Goal: Task Accomplishment & Management: Use online tool/utility

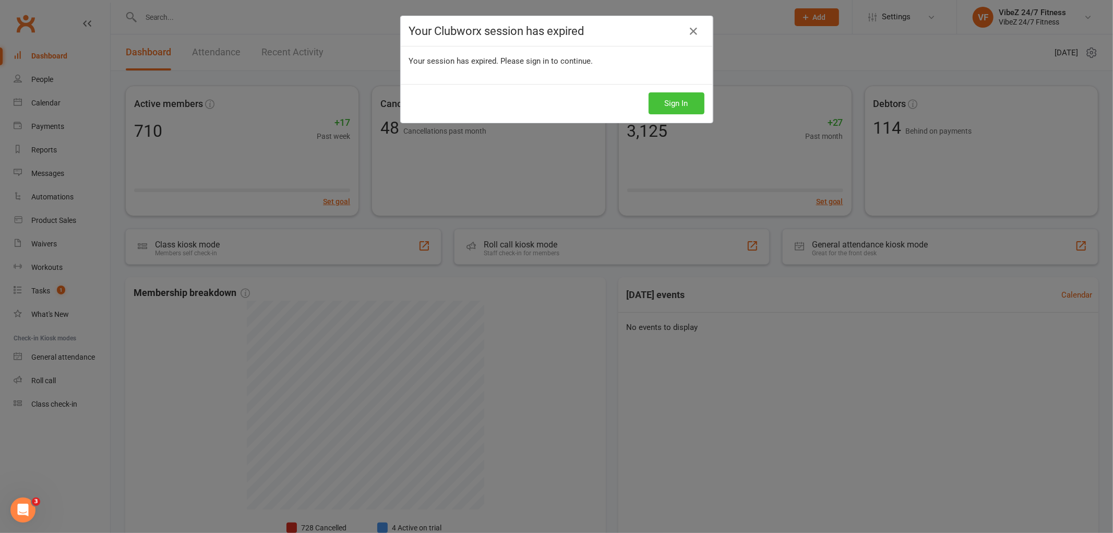
click at [655, 98] on button "Sign In" at bounding box center [677, 103] width 56 height 22
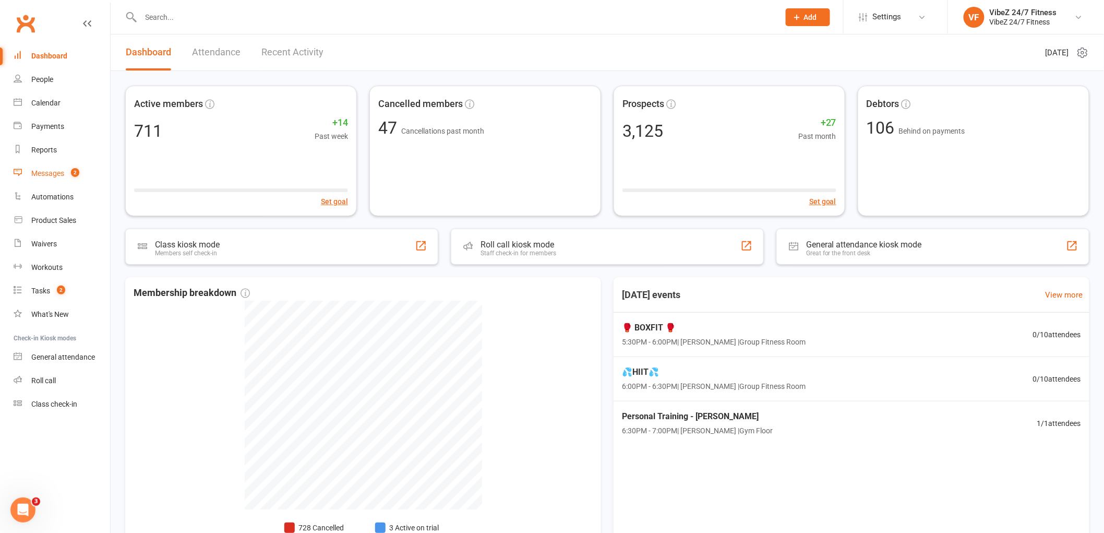
click at [84, 172] on link "Messages 2" at bounding box center [62, 173] width 97 height 23
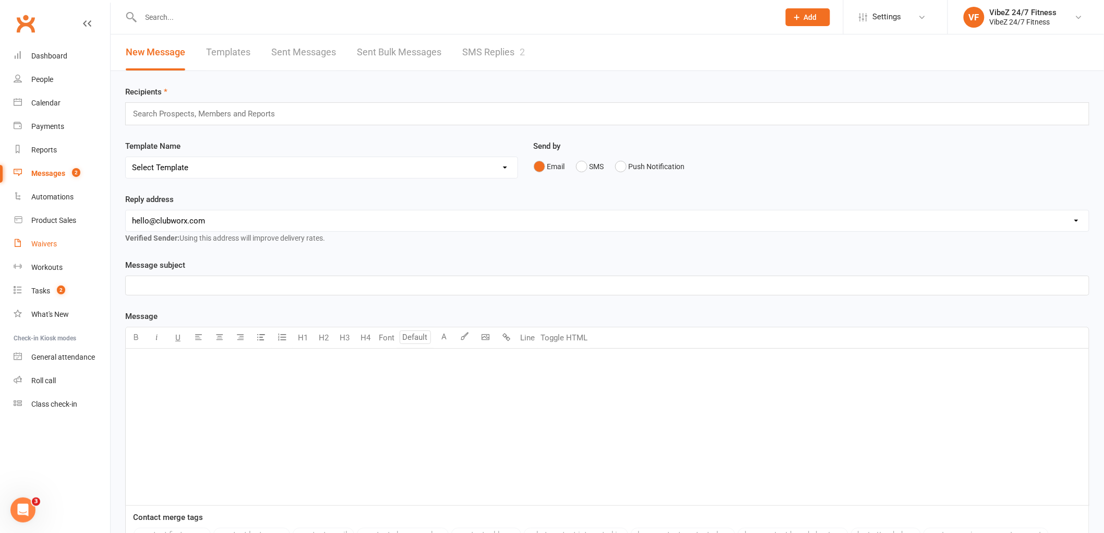
click at [64, 245] on link "Waivers" at bounding box center [62, 243] width 97 height 23
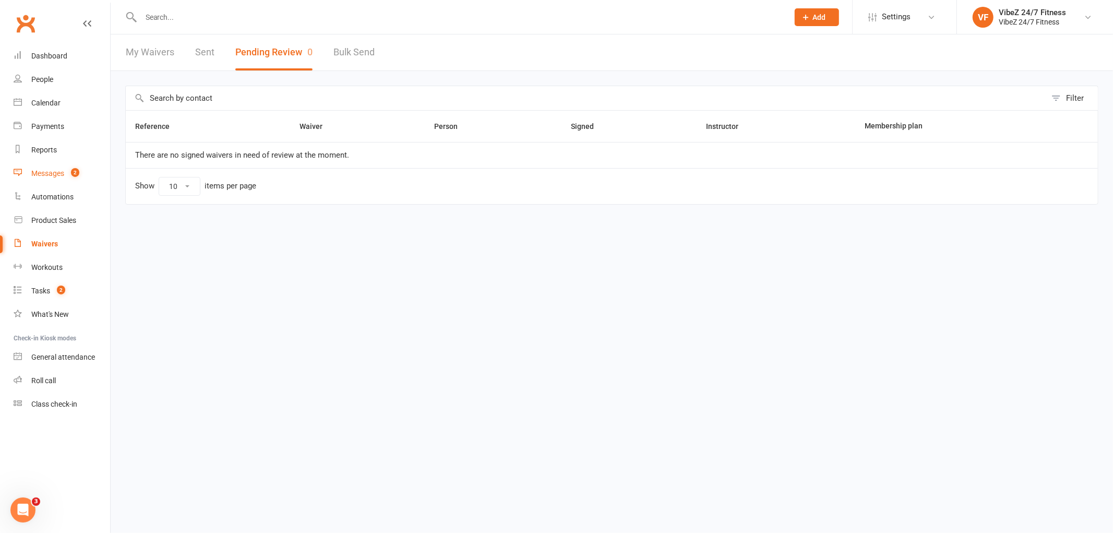
click at [69, 175] on count-badge "2" at bounding box center [73, 173] width 14 height 8
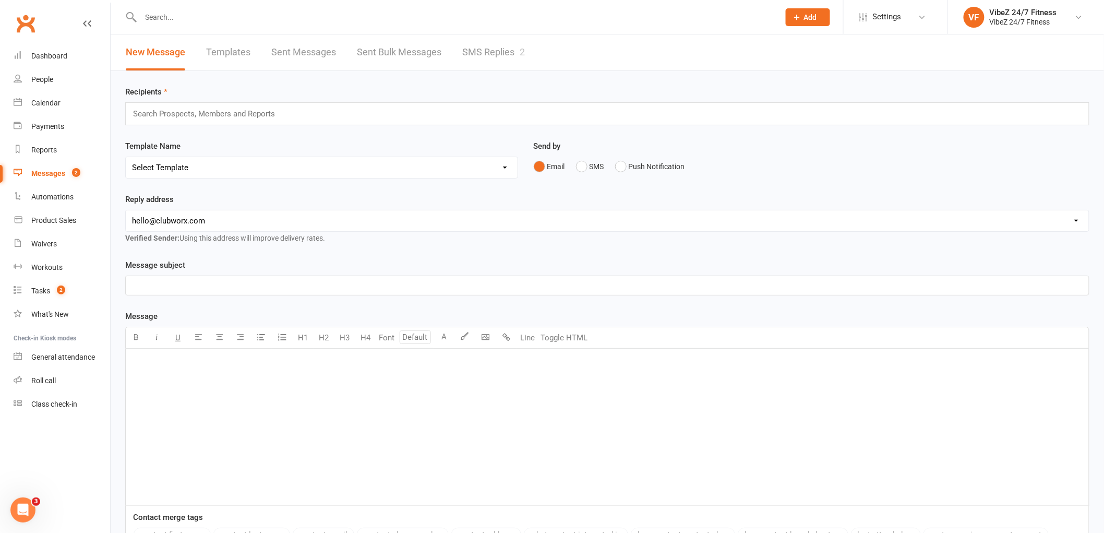
click at [483, 40] on link "SMS Replies 2" at bounding box center [493, 52] width 63 height 36
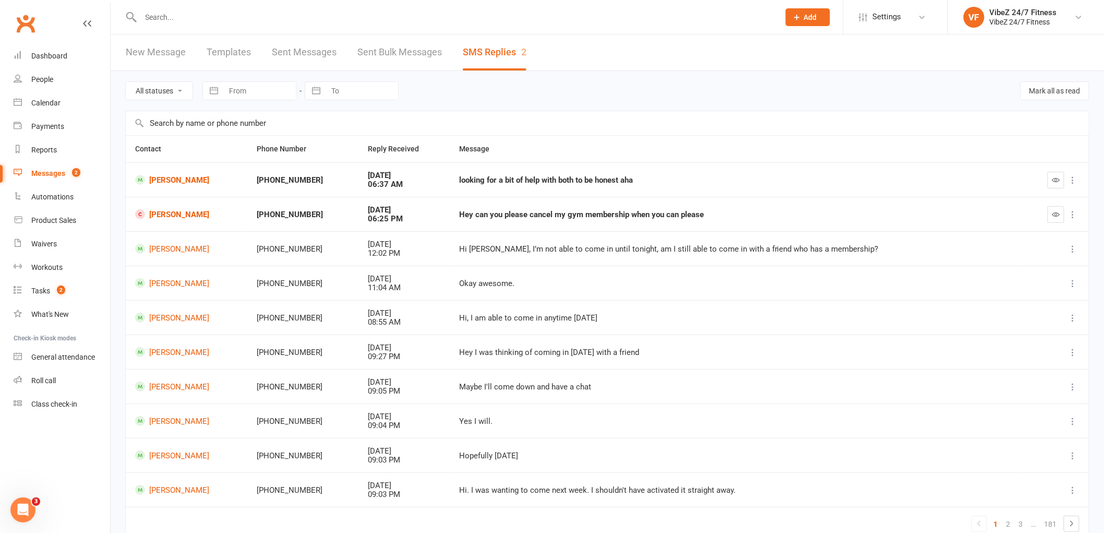
drag, startPoint x: 273, startPoint y: 21, endPoint x: 268, endPoint y: 13, distance: 9.8
click at [270, 16] on input "text" at bounding box center [455, 17] width 634 height 15
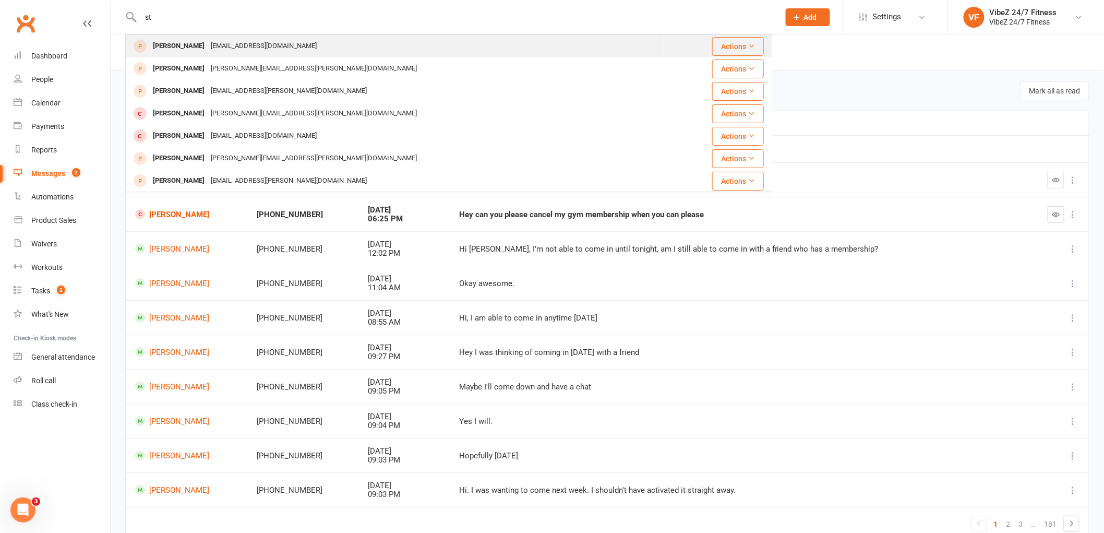
type input "s"
type input "staf"
click at [280, 50] on div "Stephanie.stafford@live.com.au" at bounding box center [314, 46] width 212 height 15
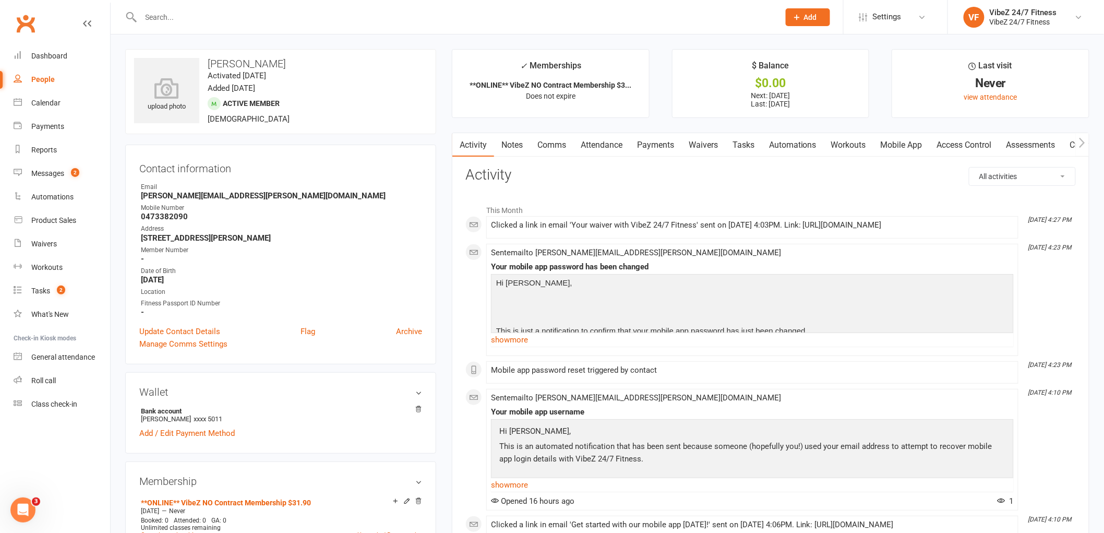
click at [663, 148] on link "Payments" at bounding box center [656, 145] width 52 height 24
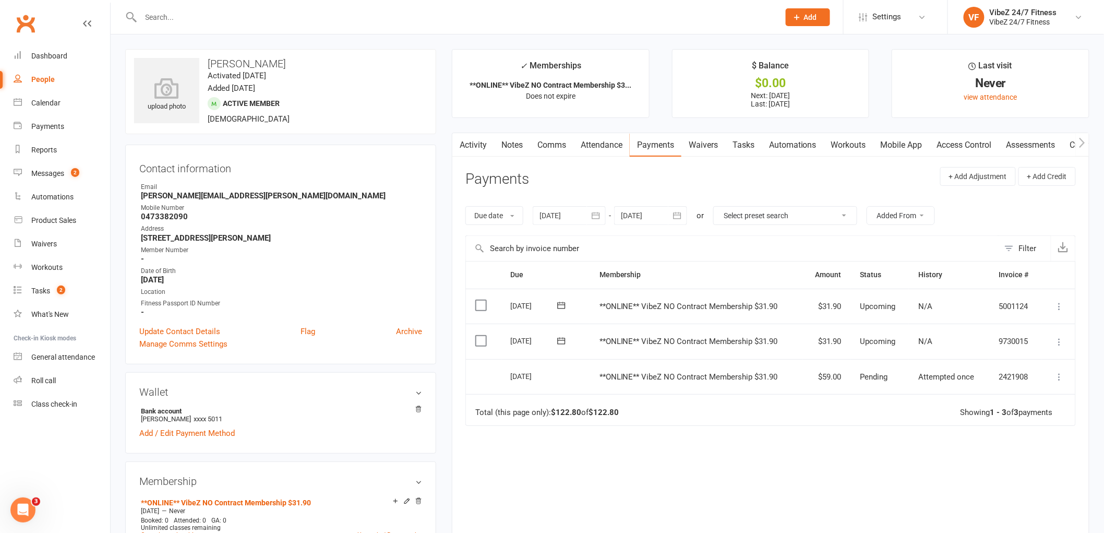
click at [957, 150] on link "Access Control" at bounding box center [964, 145] width 69 height 24
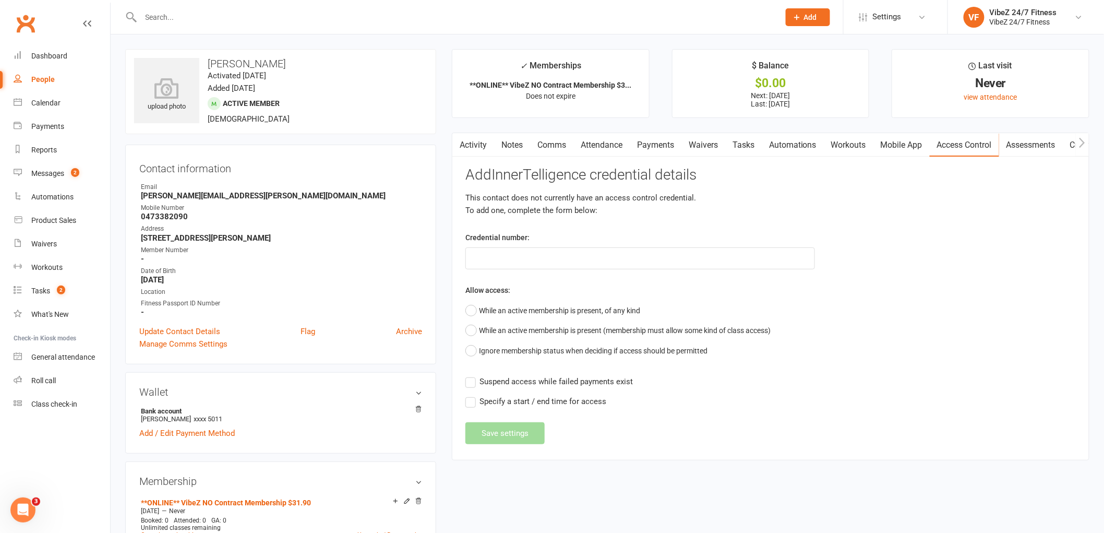
click at [555, 143] on link "Comms" at bounding box center [551, 145] width 43 height 24
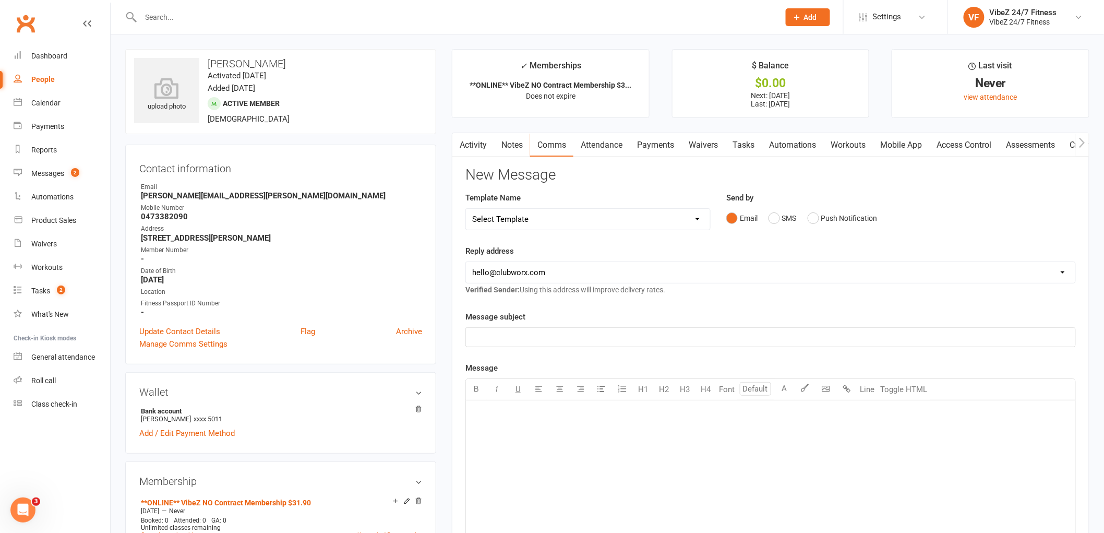
click at [648, 147] on link "Payments" at bounding box center [656, 145] width 52 height 24
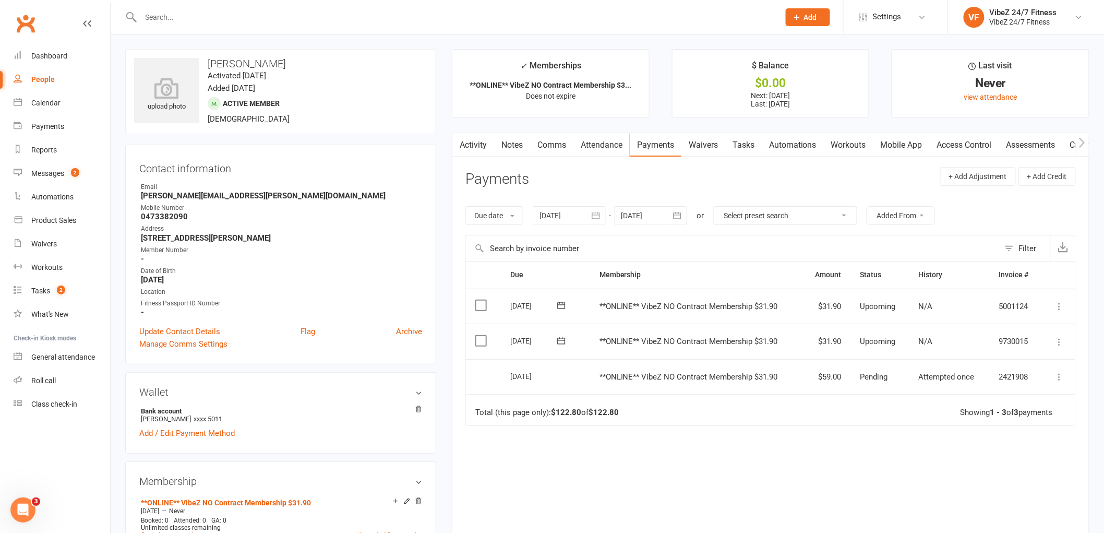
click at [552, 144] on link "Comms" at bounding box center [551, 145] width 43 height 24
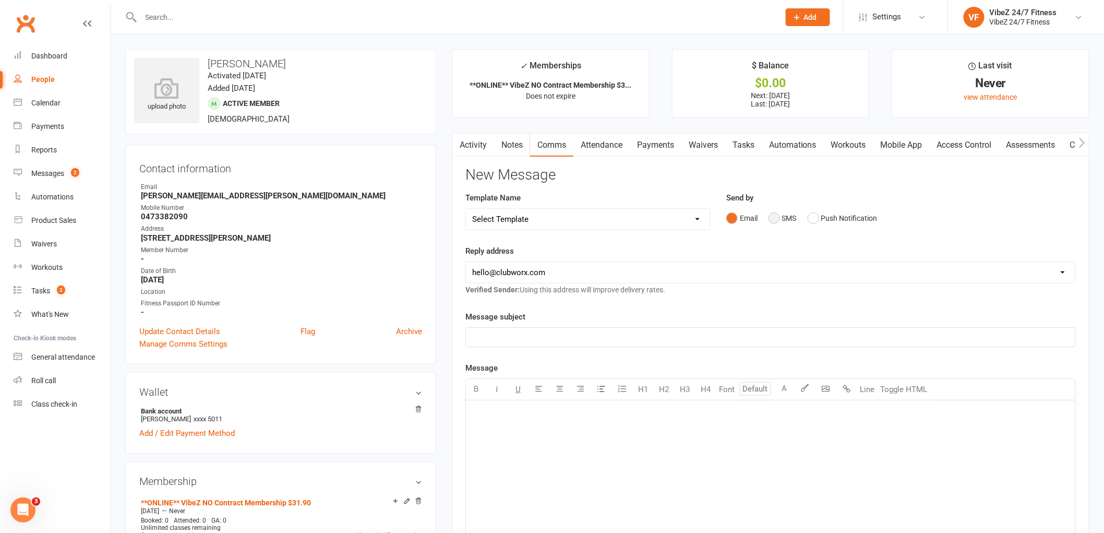
click at [778, 221] on button "SMS" at bounding box center [783, 218] width 28 height 20
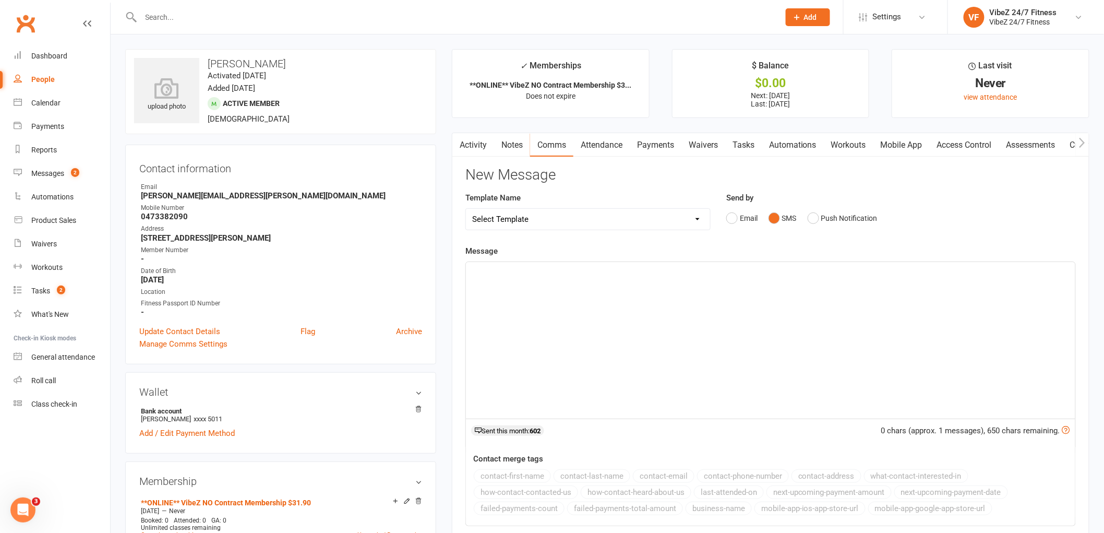
click at [567, 279] on div "﻿" at bounding box center [770, 340] width 609 height 157
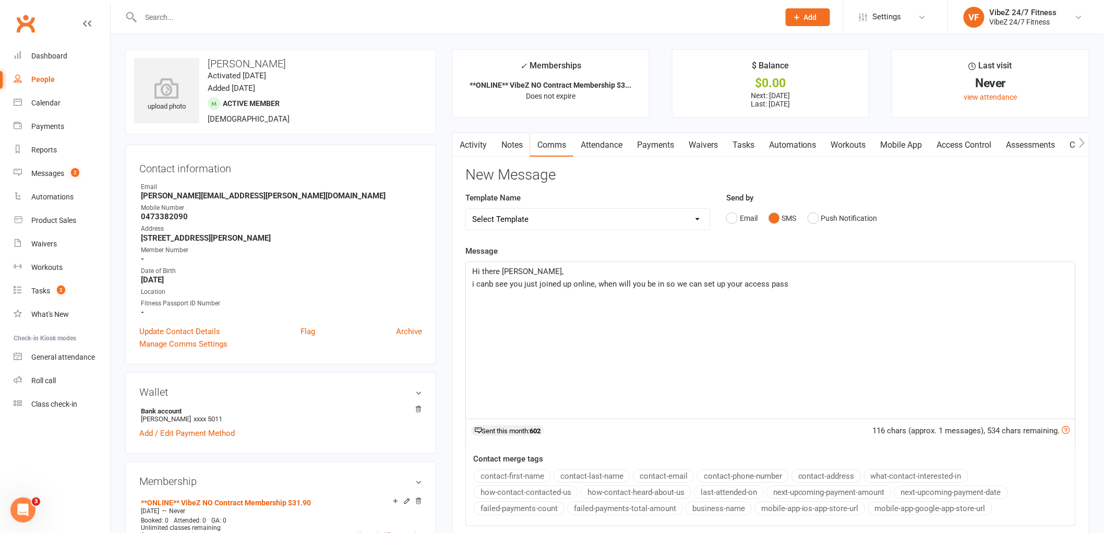
click at [493, 287] on span "i canb see you just joined up online, when will you be in so we can set up your…" at bounding box center [630, 283] width 316 height 9
click at [590, 287] on span "i can see you just joined up online, when will you be in so we can set up your …" at bounding box center [628, 283] width 312 height 9
click at [209, 14] on input "text" at bounding box center [455, 17] width 634 height 15
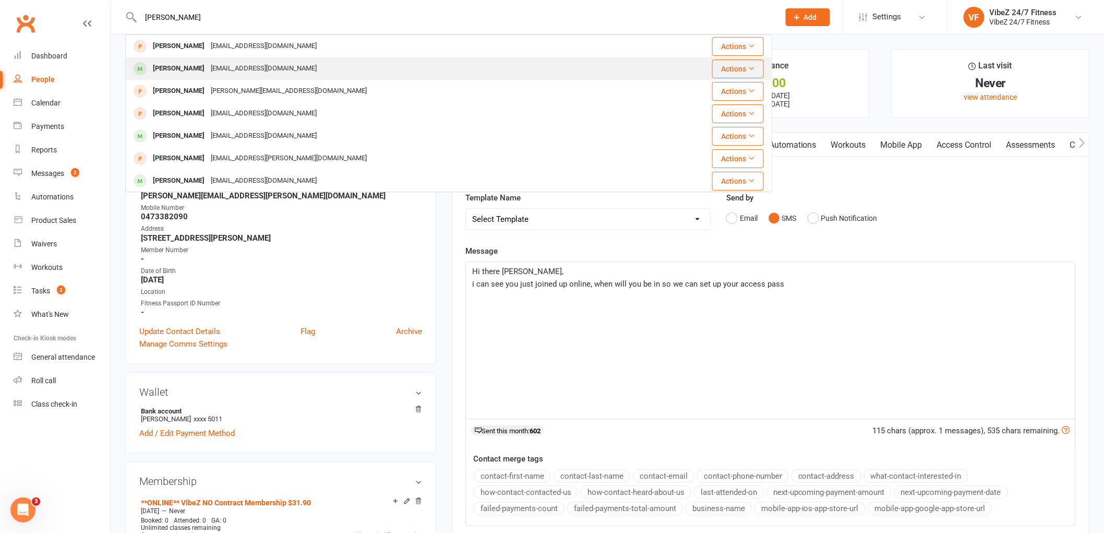
type input "larry"
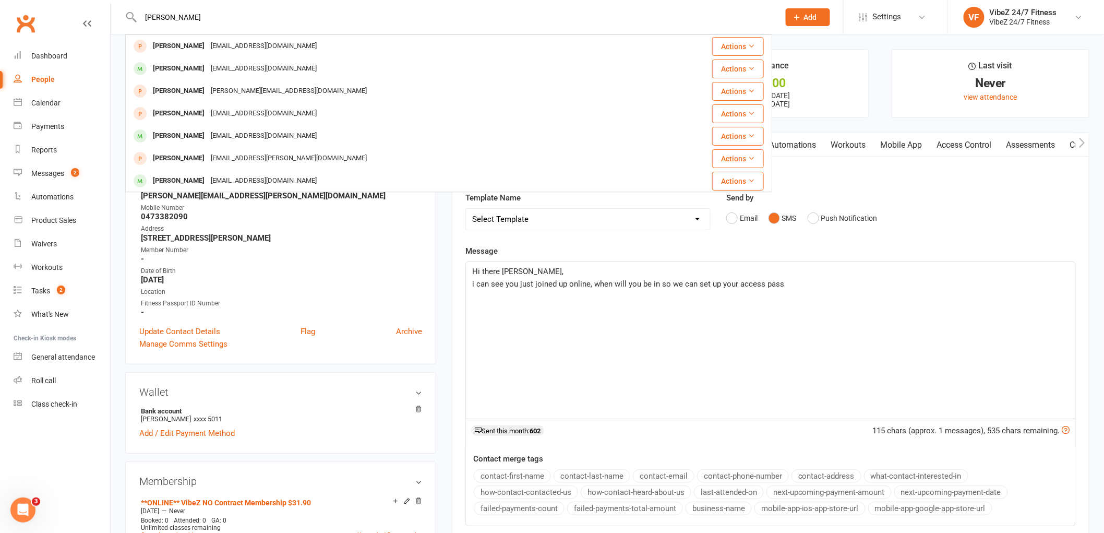
click at [320, 65] on div "Larry Gardiner no@email.com.au" at bounding box center [386, 68] width 520 height 21
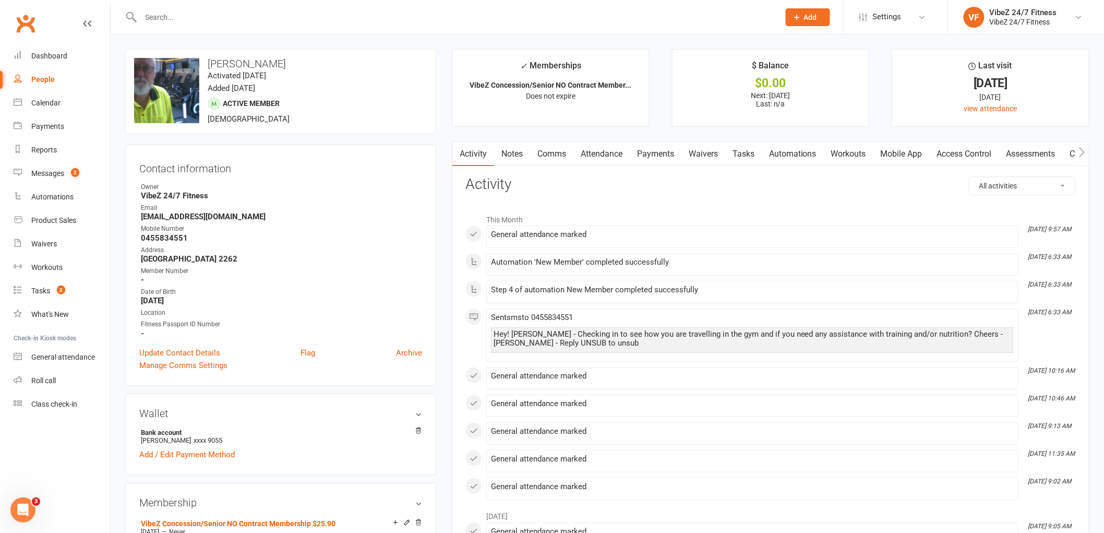
click at [658, 154] on link "Payments" at bounding box center [656, 154] width 52 height 24
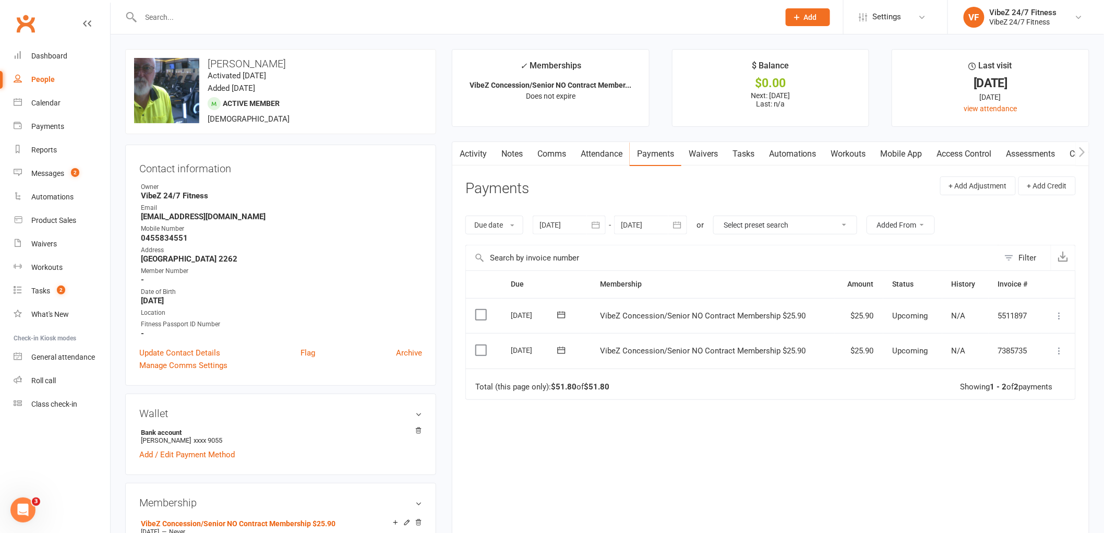
click at [561, 356] on span at bounding box center [562, 350] width 26 height 16
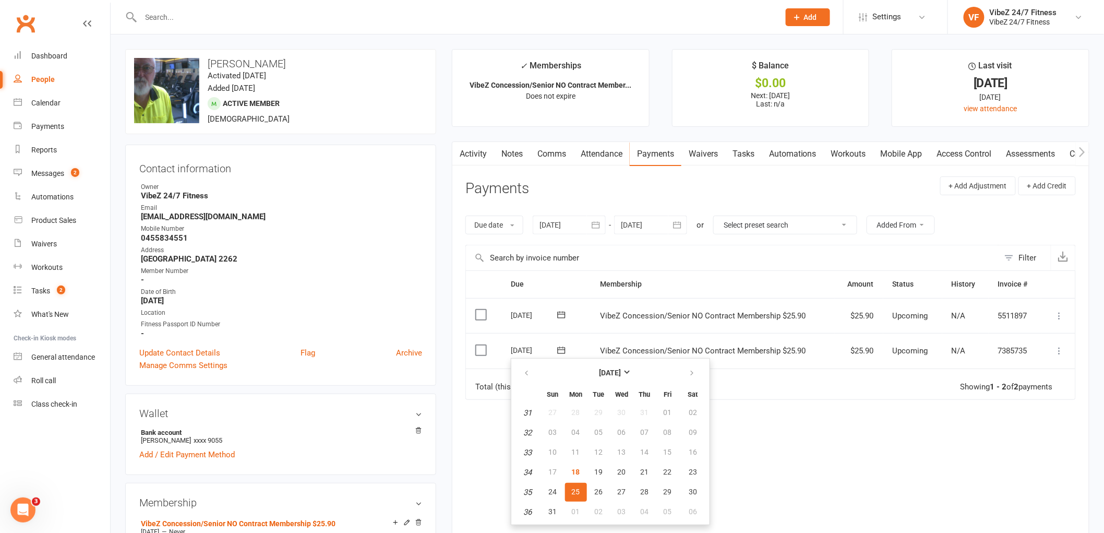
click at [836, 428] on div "Due Contact Membership Amount Status History Invoice # Select this 08 Sep 2025 …" at bounding box center [770, 402] width 610 height 264
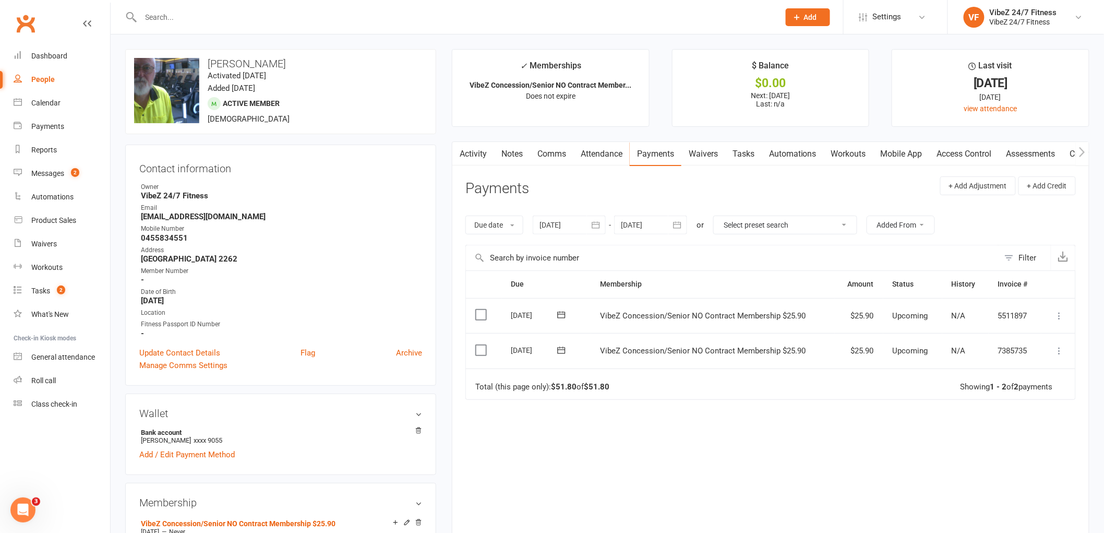
click at [560, 314] on icon at bounding box center [561, 314] width 10 height 10
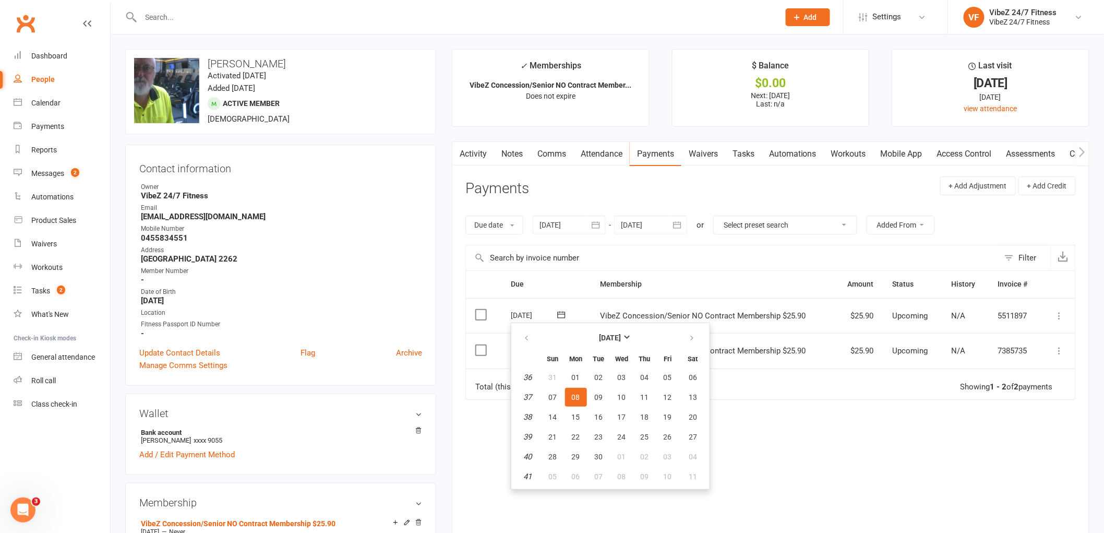
click at [802, 411] on div "Due Contact Membership Amount Status History Invoice # Select this 08 Sep 2025 …" at bounding box center [770, 402] width 610 height 264
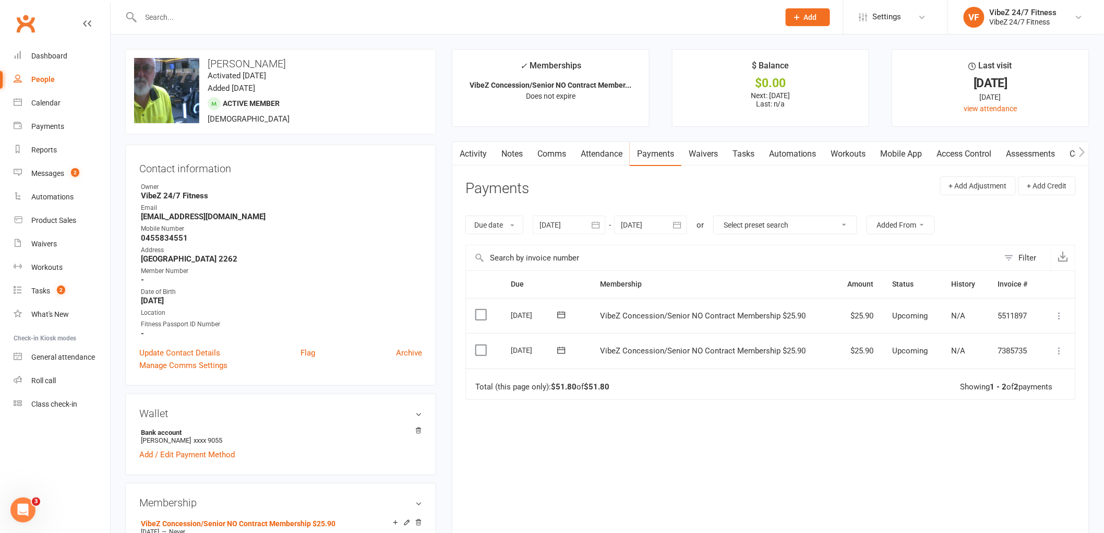
click at [175, 12] on input "text" at bounding box center [455, 17] width 634 height 15
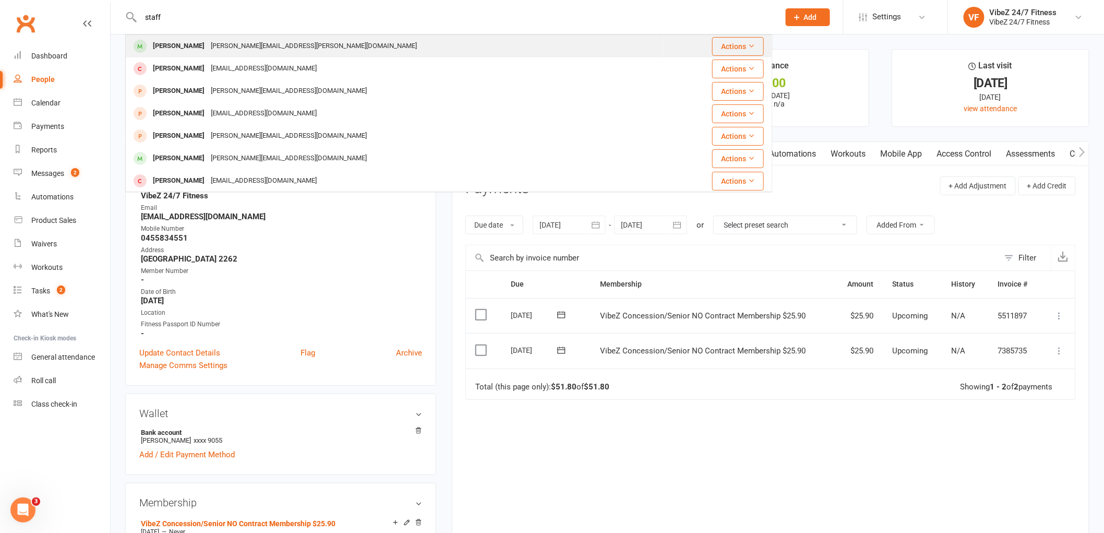
type input "staff"
click at [238, 43] on div "Stephanie.stafford@live.com.au" at bounding box center [314, 46] width 212 height 15
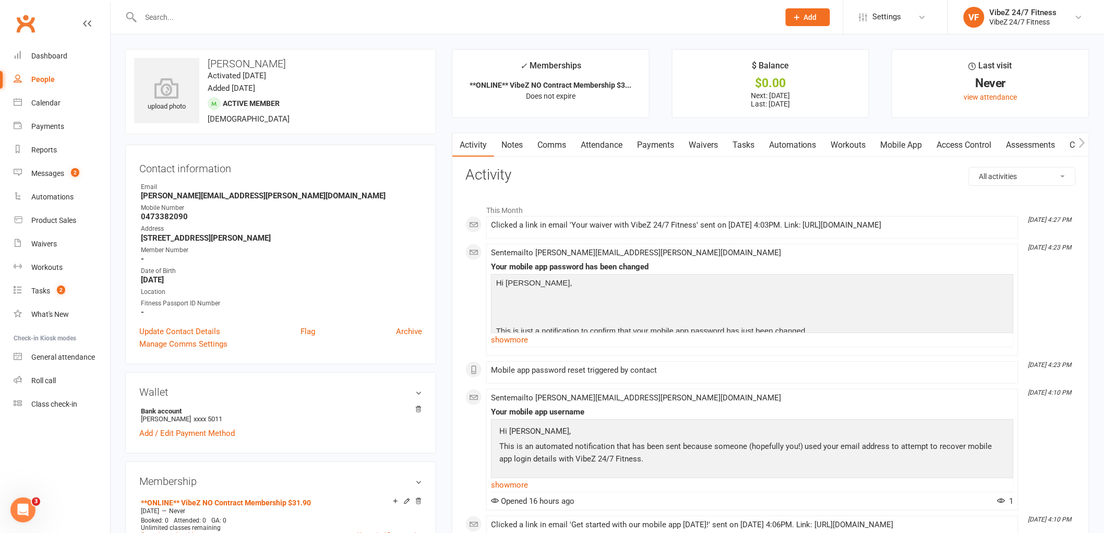
click at [557, 143] on link "Comms" at bounding box center [551, 145] width 43 height 24
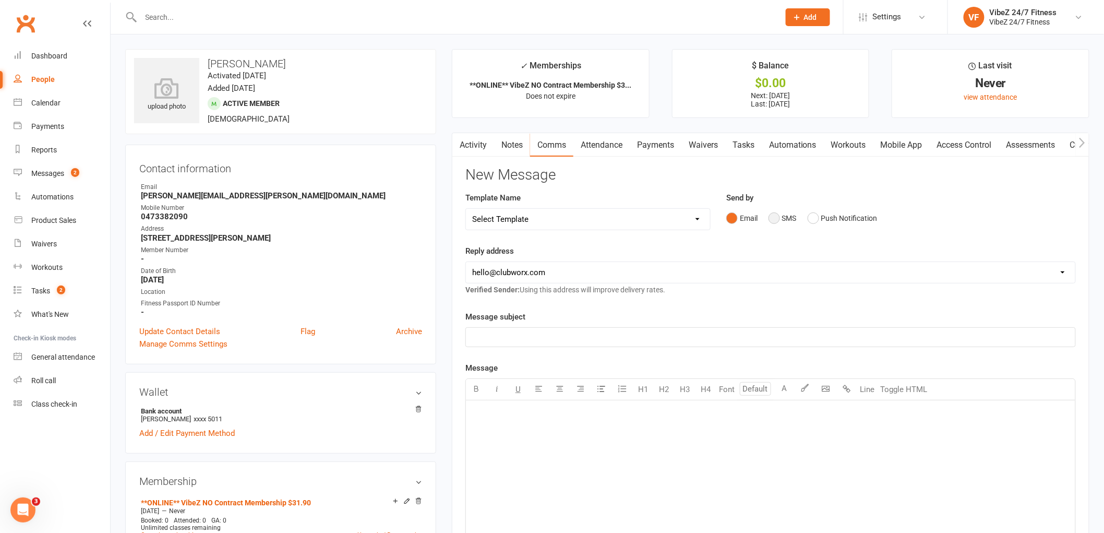
click at [779, 209] on button "SMS" at bounding box center [783, 218] width 28 height 20
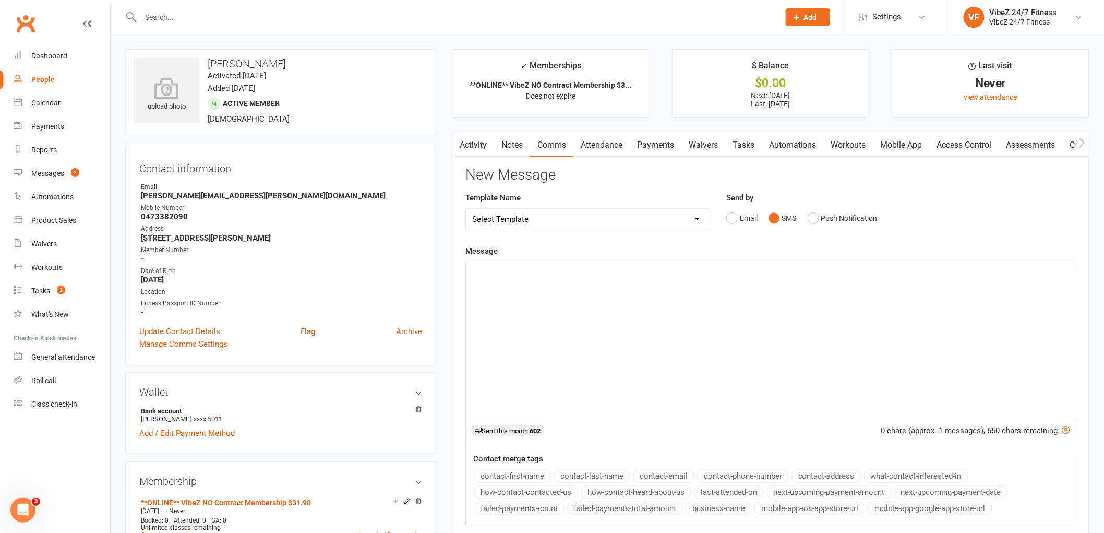
click at [518, 288] on div "﻿" at bounding box center [770, 340] width 609 height 157
click at [585, 219] on select "Select Template [Email] 1ST WARNING OUTSTANDING ACCOUNT [Email] OUTSTANDING ACC…" at bounding box center [588, 219] width 244 height 21
click at [493, 318] on div "﻿" at bounding box center [770, 340] width 609 height 157
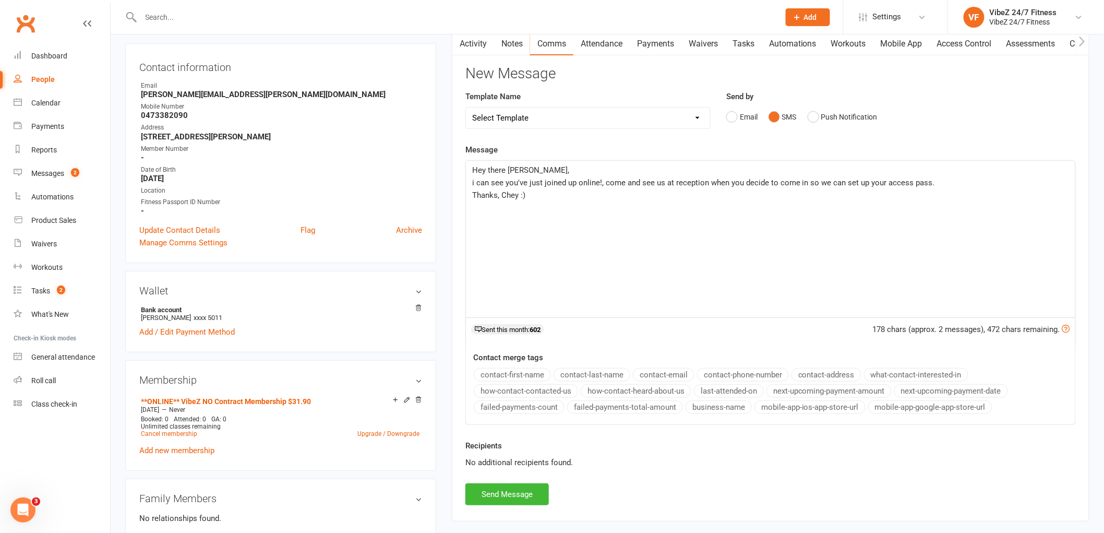
scroll to position [174, 0]
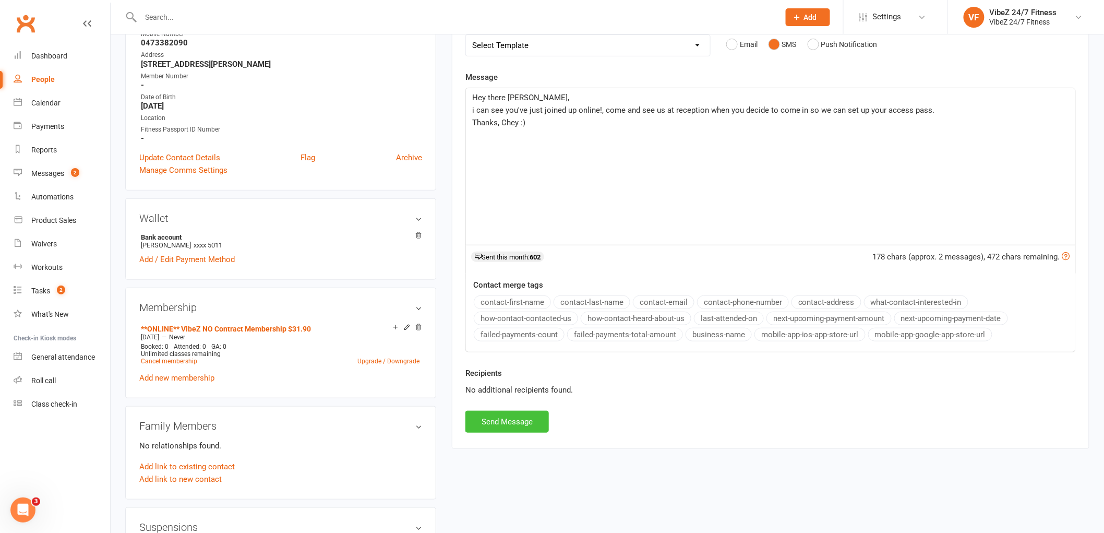
click at [533, 419] on button "Send Message" at bounding box center [506, 422] width 83 height 22
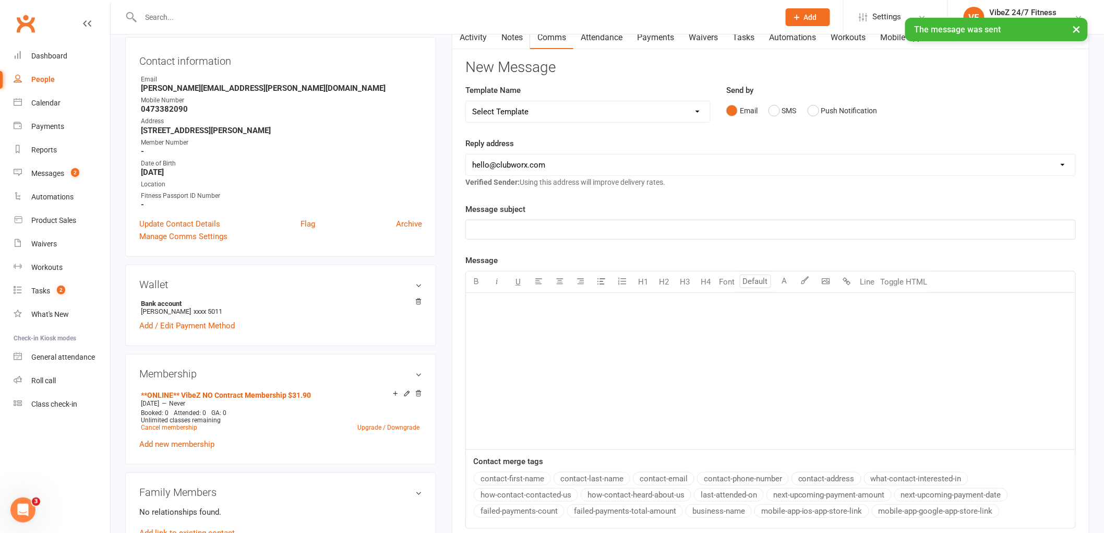
scroll to position [0, 0]
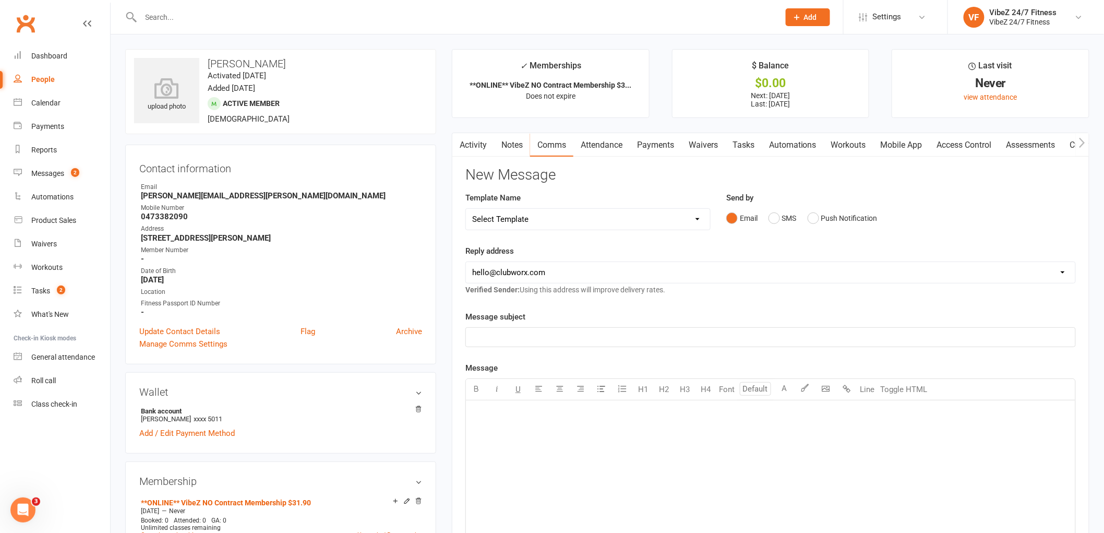
click at [312, 10] on input "text" at bounding box center [455, 17] width 634 height 15
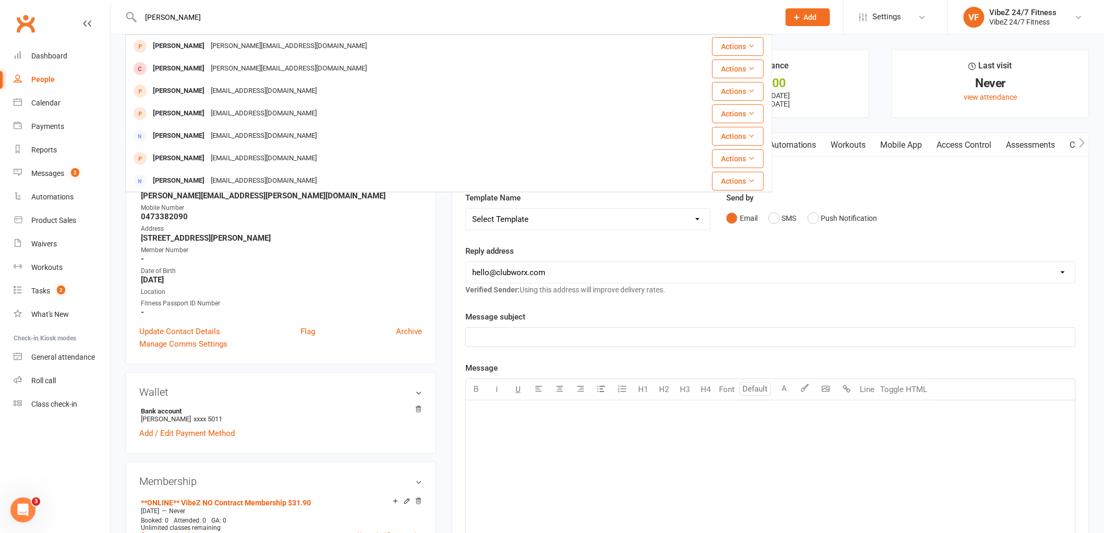
type input "rebecca ho"
click at [341, 139] on div "Rebecca Hochkins Beccah1185@gmail.com" at bounding box center [386, 135] width 520 height 21
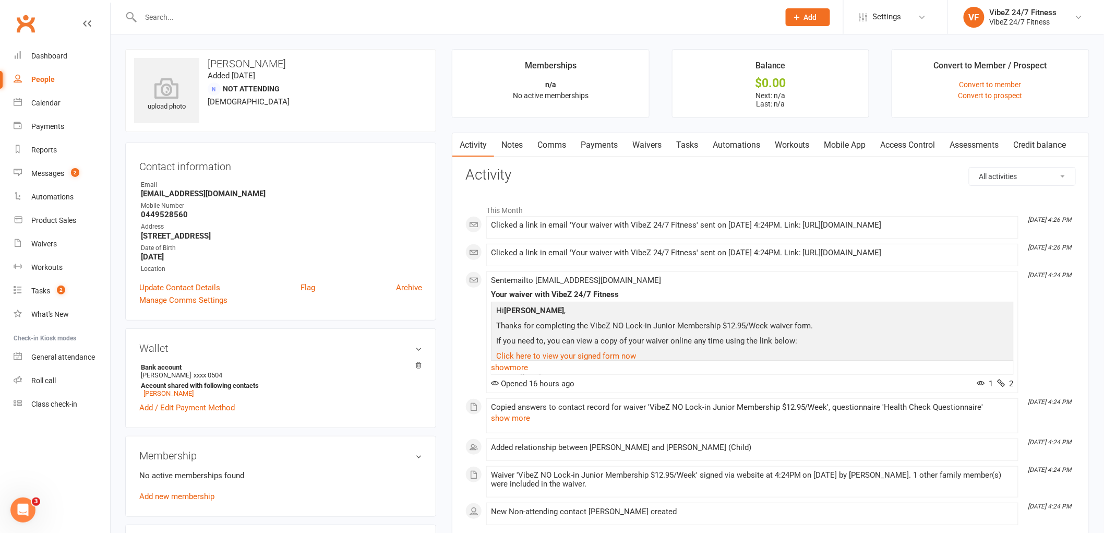
click at [206, 11] on input "text" at bounding box center [455, 17] width 634 height 15
click at [76, 169] on span "2" at bounding box center [75, 172] width 8 height 9
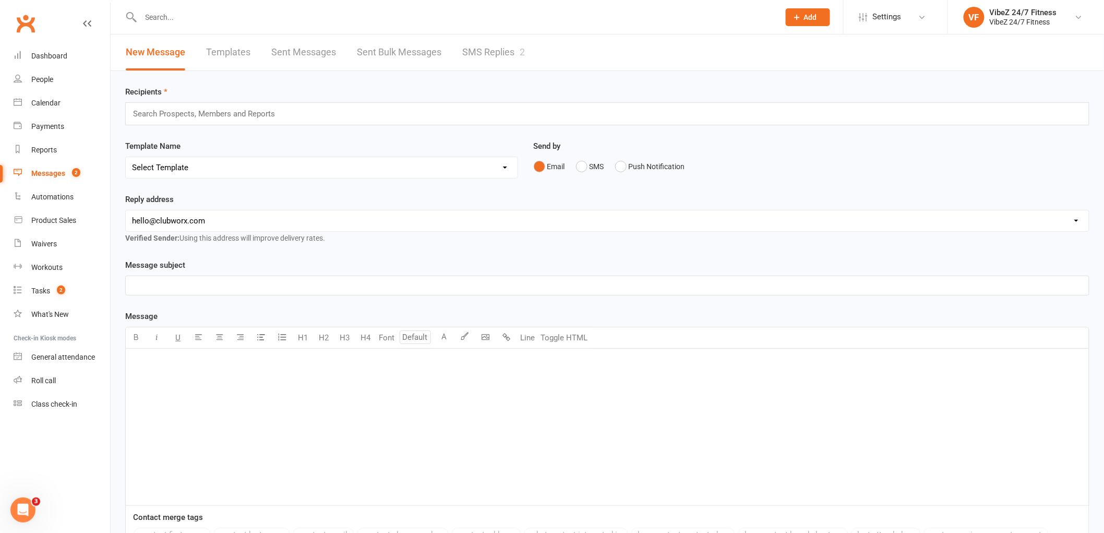
drag, startPoint x: 191, startPoint y: 18, endPoint x: 195, endPoint y: 13, distance: 6.8
click at [194, 14] on input "text" at bounding box center [455, 17] width 634 height 15
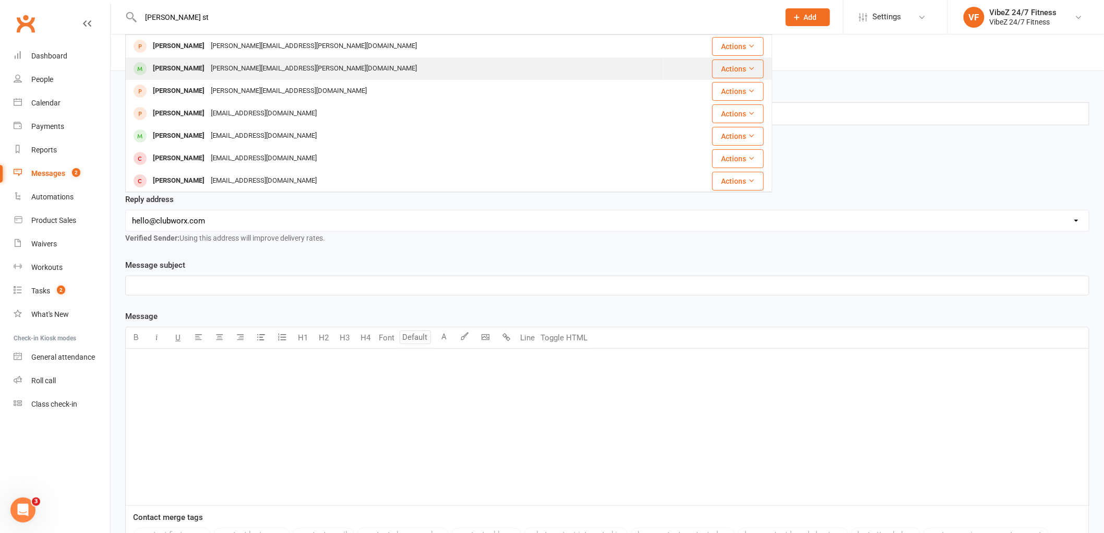
type input "steffanie st"
click at [240, 66] on div "Stephanie.stafford@live.com.au" at bounding box center [314, 68] width 212 height 15
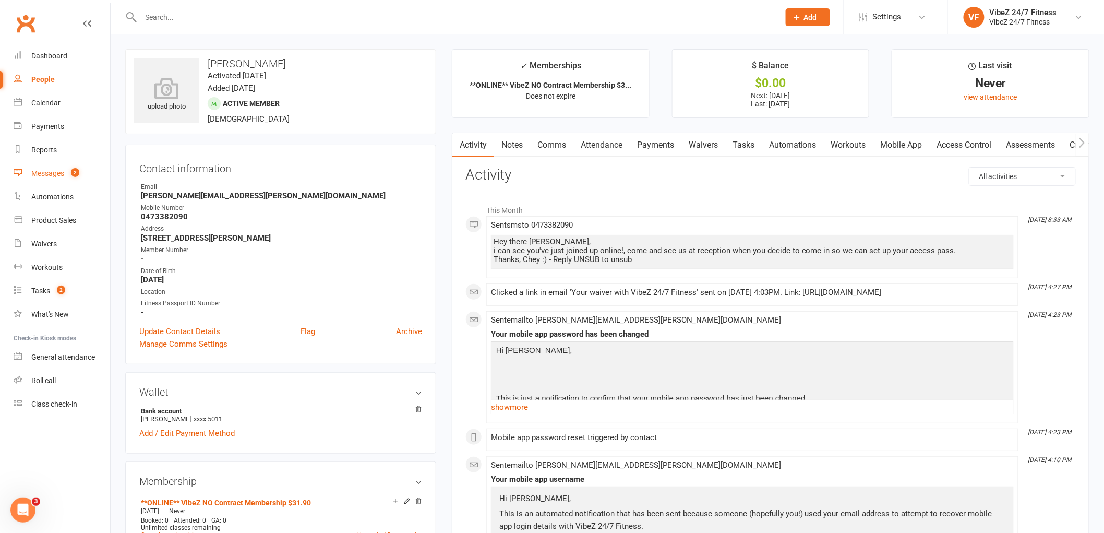
click at [80, 167] on link "Messages 2" at bounding box center [62, 173] width 97 height 23
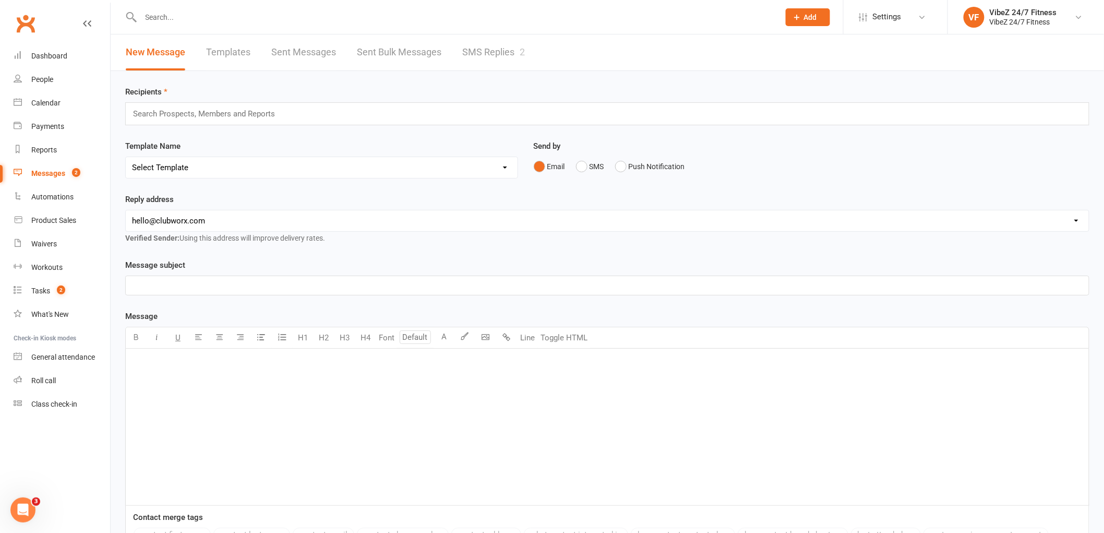
click at [472, 58] on link "SMS Replies 2" at bounding box center [493, 52] width 63 height 36
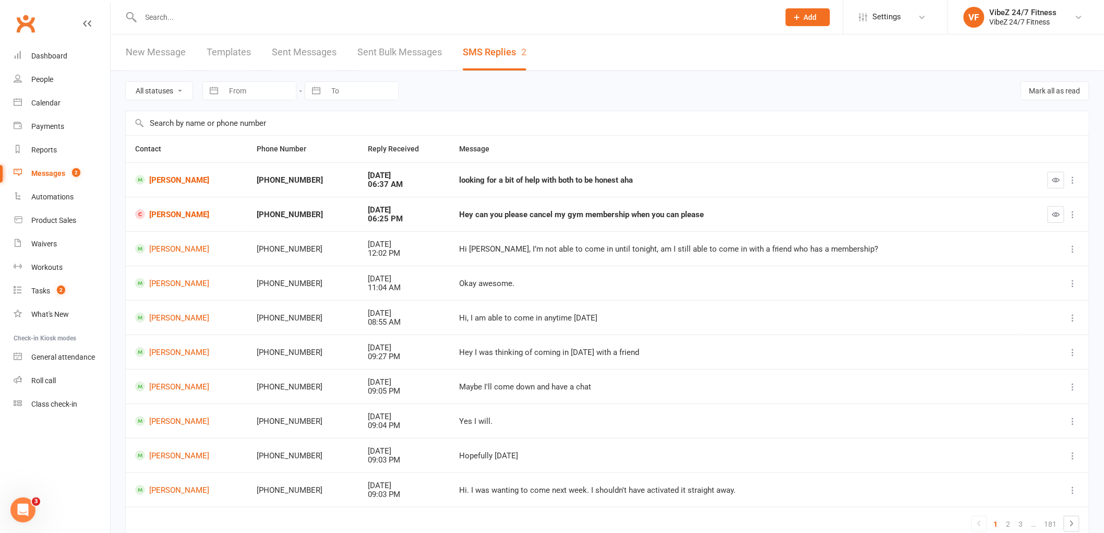
click at [242, 17] on input "text" at bounding box center [455, 17] width 634 height 15
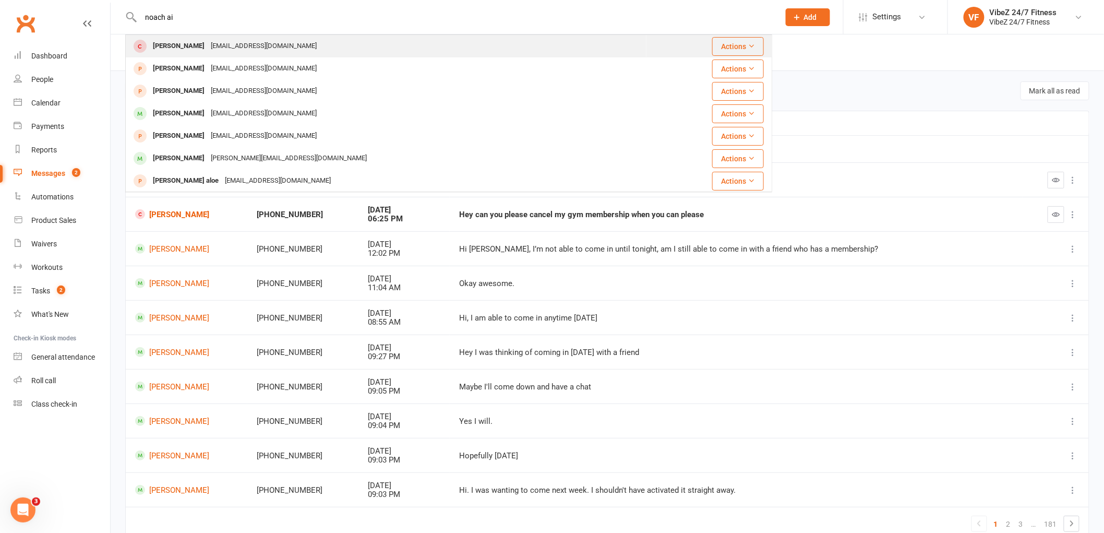
type input "noach ai"
click at [220, 50] on div "[EMAIL_ADDRESS][DOMAIN_NAME]" at bounding box center [264, 46] width 112 height 15
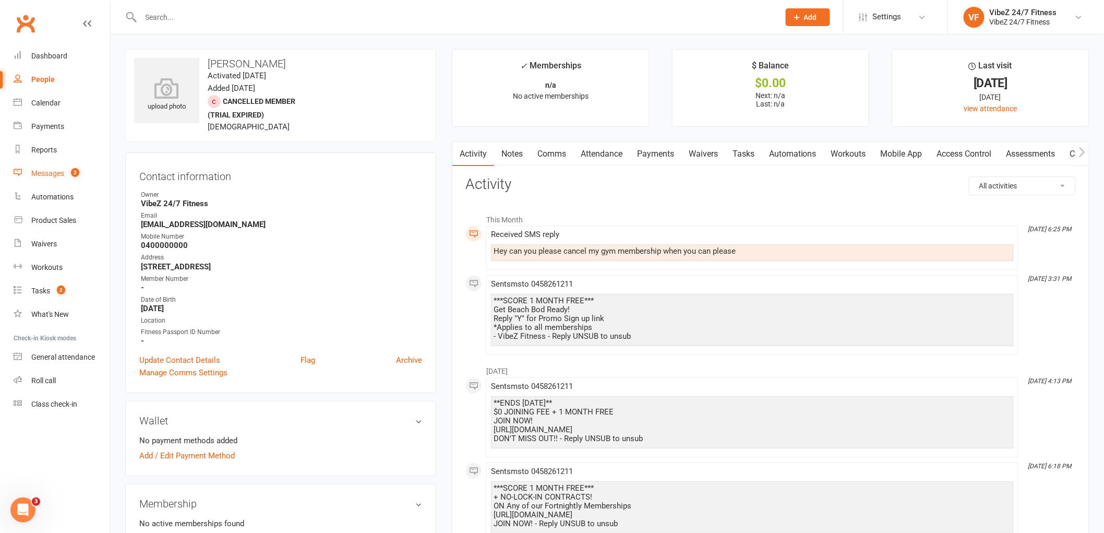
click at [75, 171] on span "2" at bounding box center [75, 172] width 8 height 9
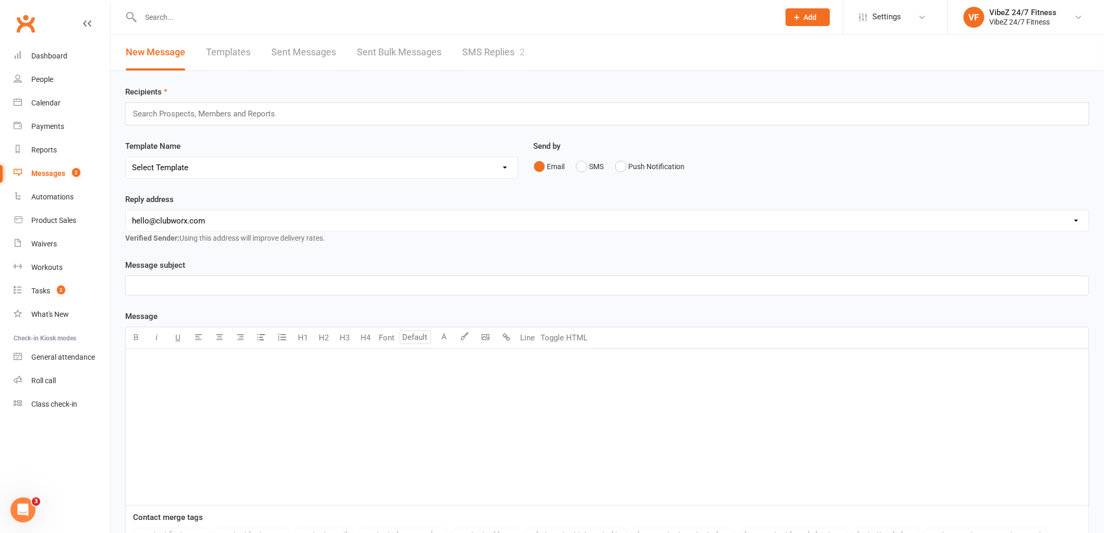
click at [484, 50] on link "SMS Replies 2" at bounding box center [493, 52] width 63 height 36
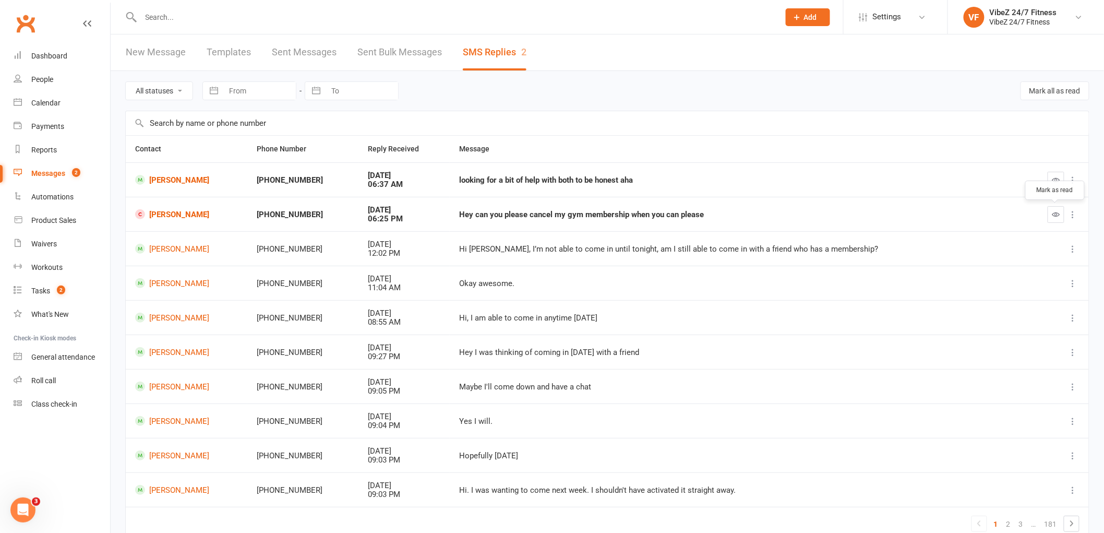
click at [1048, 214] on button "button" at bounding box center [1056, 214] width 17 height 17
click at [244, 17] on input "text" at bounding box center [455, 17] width 634 height 15
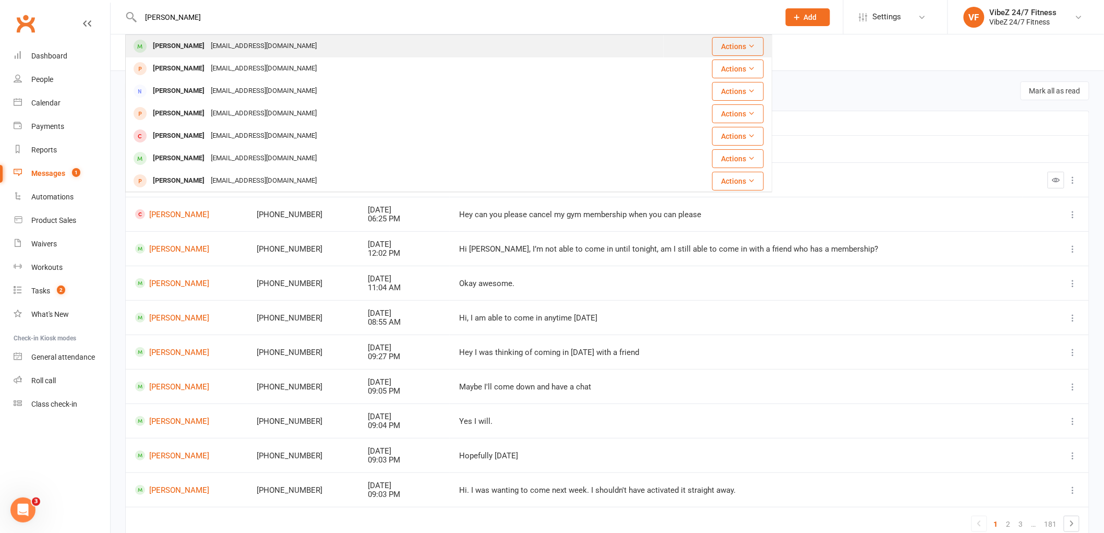
type input "emma clax"
click at [268, 42] on div "emnoramarie@gmail.com" at bounding box center [264, 46] width 112 height 15
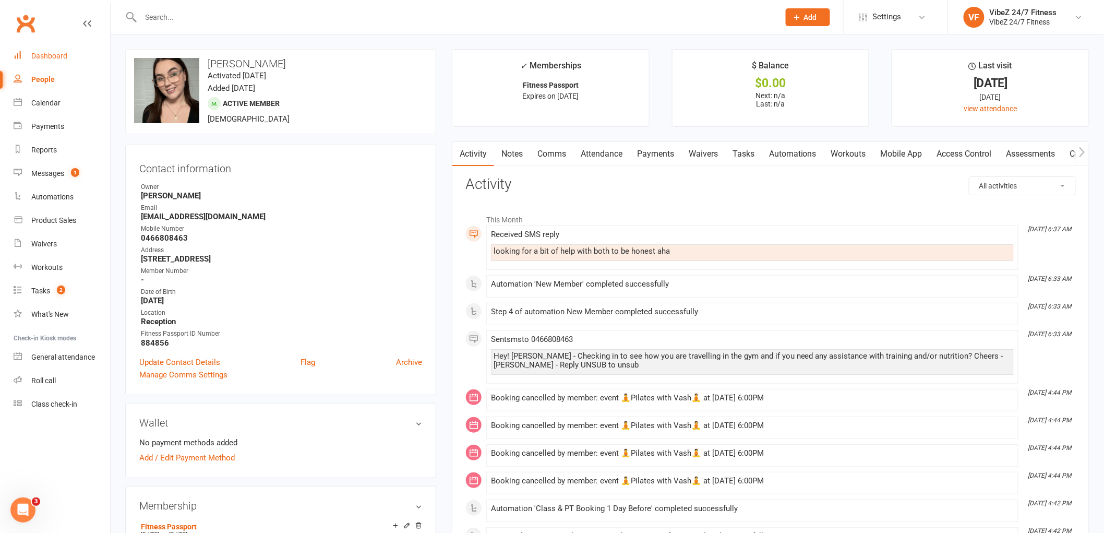
click at [79, 58] on link "Dashboard" at bounding box center [62, 55] width 97 height 23
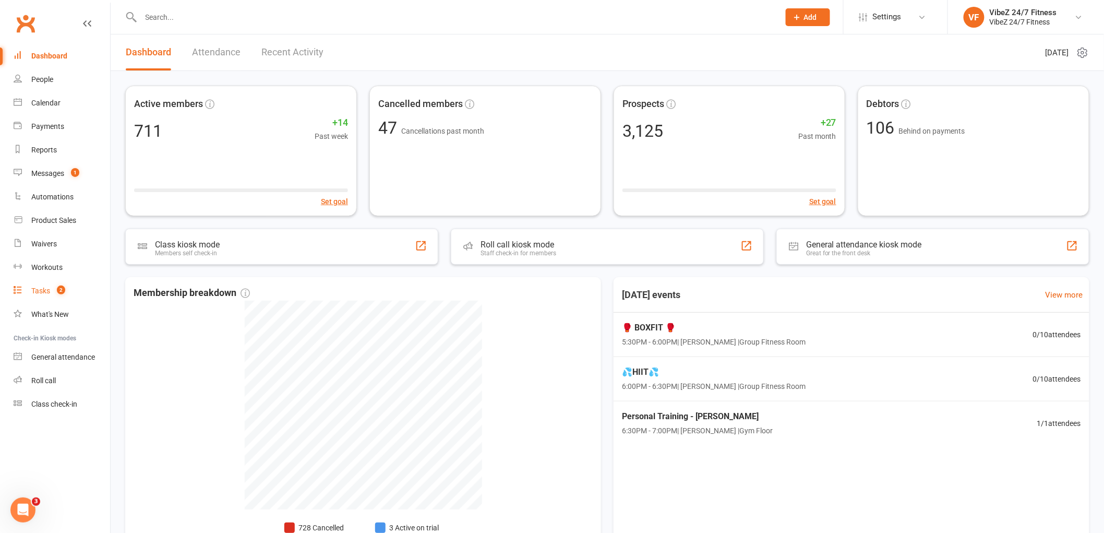
click at [86, 285] on link "Tasks 2" at bounding box center [62, 290] width 97 height 23
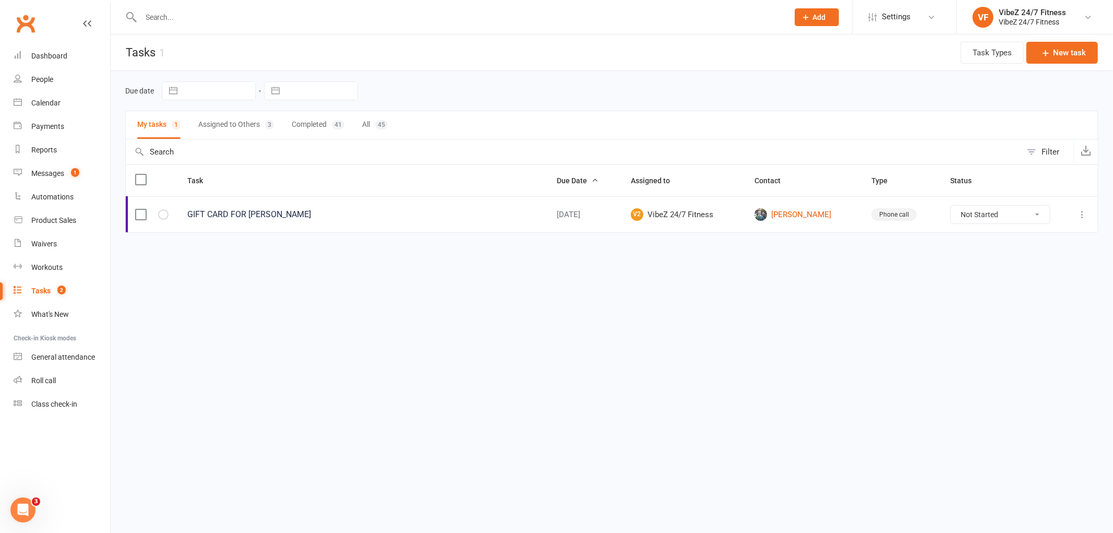
click at [259, 122] on button "Assigned to Others 3" at bounding box center [236, 125] width 76 height 28
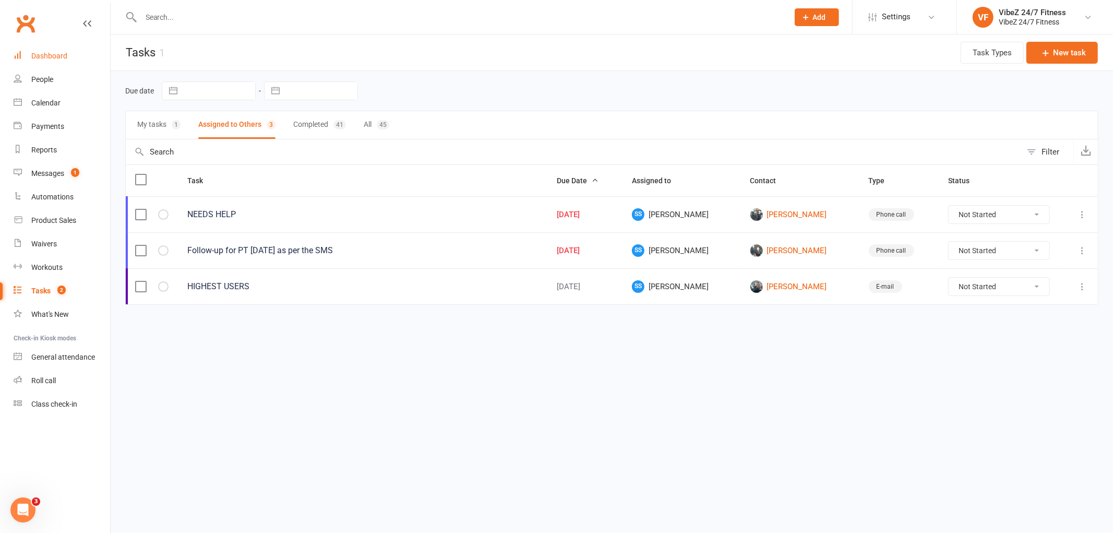
click at [57, 59] on div "Dashboard" at bounding box center [49, 56] width 36 height 8
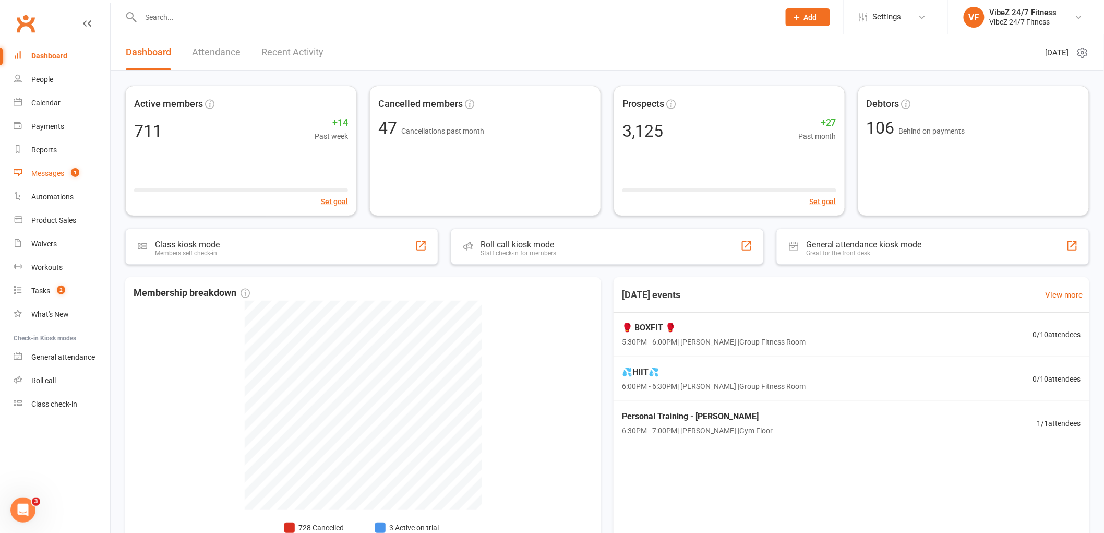
click at [63, 179] on link "Messages 1" at bounding box center [62, 173] width 97 height 23
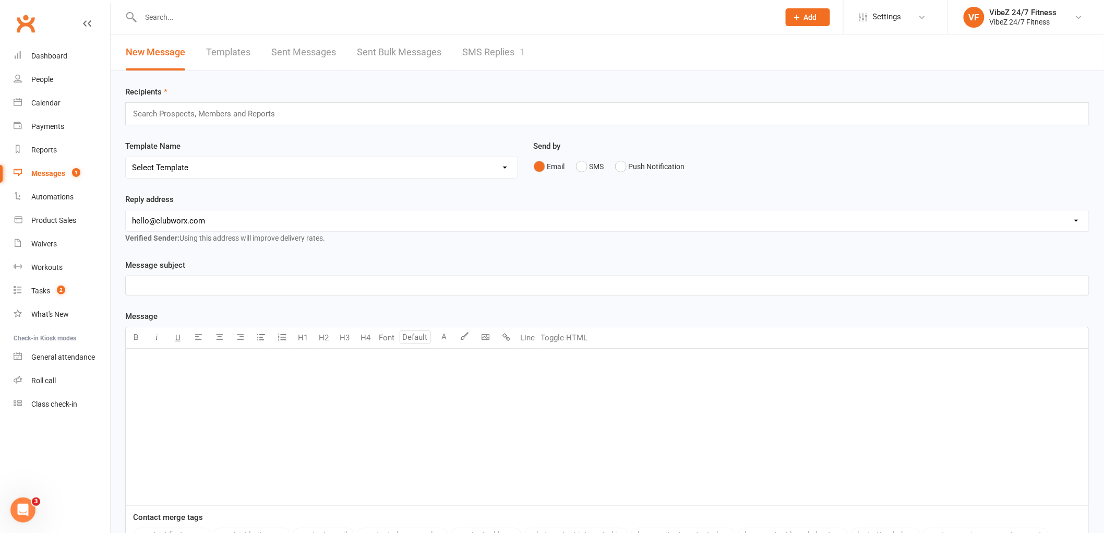
click at [467, 45] on link "SMS Replies 1" at bounding box center [493, 52] width 63 height 36
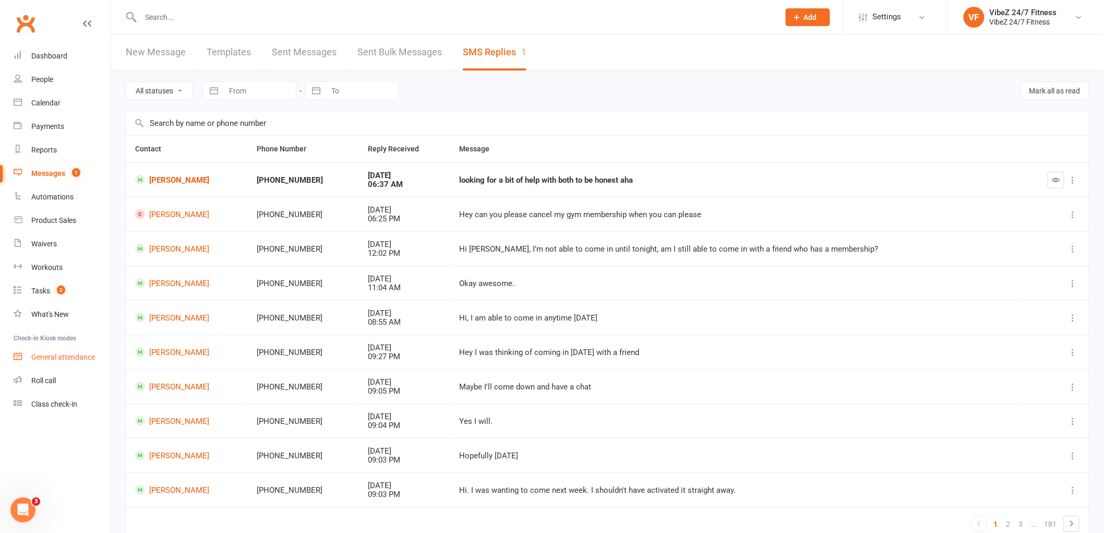
click at [77, 352] on link "General attendance" at bounding box center [62, 356] width 97 height 23
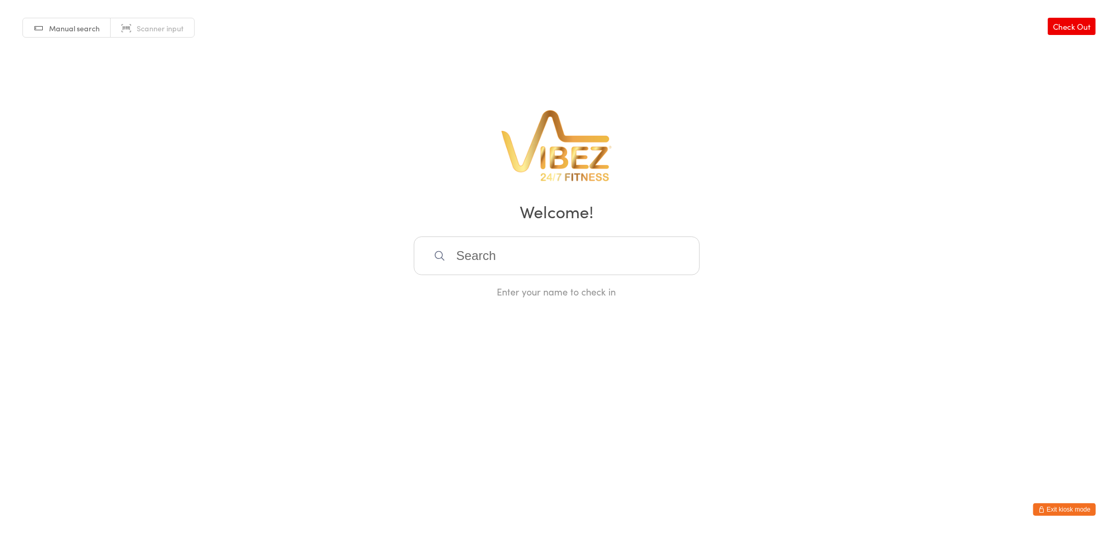
click at [540, 259] on input "search" at bounding box center [557, 255] width 286 height 39
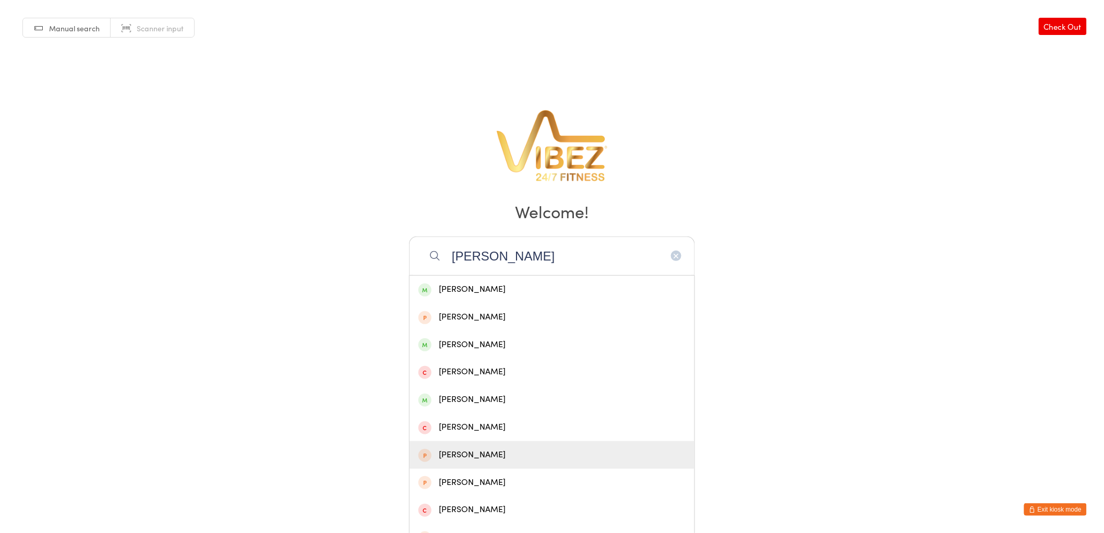
type input "[PERSON_NAME]"
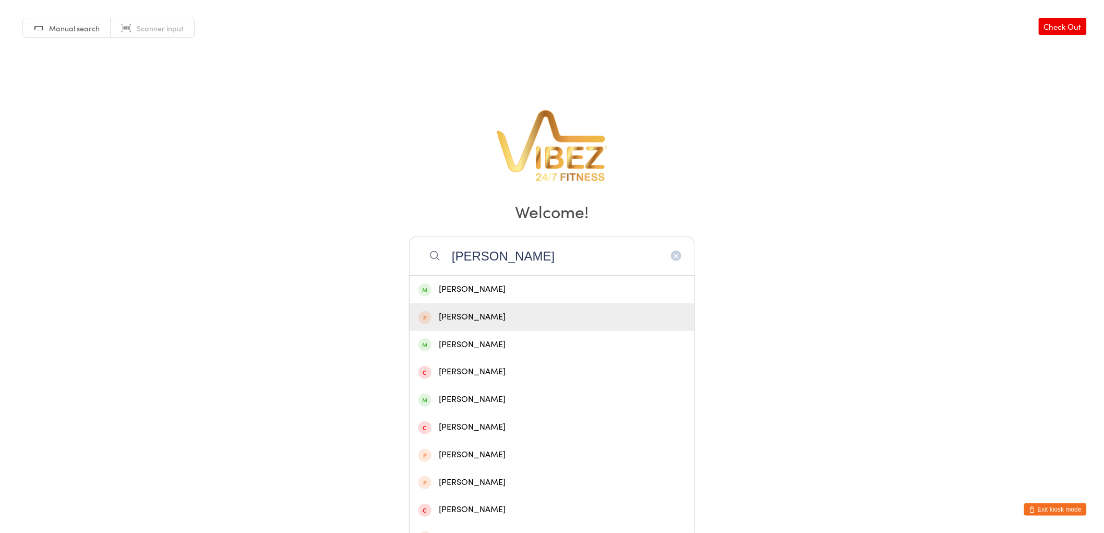
click at [1046, 505] on button "Exit kiosk mode" at bounding box center [1055, 509] width 63 height 13
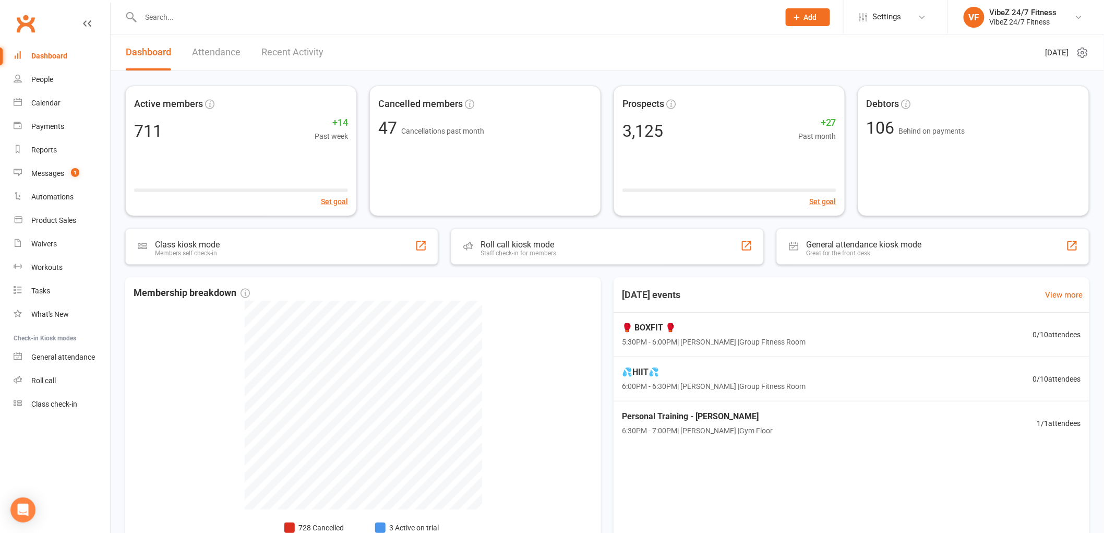
click at [201, 6] on div at bounding box center [448, 17] width 647 height 34
click at [169, 13] on input "text" at bounding box center [455, 17] width 634 height 15
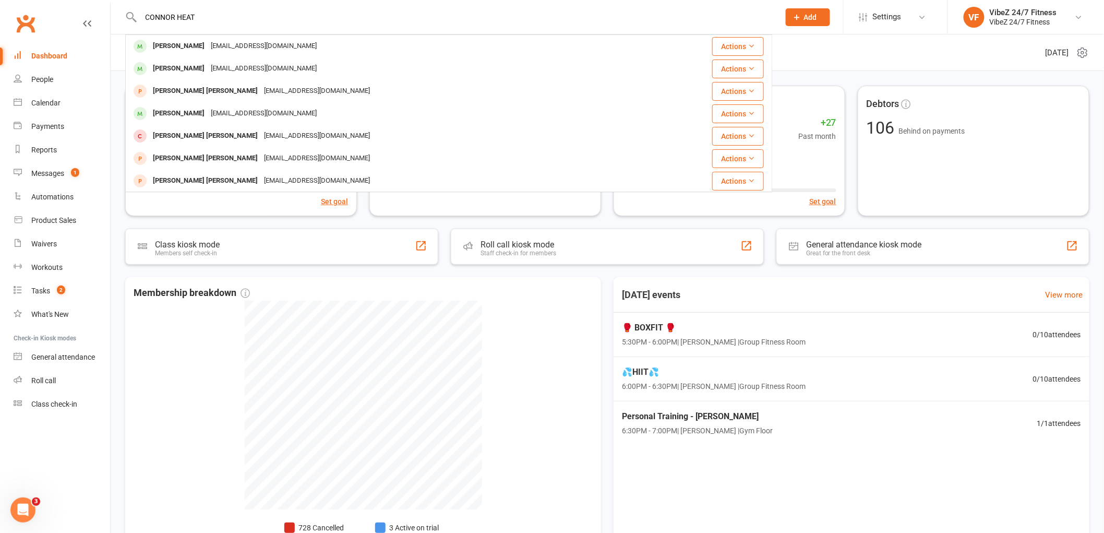
type input "CONNOR HEAT"
click at [246, 43] on div "connorheather16@yahoo.com" at bounding box center [264, 46] width 112 height 15
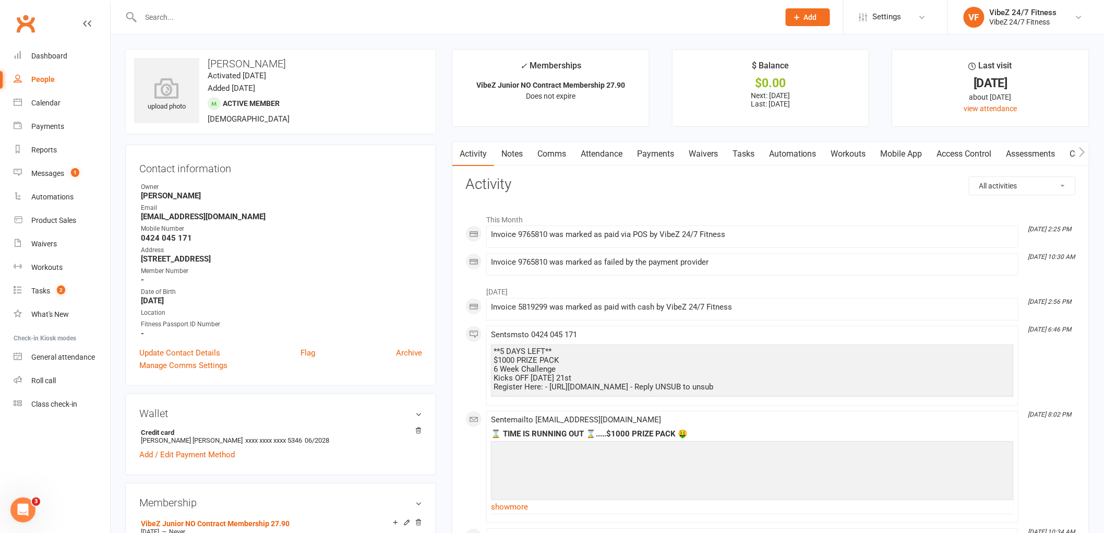
click at [653, 160] on link "Payments" at bounding box center [656, 154] width 52 height 24
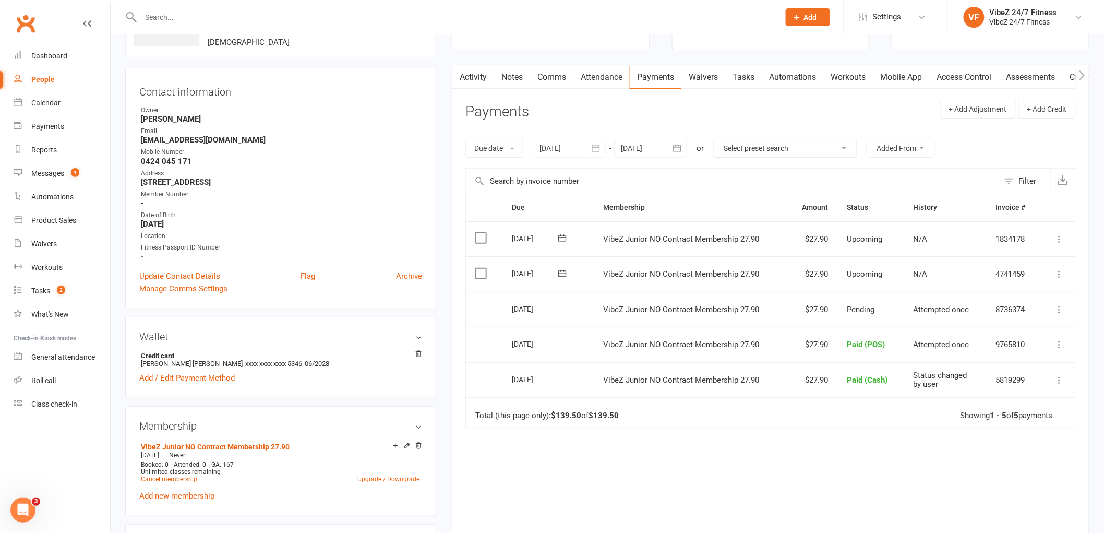
scroll to position [58, 0]
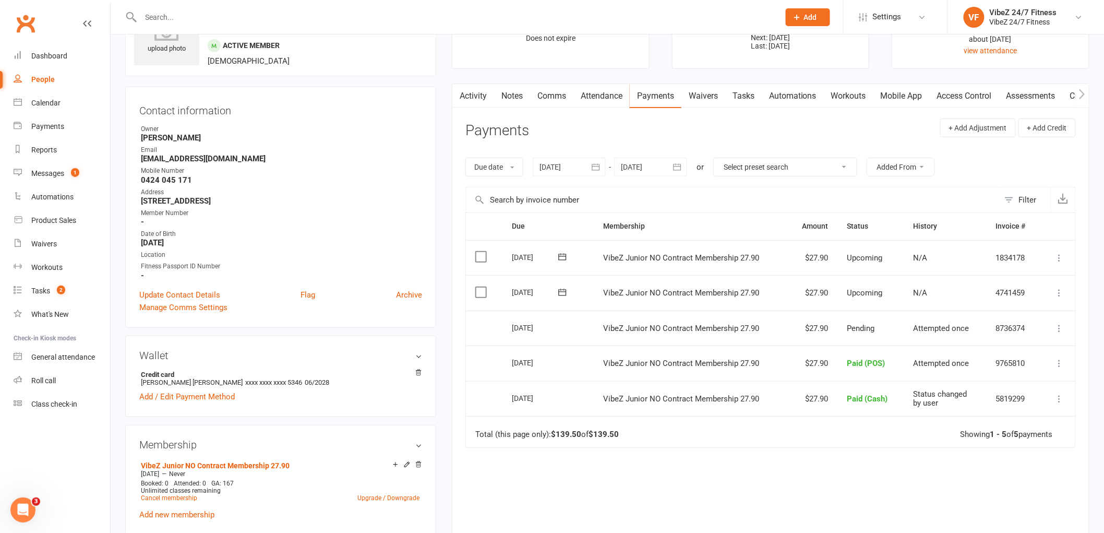
click at [860, 465] on div "Due Contact Membership Amount Status History Invoice # Select this 15 Sep 2025 …" at bounding box center [770, 396] width 610 height 369
click at [1058, 333] on button at bounding box center [1059, 328] width 13 height 13
click at [916, 473] on div "Due Contact Membership Amount Status History Invoice # Select this 15 Sep 2025 …" at bounding box center [770, 396] width 610 height 369
click at [61, 365] on link "General attendance" at bounding box center [62, 356] width 97 height 23
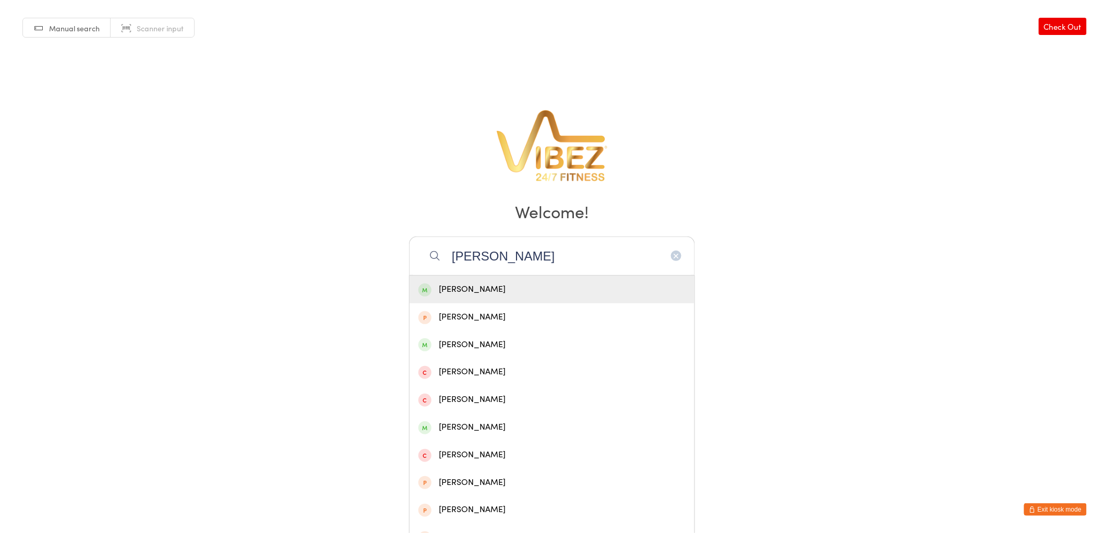
type input "TAYA BUCKL"
click at [531, 287] on div "Taya Buckley" at bounding box center [551, 289] width 267 height 14
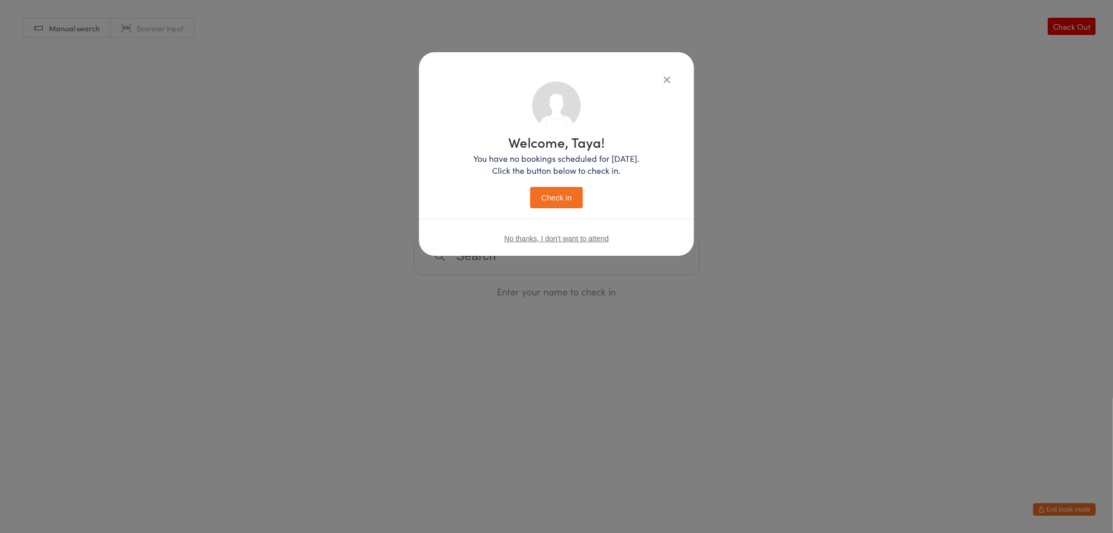
click at [564, 194] on button "Check in" at bounding box center [556, 197] width 52 height 21
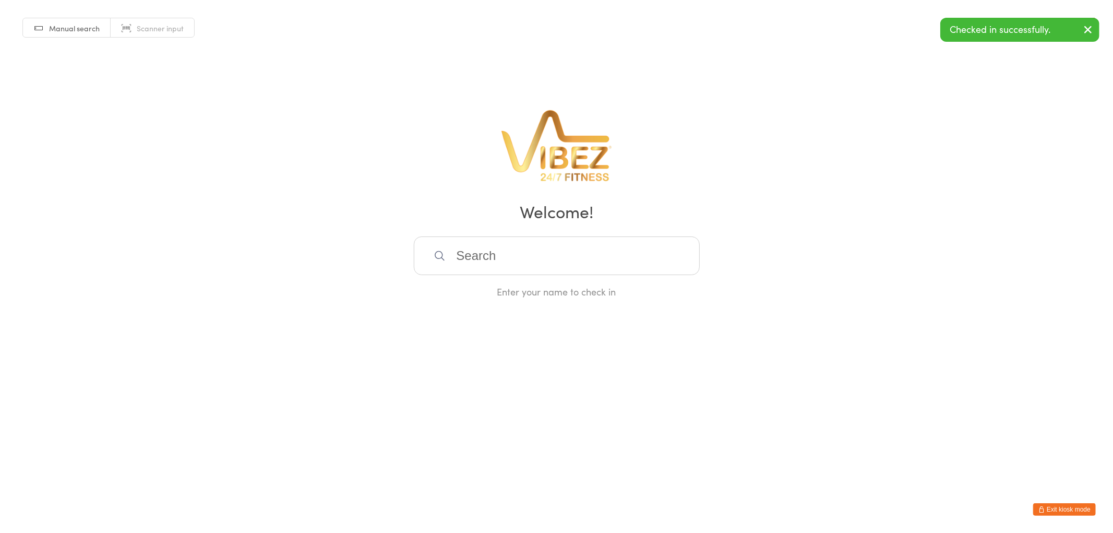
click at [519, 258] on input "search" at bounding box center [557, 255] width 286 height 39
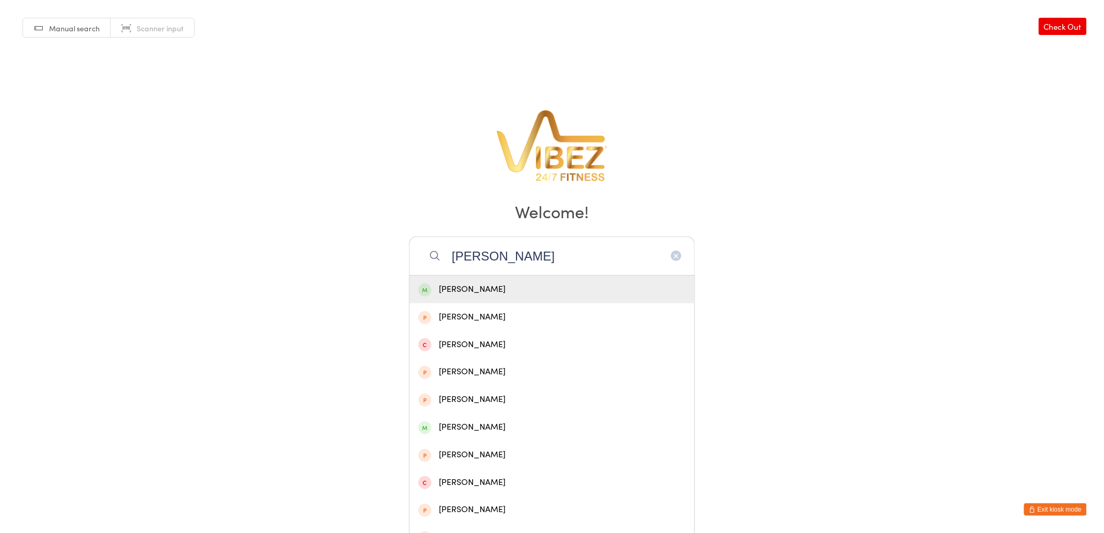
type input "JAKE NOVE"
click at [518, 293] on div "Jake Novella" at bounding box center [551, 289] width 267 height 14
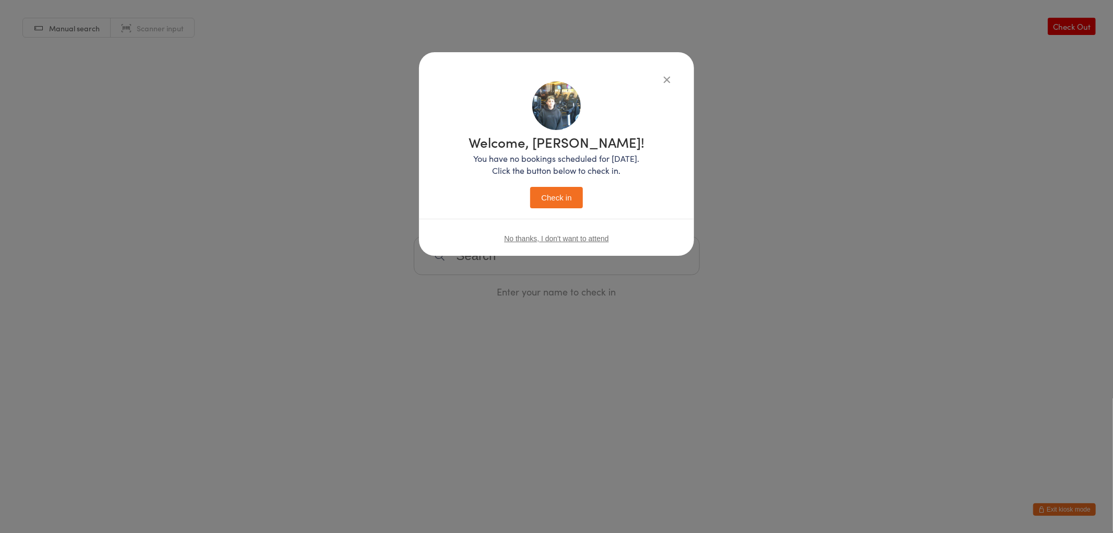
click at [548, 199] on button "Check in" at bounding box center [556, 197] width 52 height 21
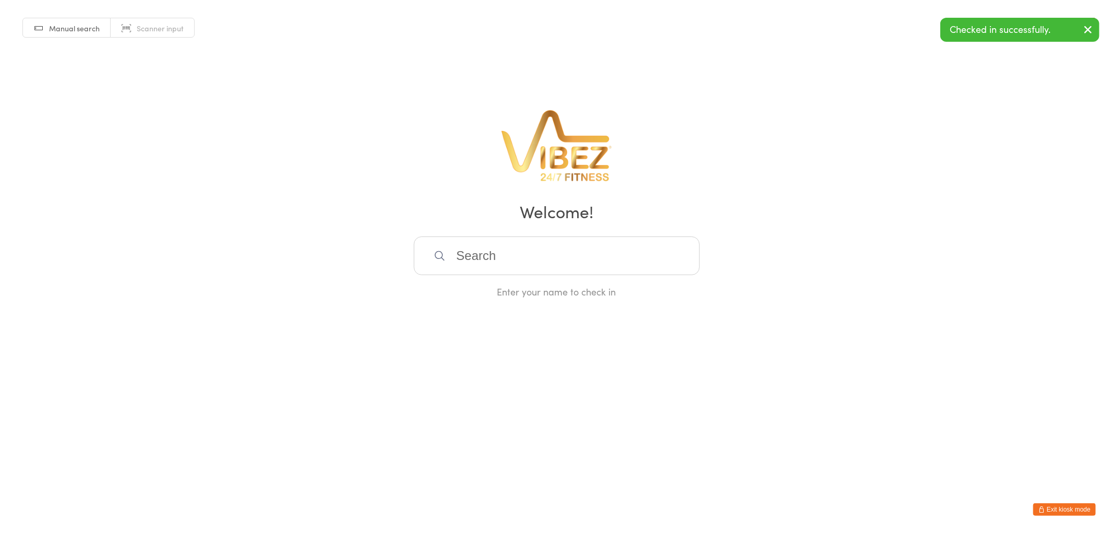
click at [513, 250] on input "search" at bounding box center [557, 255] width 286 height 39
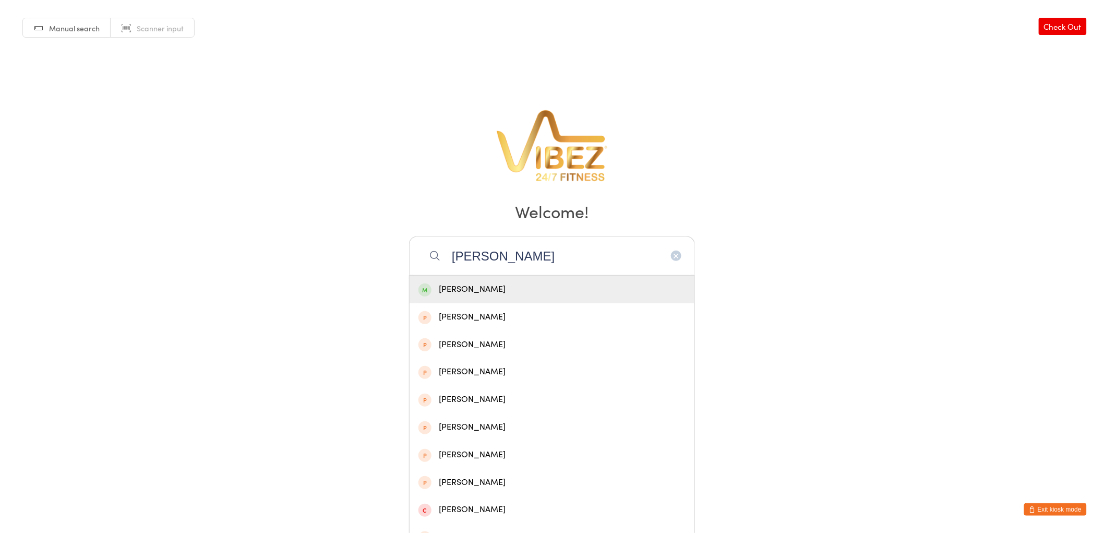
type input "CHLOE YOUNG"
click at [503, 285] on div "Chloe Young" at bounding box center [551, 289] width 267 height 14
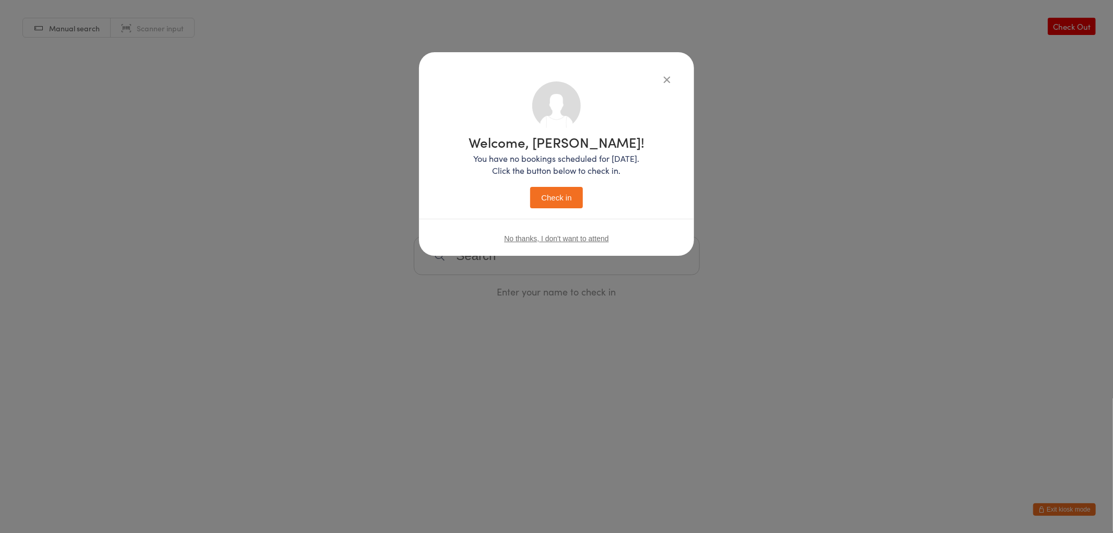
click at [566, 202] on button "Check in" at bounding box center [556, 197] width 52 height 21
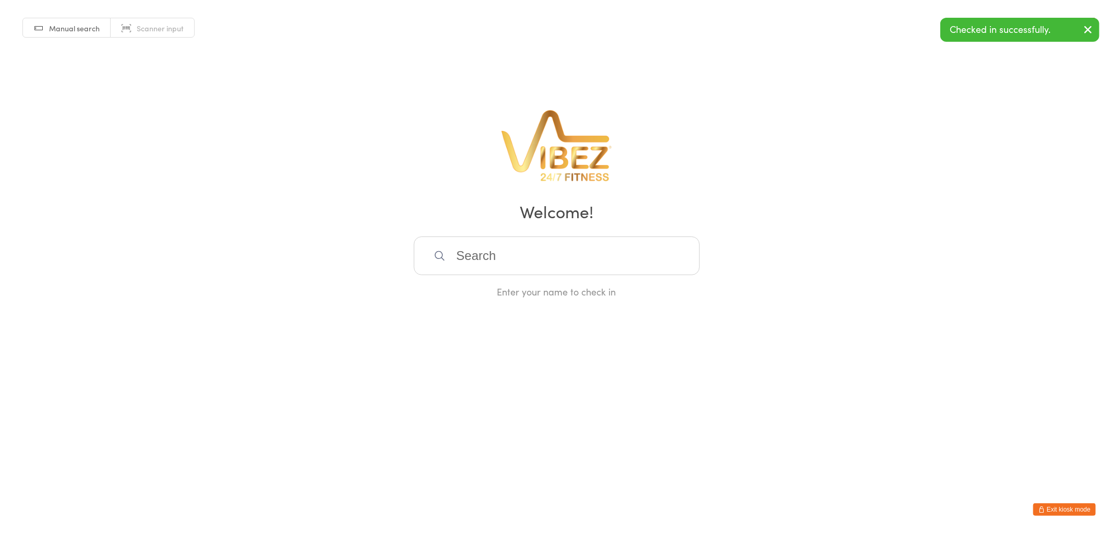
click at [513, 270] on input "search" at bounding box center [557, 255] width 286 height 39
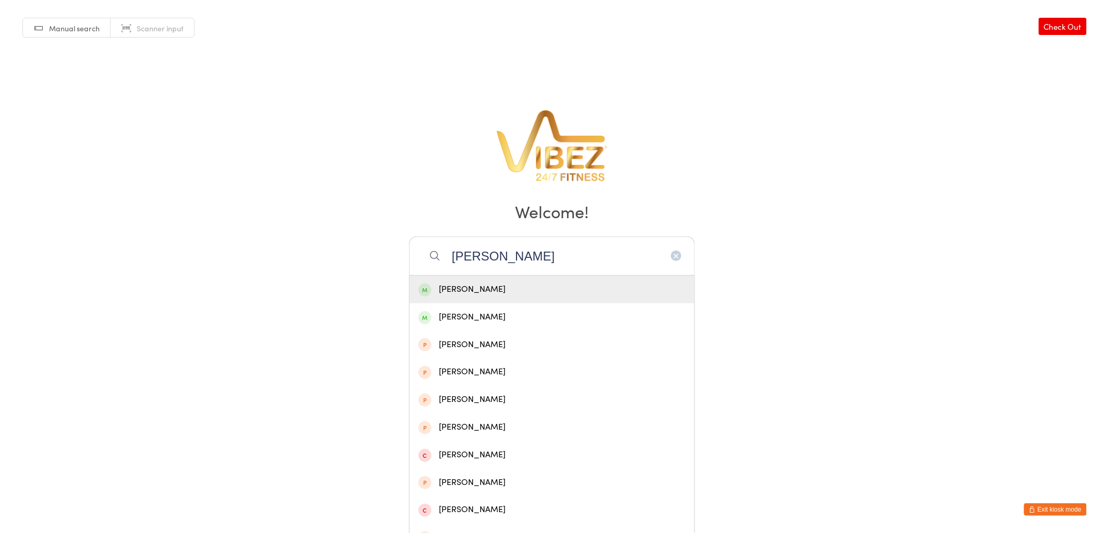
type input "JAKE NOVELL"
click at [525, 287] on div "Jake Novella" at bounding box center [551, 289] width 267 height 14
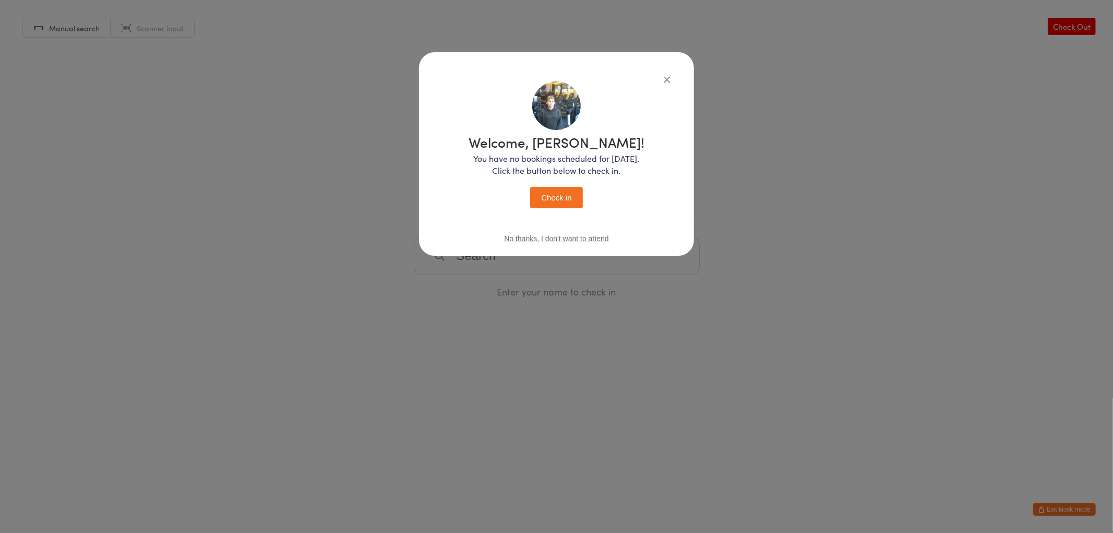
drag, startPoint x: 557, startPoint y: 188, endPoint x: 559, endPoint y: 181, distance: 7.5
click at [559, 182] on div "Welcome, Jake! You have no bookings scheduled for today. Click the button below…" at bounding box center [557, 171] width 176 height 73
click at [556, 191] on button "Check in" at bounding box center [556, 197] width 52 height 21
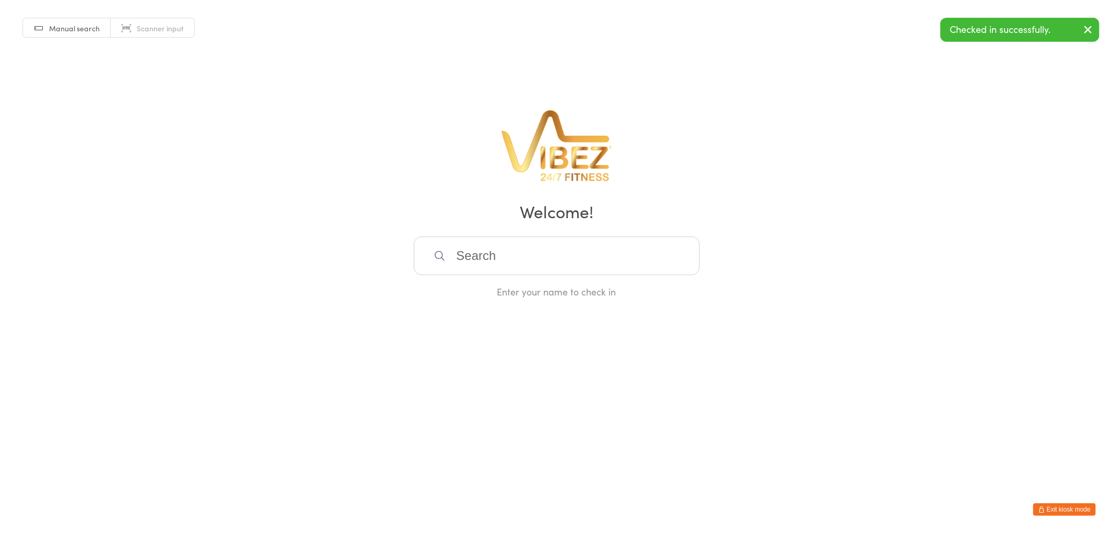
click at [486, 258] on input "search" at bounding box center [557, 255] width 286 height 39
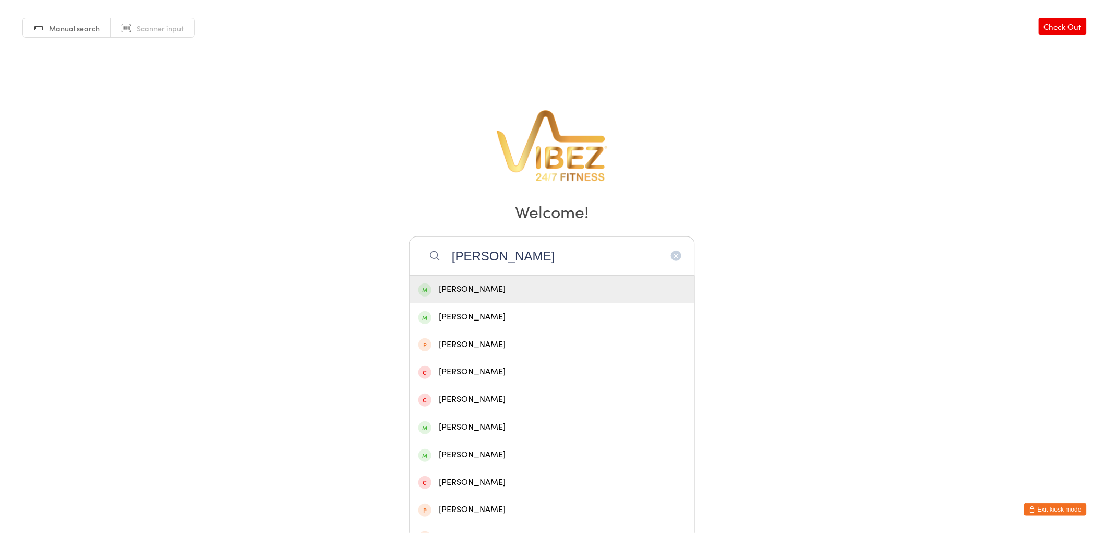
type input "LUCAS COUSIN"
click at [519, 294] on div "Lucas Cousins" at bounding box center [551, 289] width 267 height 14
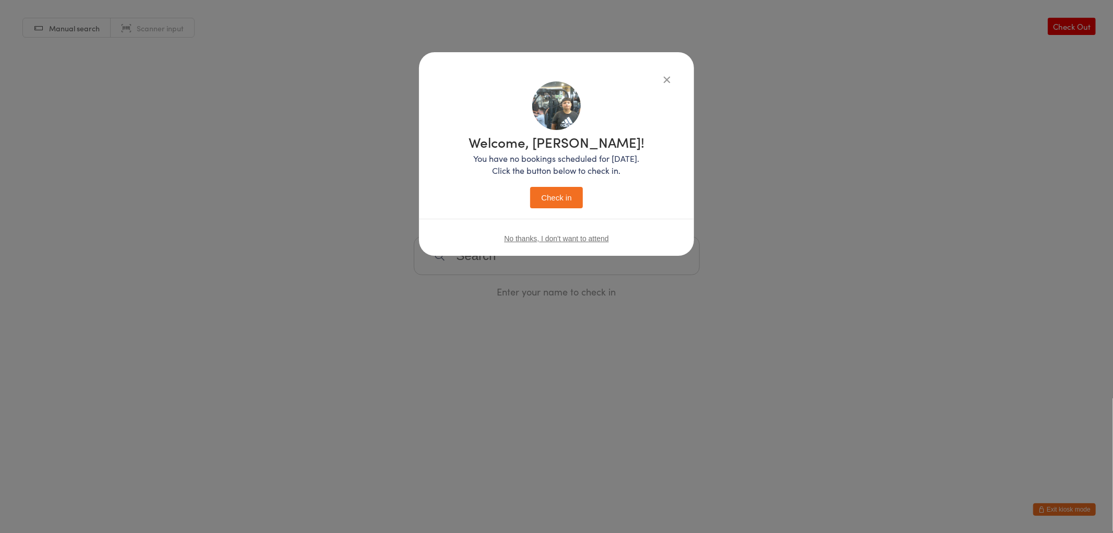
click at [555, 199] on button "Check in" at bounding box center [556, 197] width 52 height 21
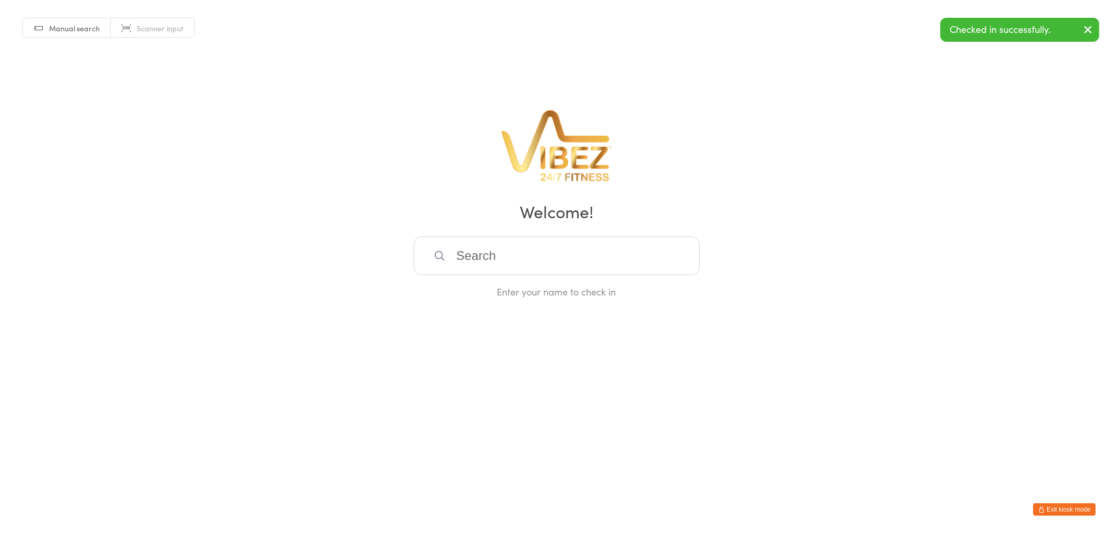
click at [542, 240] on input "search" at bounding box center [557, 255] width 286 height 39
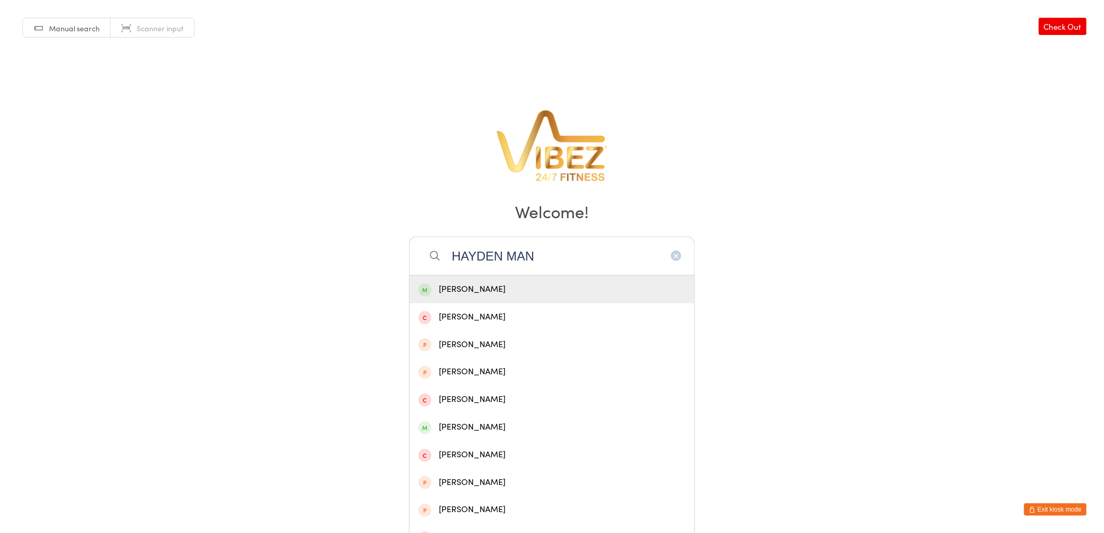
type input "HAYDEN MAN"
click at [512, 291] on div "Hayden Monger" at bounding box center [551, 289] width 267 height 14
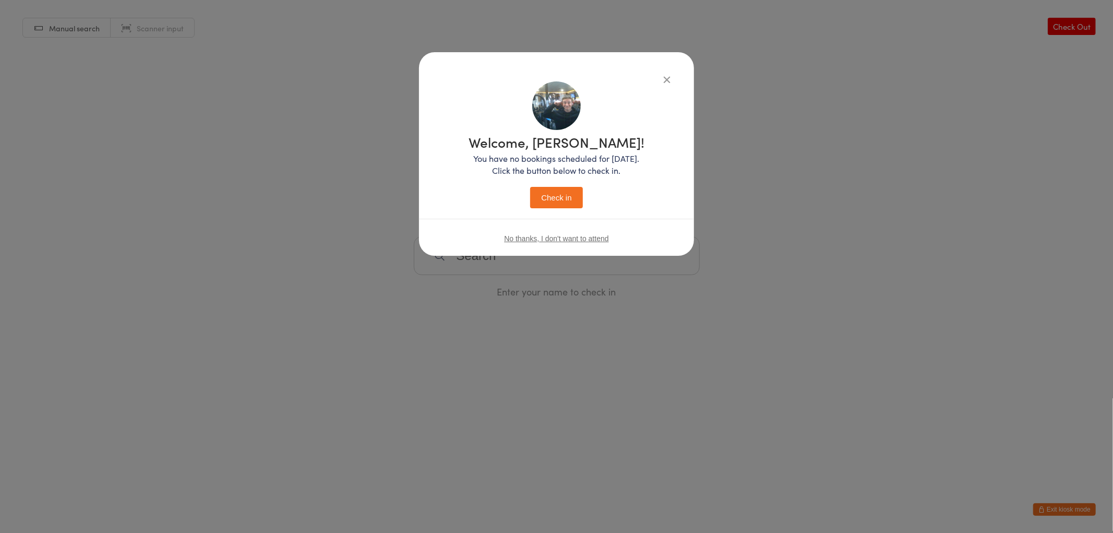
click at [569, 194] on button "Check in" at bounding box center [556, 197] width 52 height 21
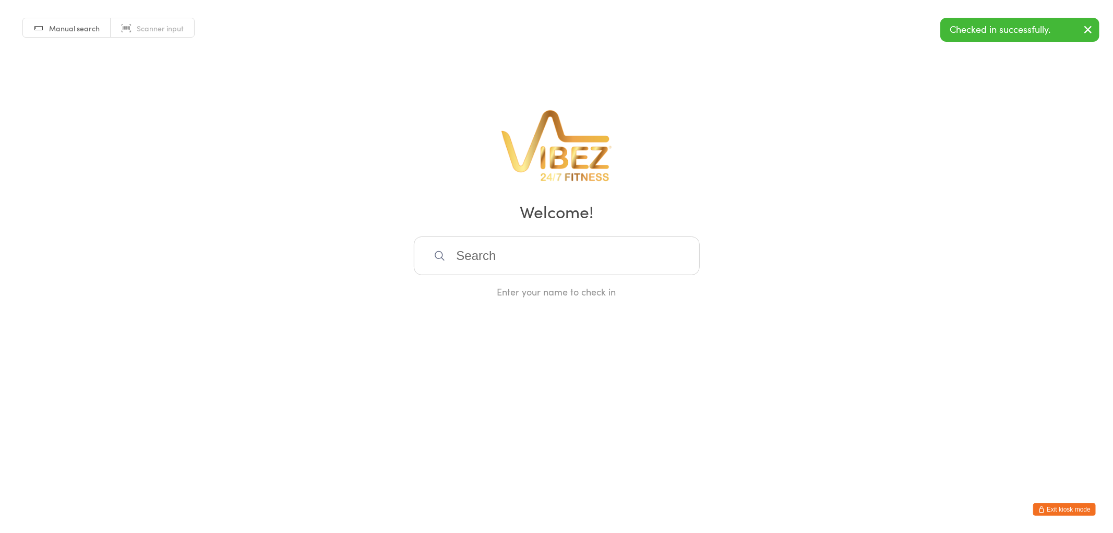
click at [540, 249] on input "search" at bounding box center [557, 255] width 286 height 39
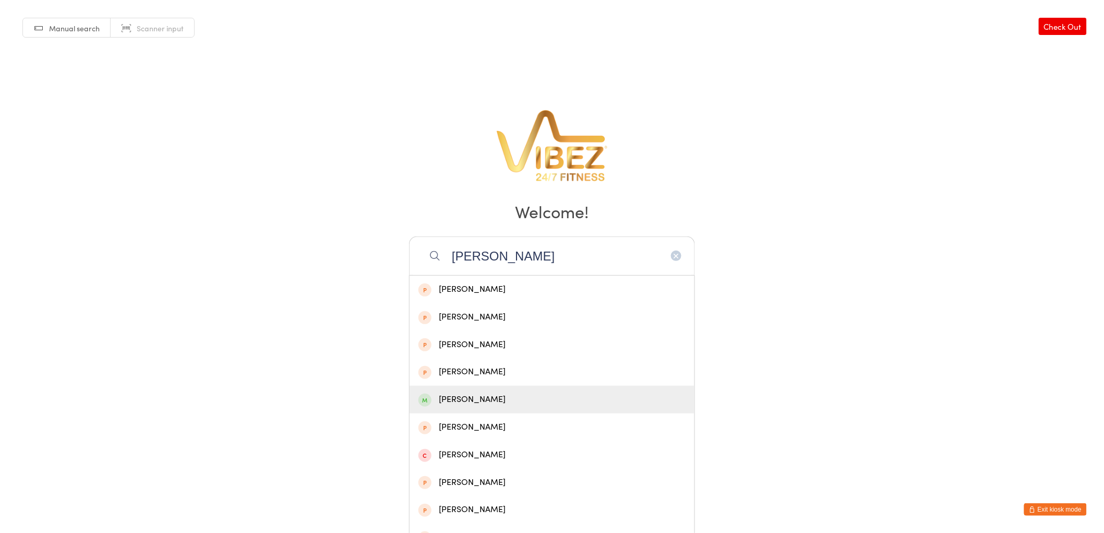
type input "BAKER"
click at [518, 394] on div "James Baker" at bounding box center [551, 399] width 267 height 14
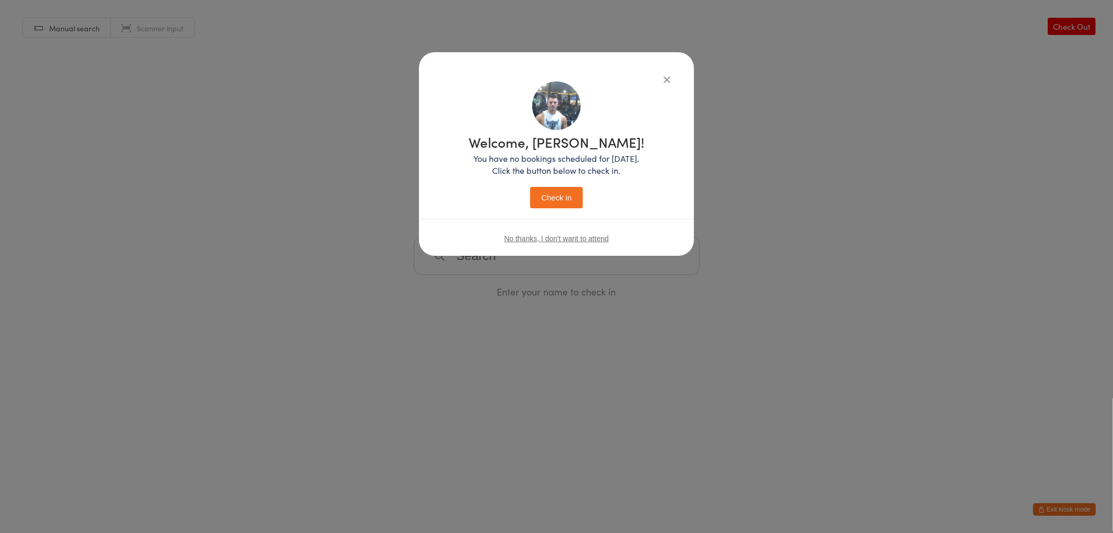
click at [553, 196] on button "Check in" at bounding box center [556, 197] width 52 height 21
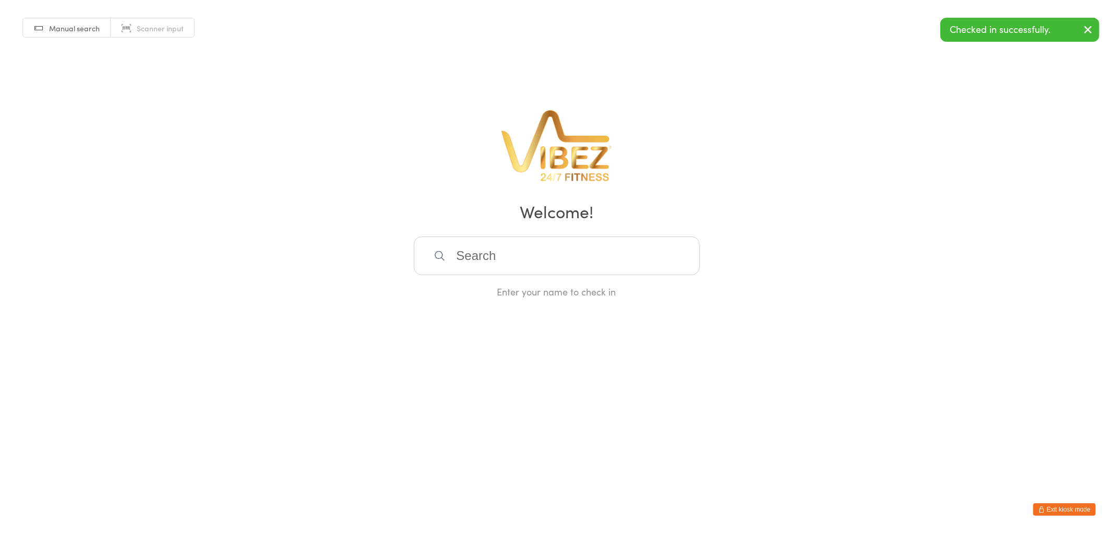
click at [491, 246] on input "search" at bounding box center [557, 255] width 286 height 39
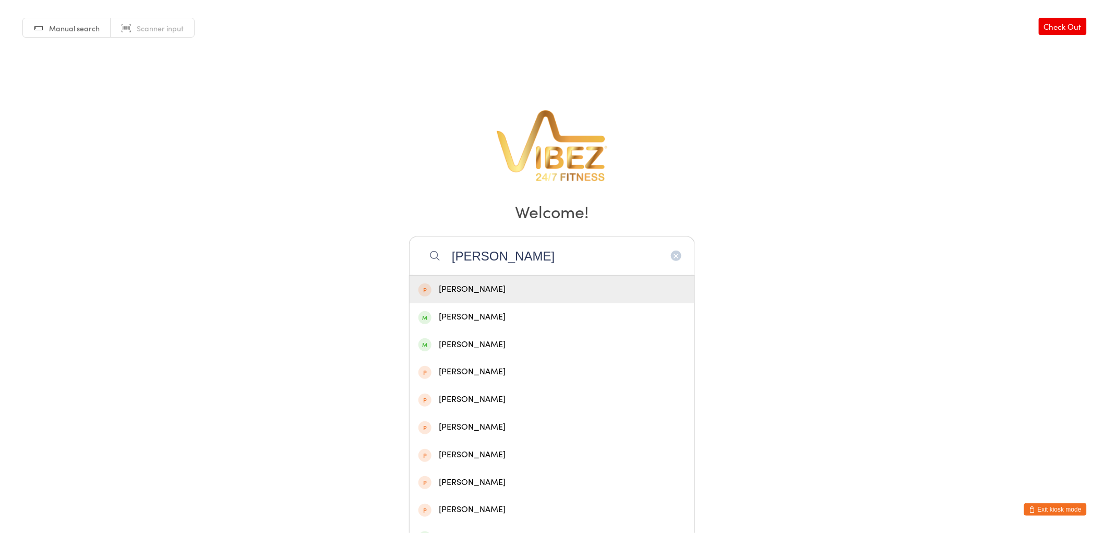
drag, startPoint x: 669, startPoint y: 253, endPoint x: 675, endPoint y: 254, distance: 5.8
click at [672, 254] on div "ANDREW M Andrew Molo Andrew Matri Andrew Mackay andrew mackay Andrew Ross jack …" at bounding box center [552, 255] width 286 height 39
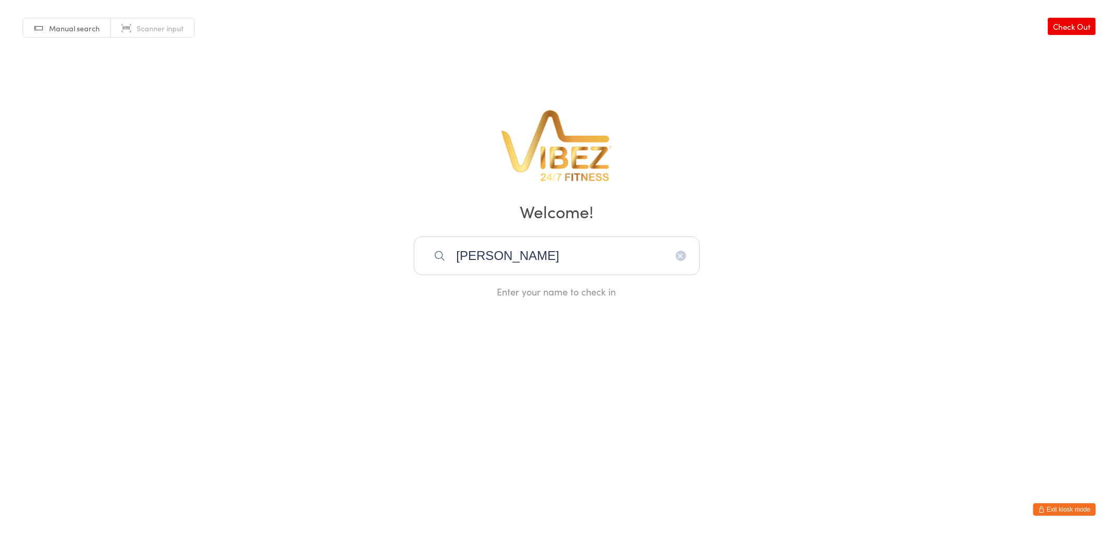
type input "ANDREW M"
click at [678, 254] on icon "button" at bounding box center [681, 255] width 8 height 8
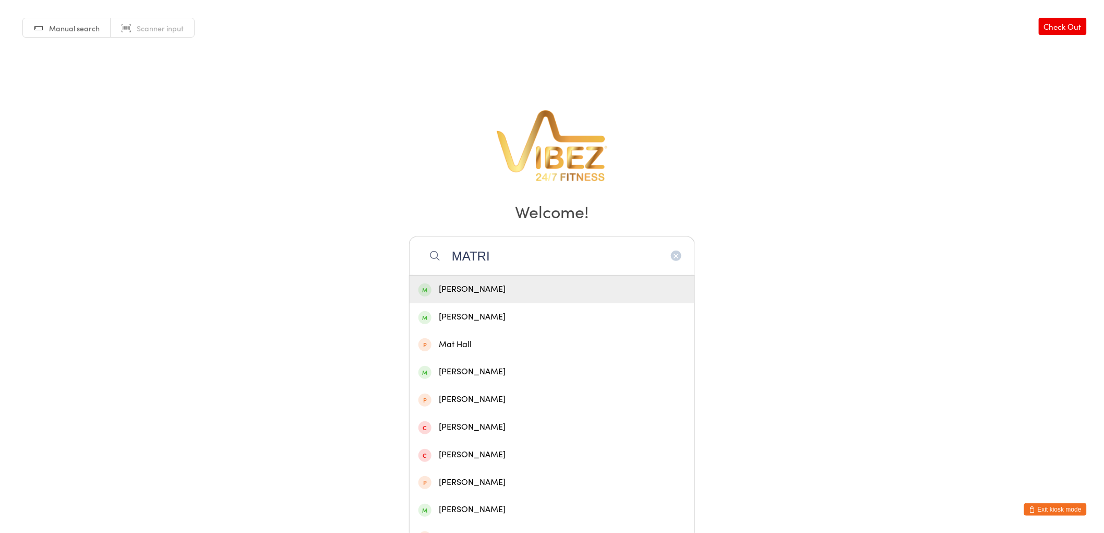
type input "MATRI"
click at [540, 284] on div "Andrew Matri" at bounding box center [551, 289] width 267 height 14
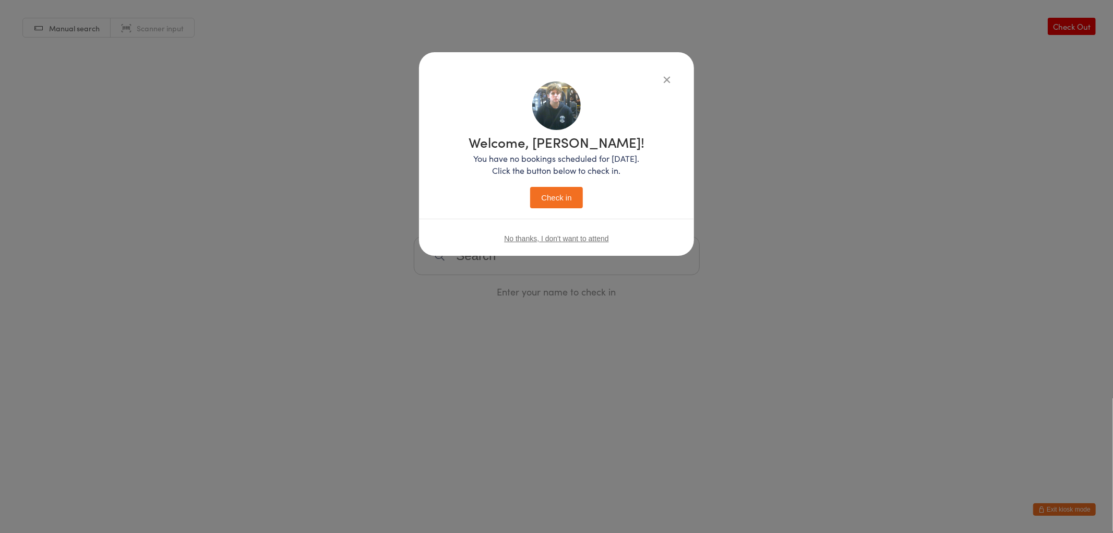
click at [554, 197] on button "Check in" at bounding box center [556, 197] width 52 height 21
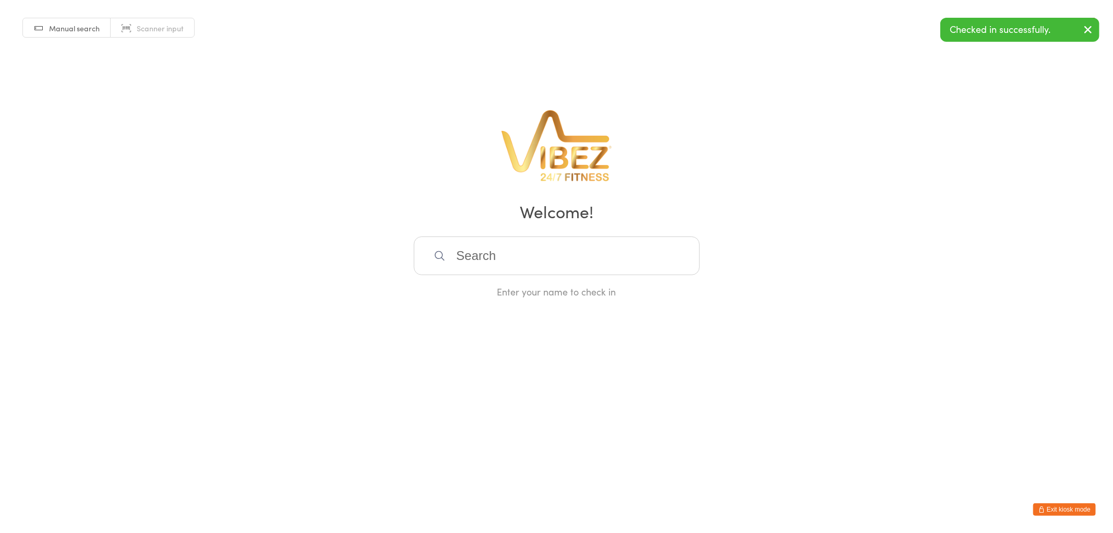
click at [501, 254] on input "search" at bounding box center [557, 255] width 286 height 39
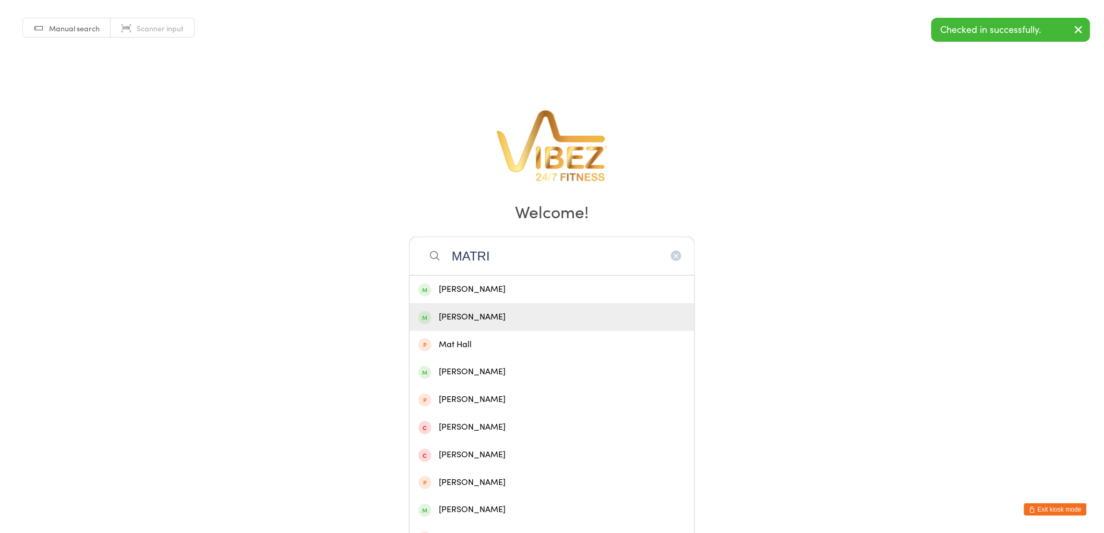
type input "MATRI"
click at [557, 316] on div "[PERSON_NAME]" at bounding box center [551, 317] width 267 height 14
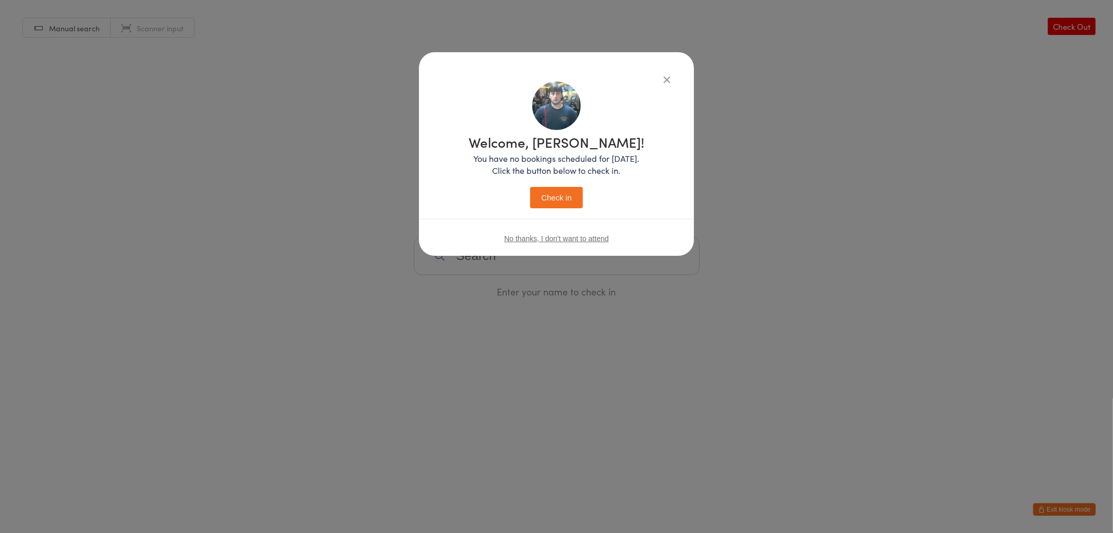
click at [536, 187] on button "Check in" at bounding box center [556, 197] width 52 height 21
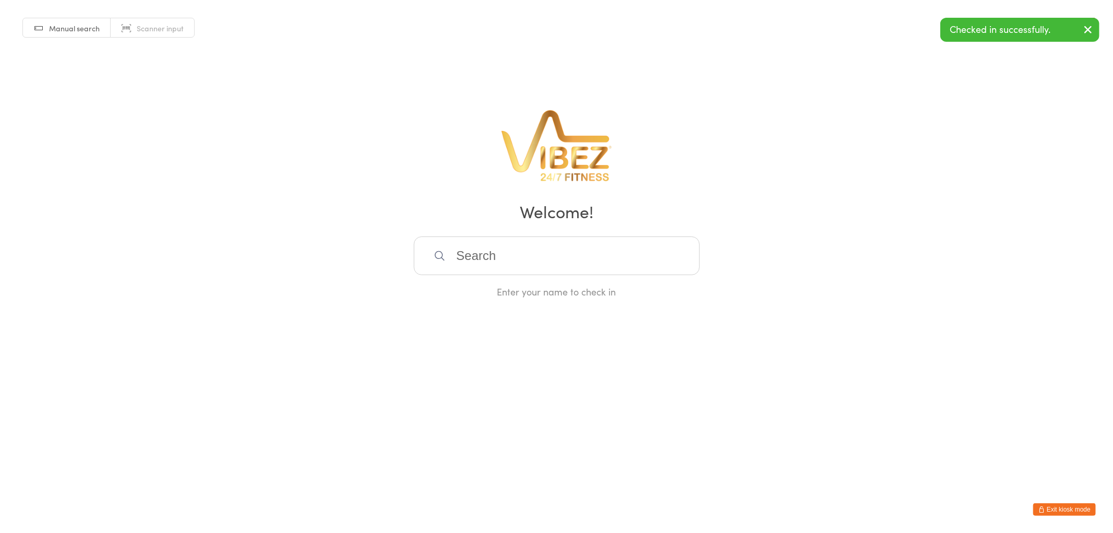
drag, startPoint x: 502, startPoint y: 246, endPoint x: 500, endPoint y: 237, distance: 8.7
click at [501, 241] on input "search" at bounding box center [557, 255] width 286 height 39
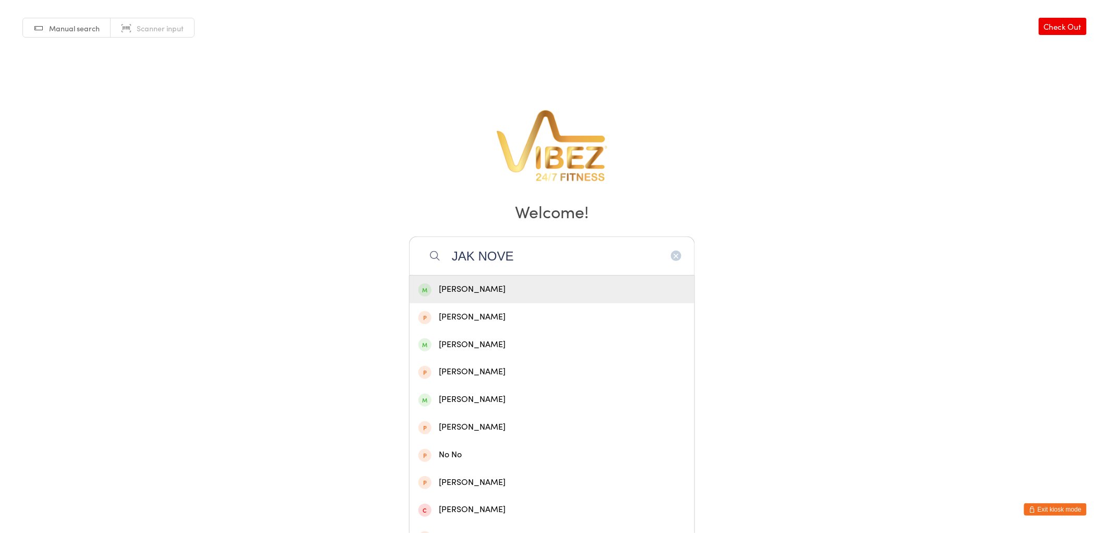
type input "JAK NOVE"
click at [513, 285] on div "Jake Novella" at bounding box center [551, 289] width 267 height 14
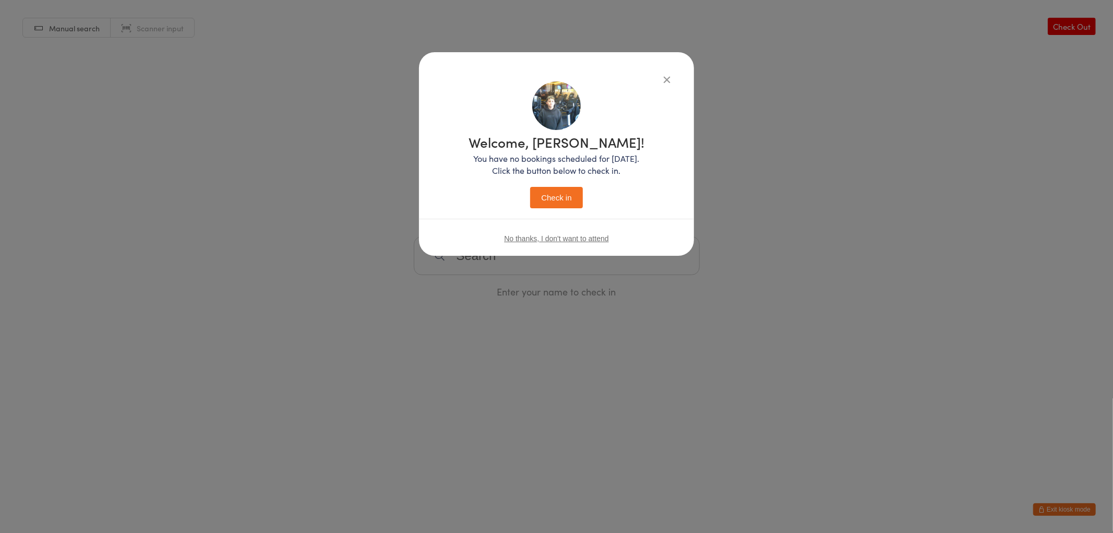
click at [560, 206] on button "Check in" at bounding box center [556, 197] width 52 height 21
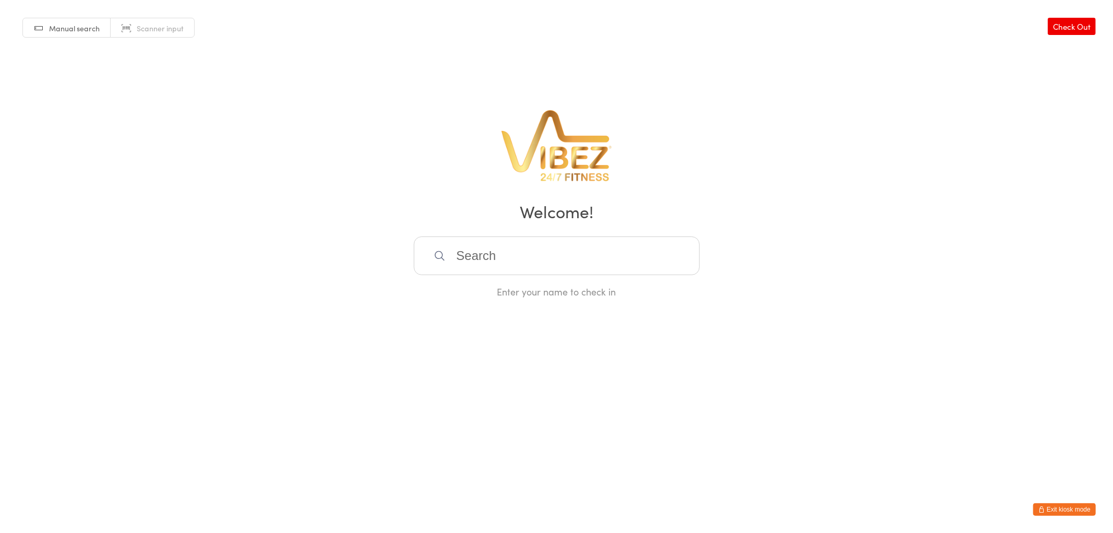
click at [1063, 504] on button "Exit kiosk mode" at bounding box center [1064, 509] width 63 height 13
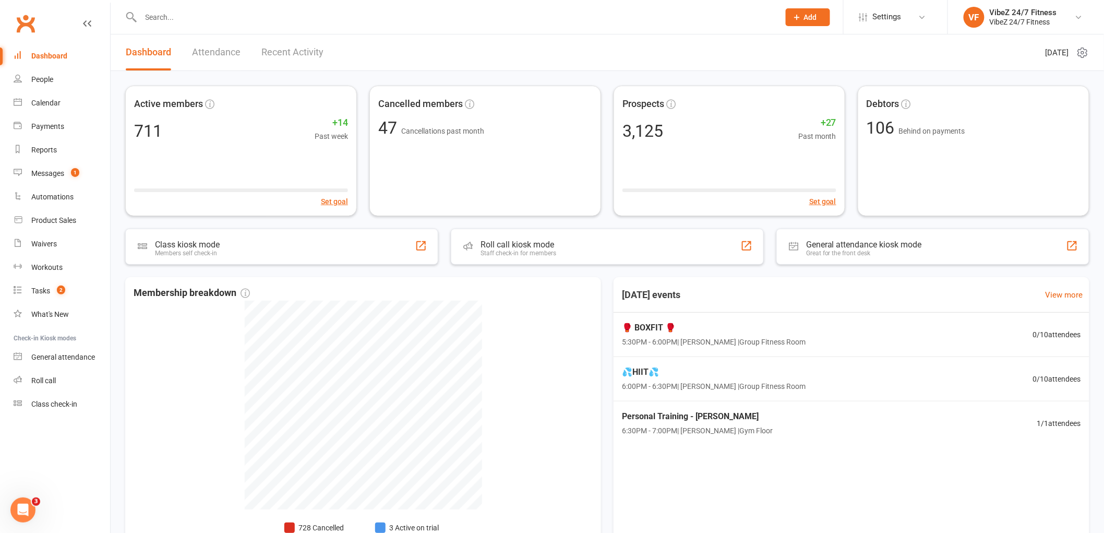
click at [167, 19] on input "text" at bounding box center [455, 17] width 634 height 15
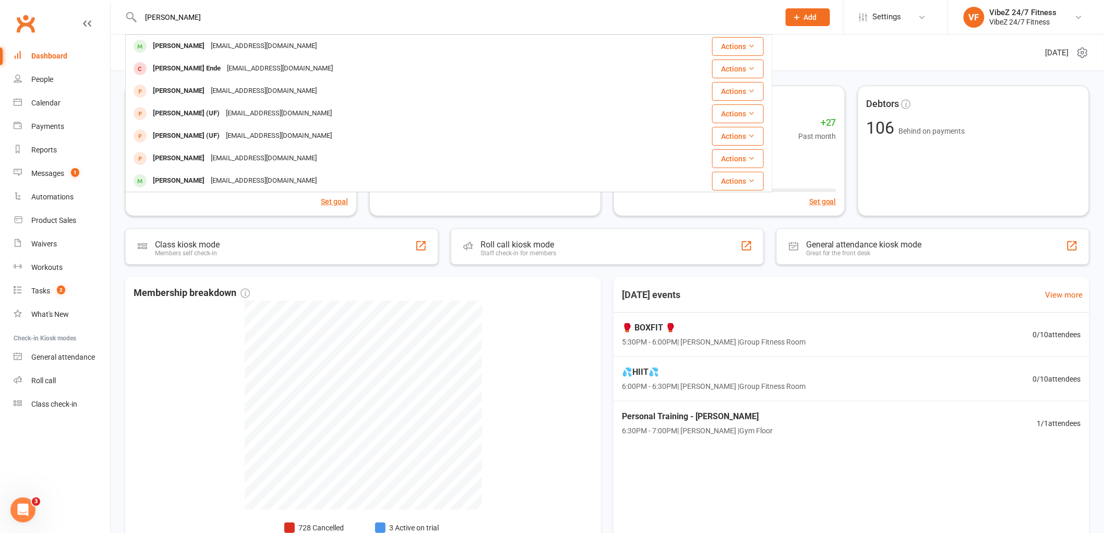
type input "[PERSON_NAME]"
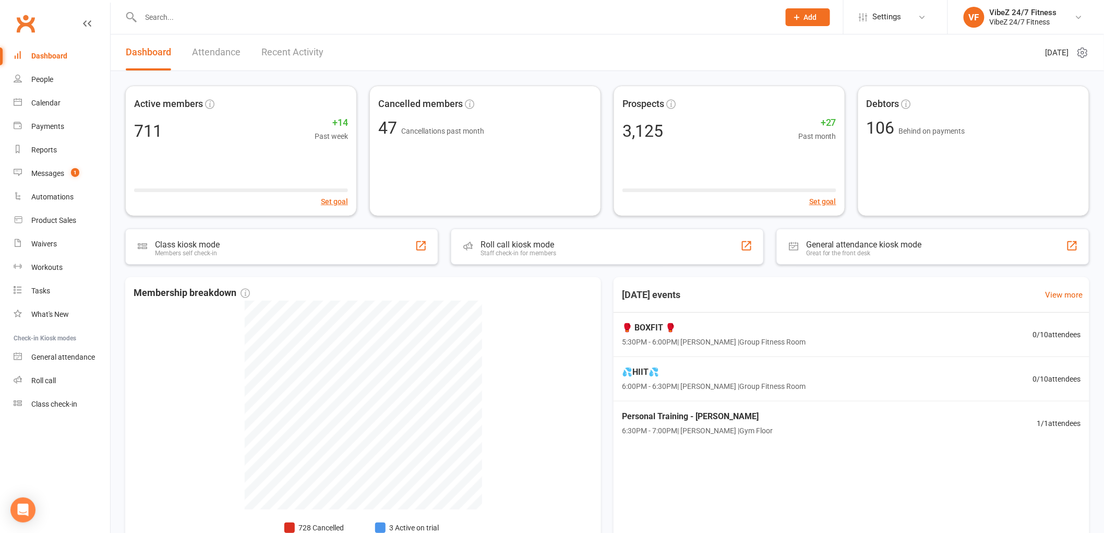
click at [283, 15] on input "text" at bounding box center [455, 17] width 634 height 15
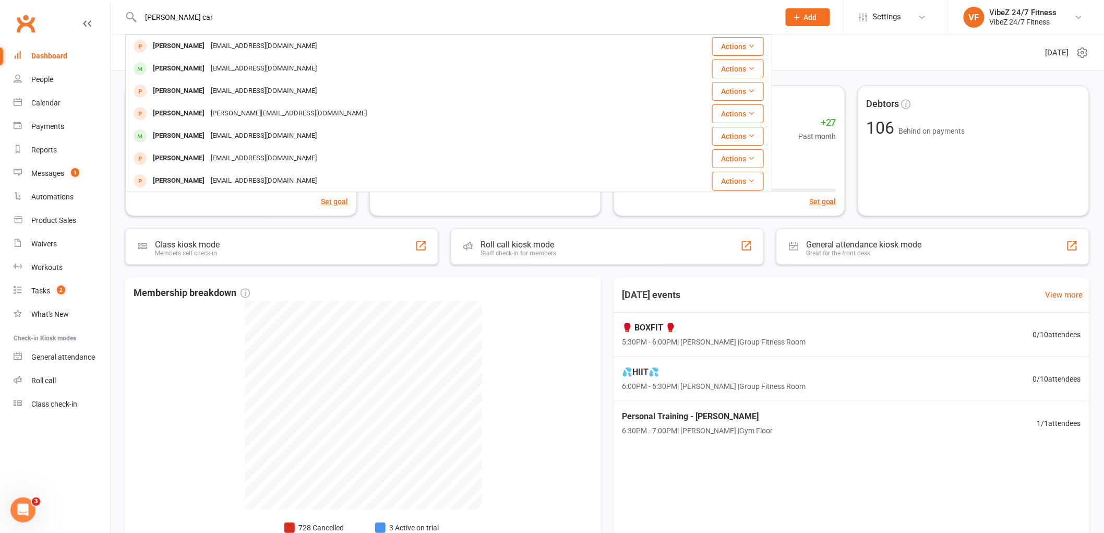
type input "[PERSON_NAME] car"
click at [110, 22] on div "Clubworx" at bounding box center [55, 29] width 110 height 39
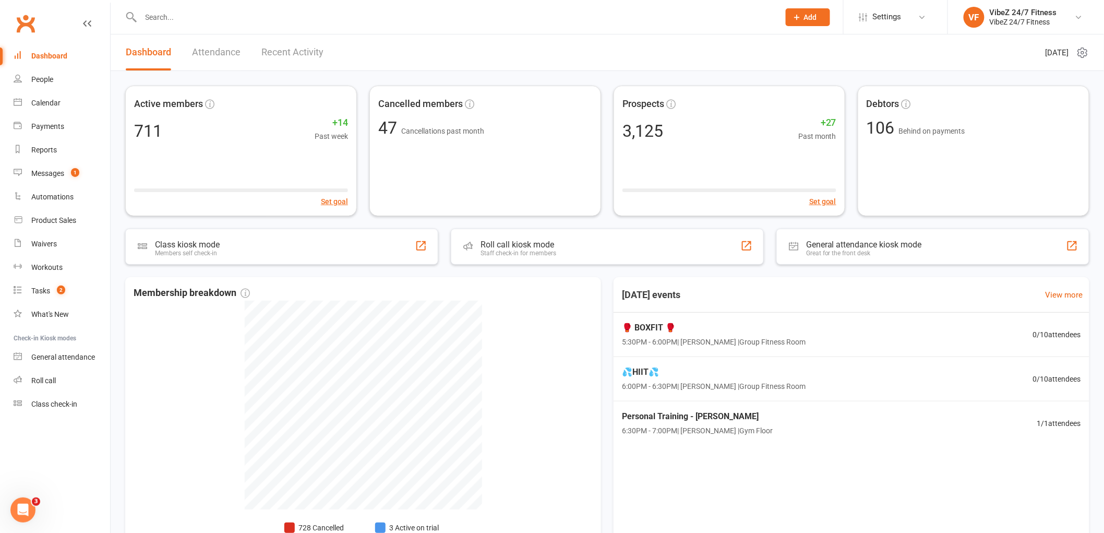
click at [197, 13] on input "text" at bounding box center [455, 17] width 634 height 15
click at [258, 13] on input "text" at bounding box center [455, 17] width 634 height 15
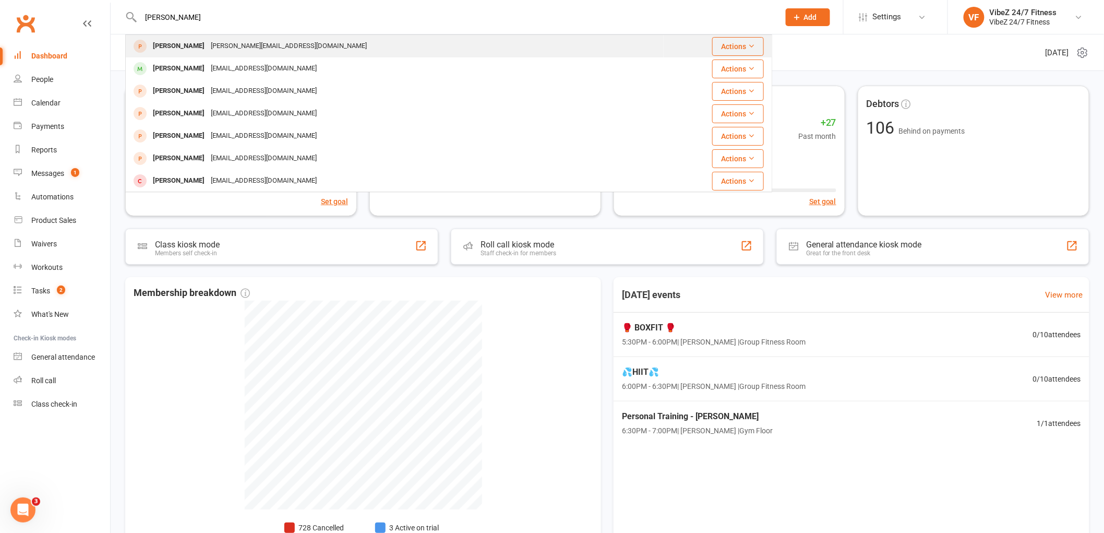
type input "[PERSON_NAME]"
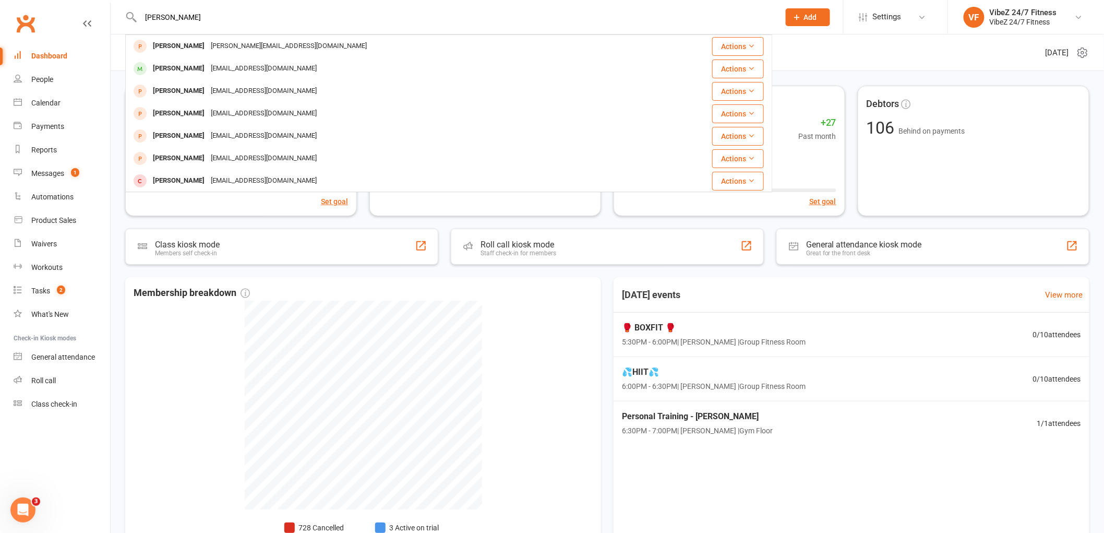
drag, startPoint x: 361, startPoint y: 47, endPoint x: 343, endPoint y: 43, distance: 18.6
click at [362, 45] on div "les derrick [EMAIL_ADDRESS][DOMAIN_NAME]" at bounding box center [394, 45] width 537 height 21
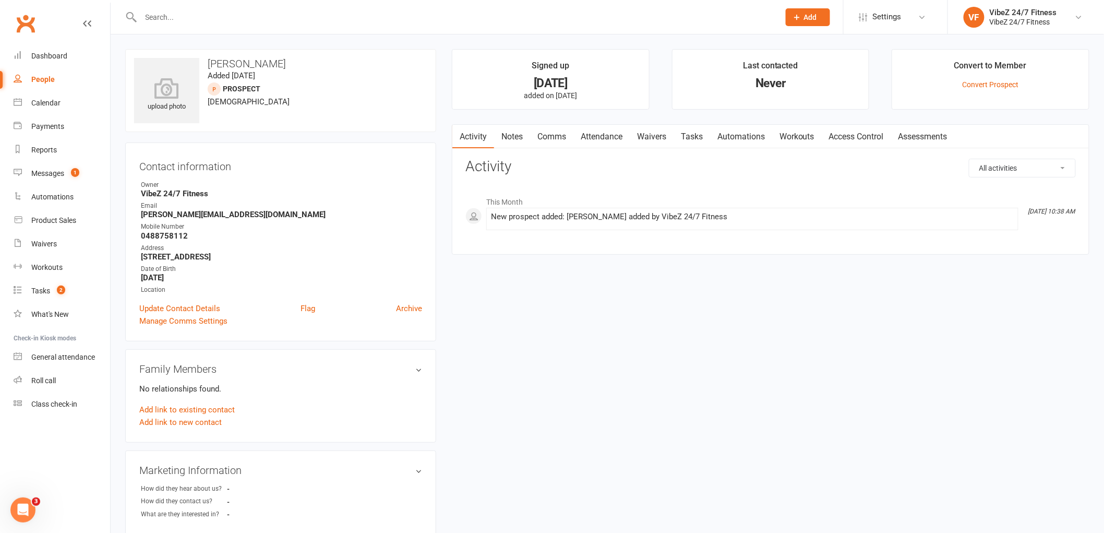
click at [795, 18] on icon at bounding box center [797, 17] width 9 height 9
click at [332, 75] on div "upload photo [PERSON_NAME] Added [DATE] prospect [DEMOGRAPHIC_DATA]" at bounding box center [280, 90] width 311 height 83
click at [993, 81] on link "Convert Prospect" at bounding box center [991, 84] width 56 height 8
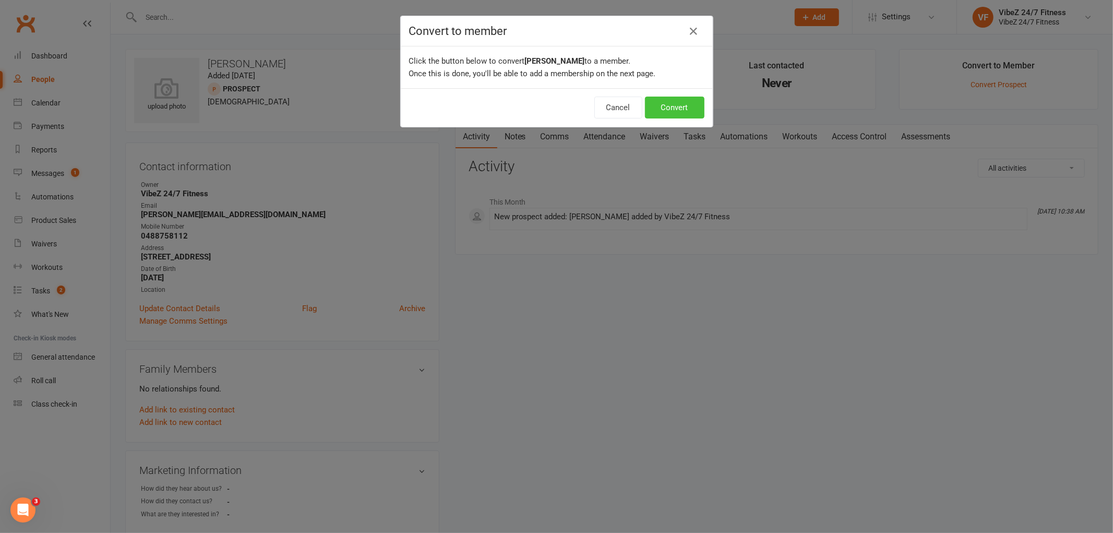
click at [692, 106] on button "Convert" at bounding box center [674, 108] width 59 height 22
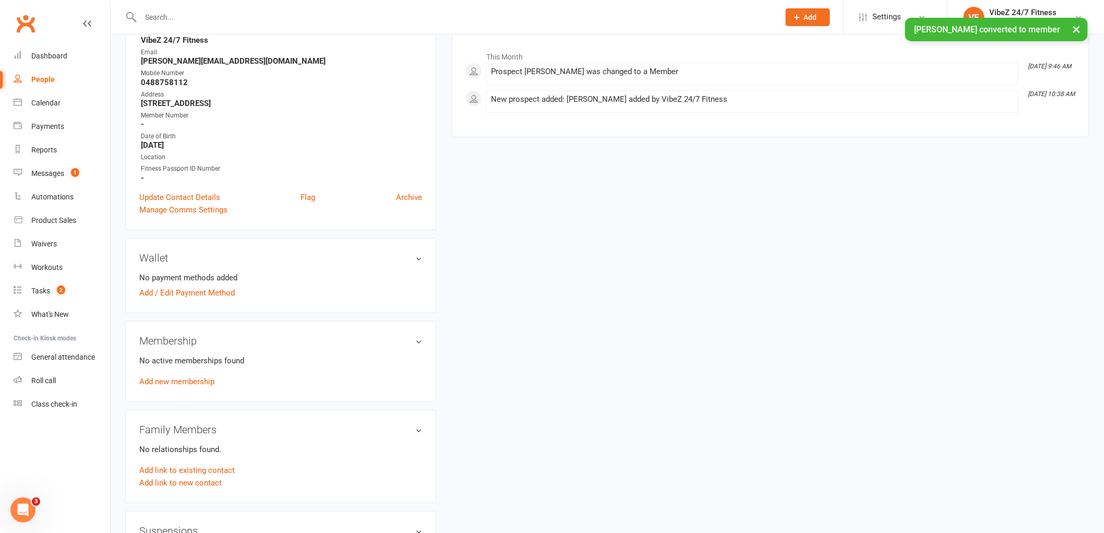
scroll to position [174, 0]
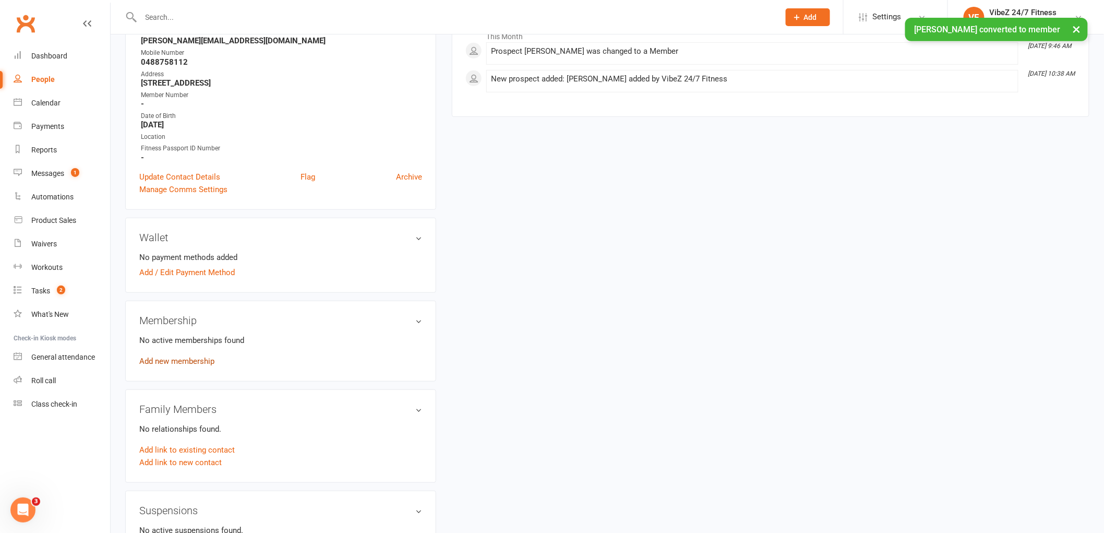
click at [199, 360] on link "Add new membership" at bounding box center [176, 360] width 75 height 9
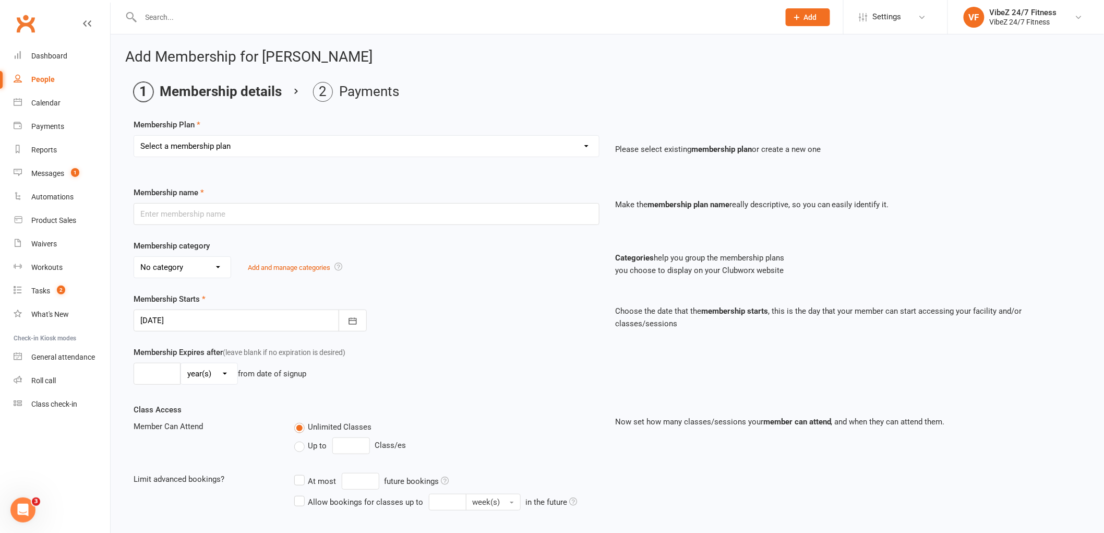
click at [214, 153] on select "Select a membership plan Create new Membership Plan Complimentary 12 Month Memb…" at bounding box center [366, 146] width 465 height 21
select select "11"
click at [134, 136] on select "Select a membership plan Create new Membership Plan Complimentary 12 Month Memb…" at bounding box center [366, 146] width 465 height 21
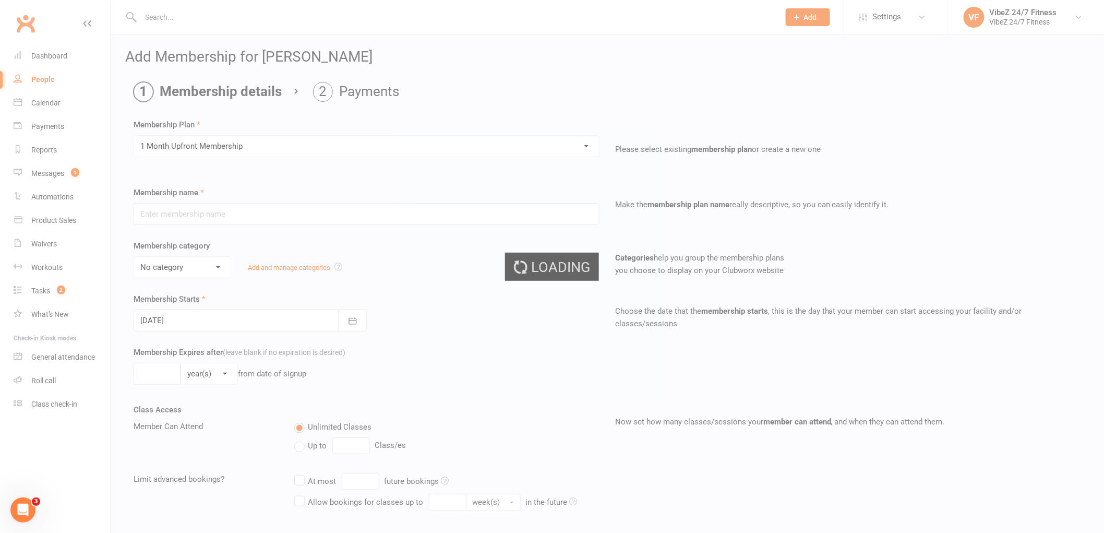
type input "1 Month Upfront Membership"
select select "2"
type input "1"
select select "2"
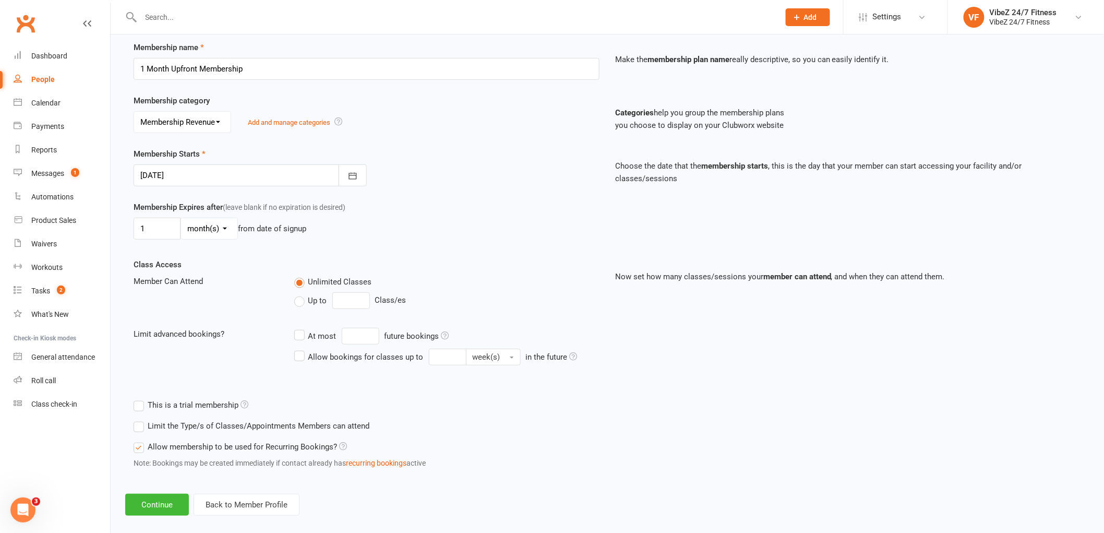
scroll to position [158, 0]
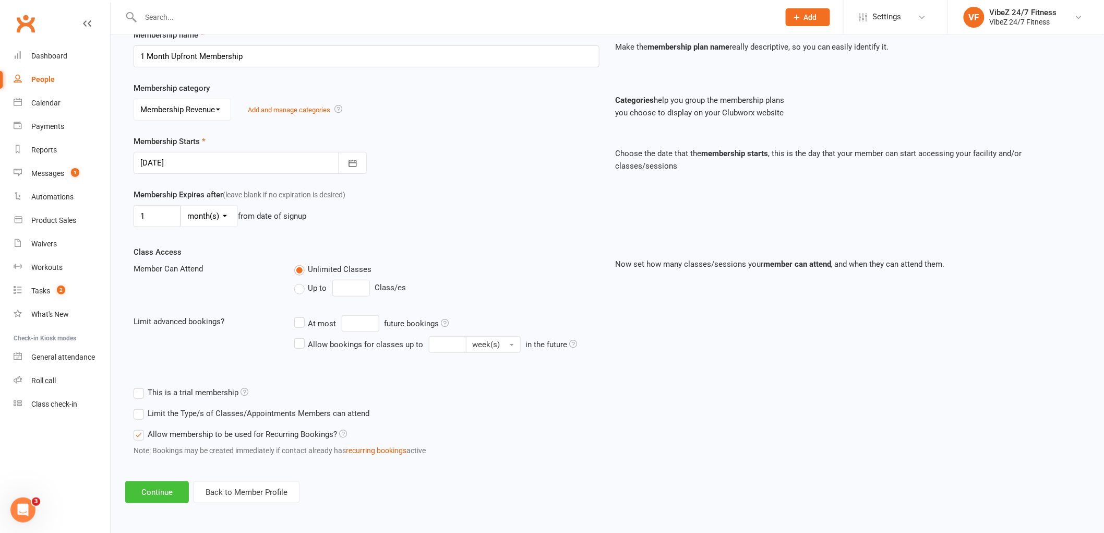
click at [165, 488] on button "Continue" at bounding box center [157, 492] width 64 height 22
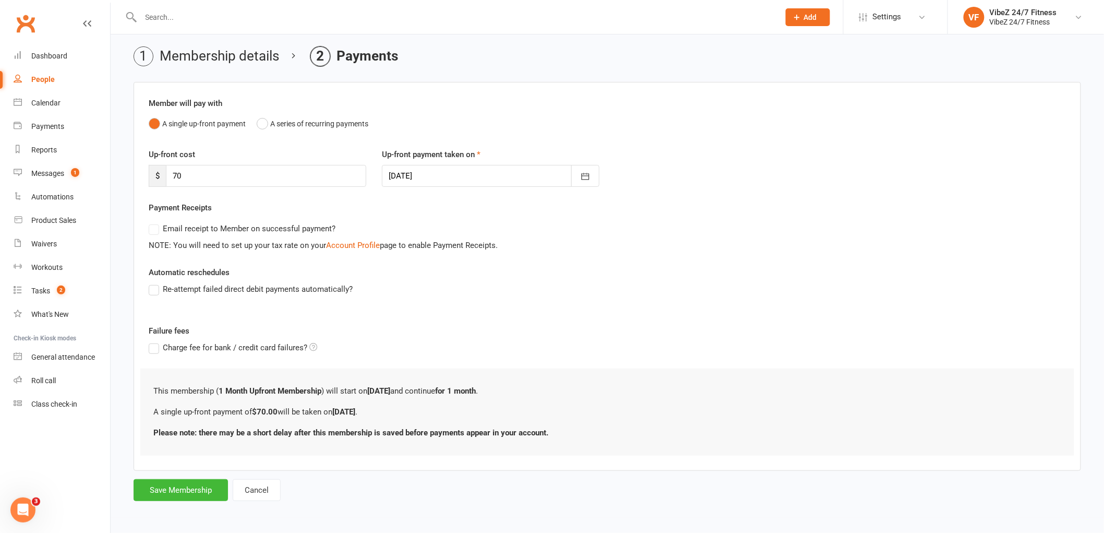
scroll to position [0, 0]
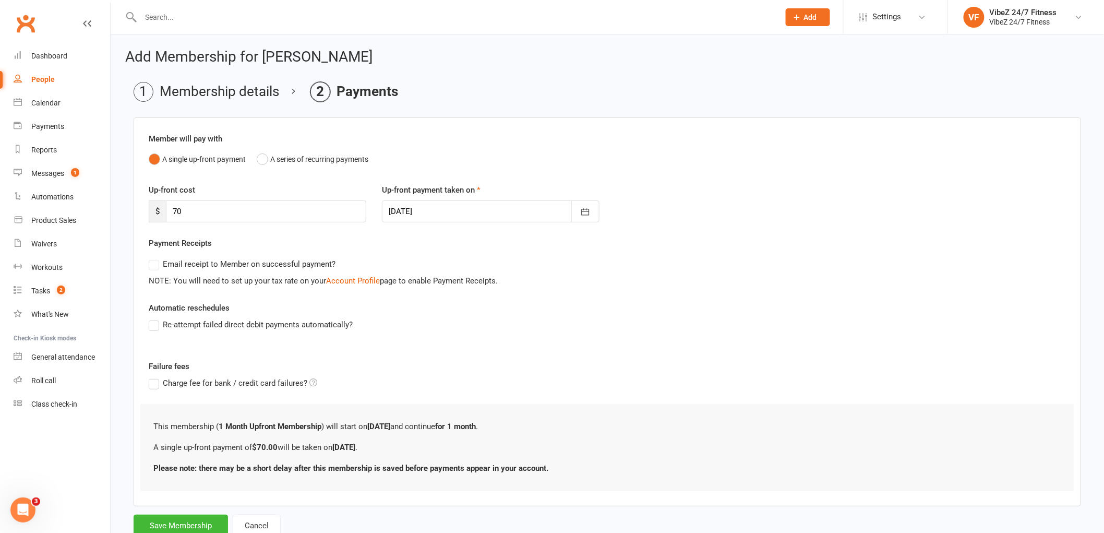
click at [651, 34] on div "Add Membership for [PERSON_NAME] Membership details Payments Member will pay wi…" at bounding box center [607, 293] width 993 height 519
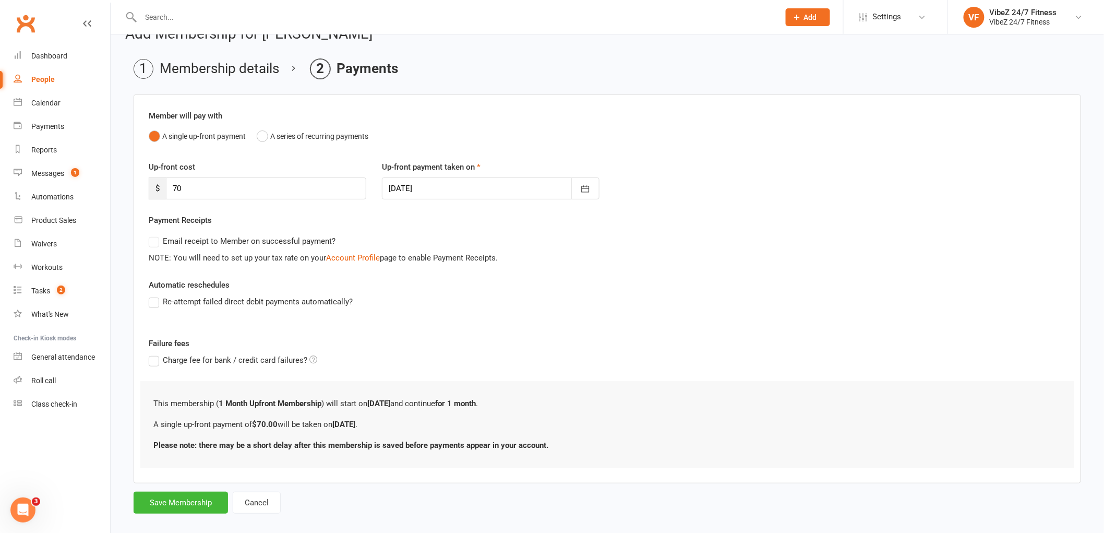
scroll to position [35, 0]
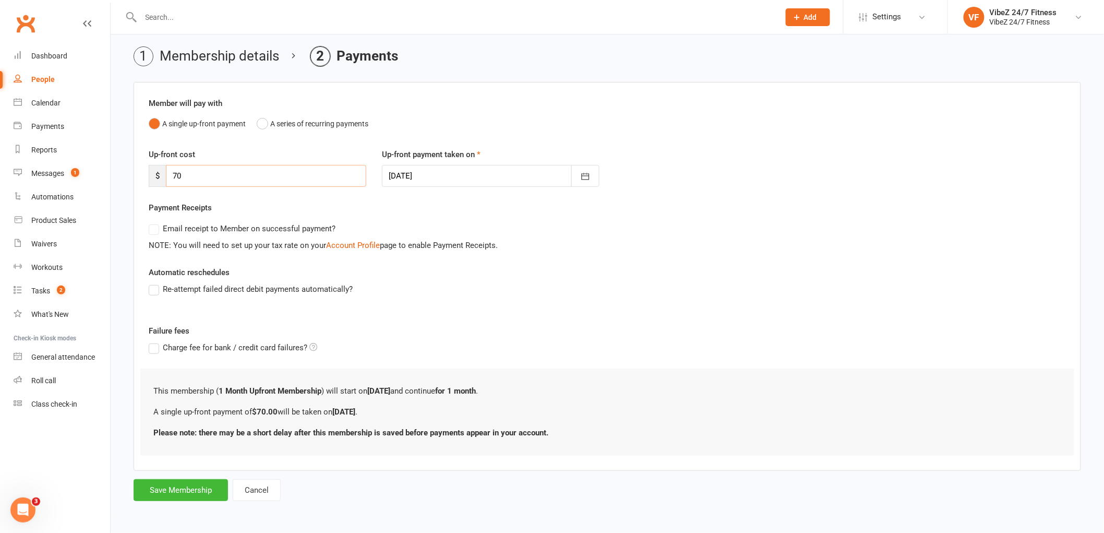
click at [255, 177] on input "70" at bounding box center [266, 176] width 200 height 22
type input "7"
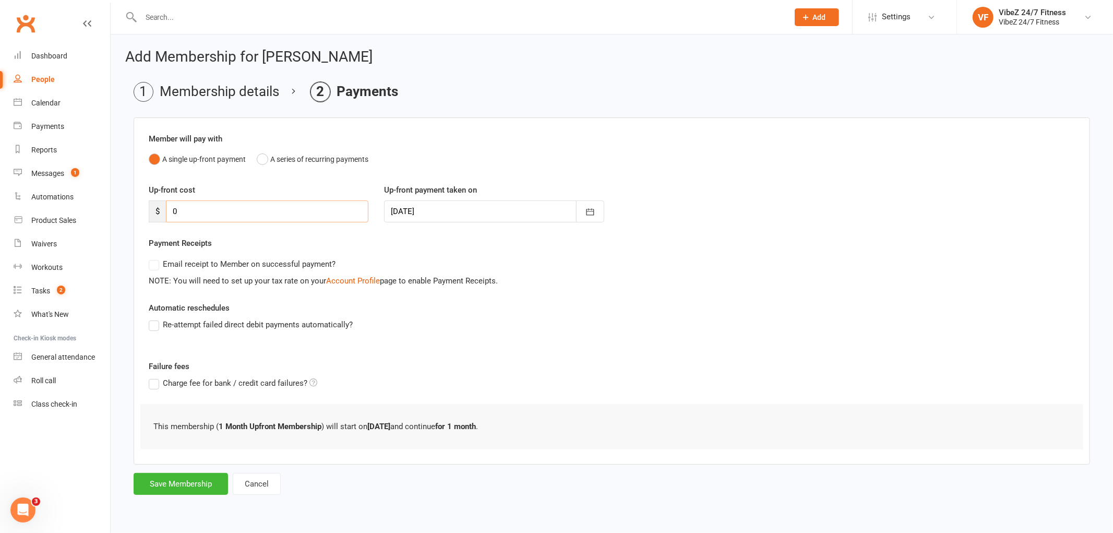
type input "0"
drag, startPoint x: 743, startPoint y: 215, endPoint x: 750, endPoint y: 197, distance: 19.2
click at [748, 205] on div "Up-front cost $ 0 Up-front payment taken on [DATE] [DATE] Sun Mon Tue Wed Thu F…" at bounding box center [612, 210] width 942 height 53
click at [212, 217] on input "0" at bounding box center [267, 211] width 202 height 22
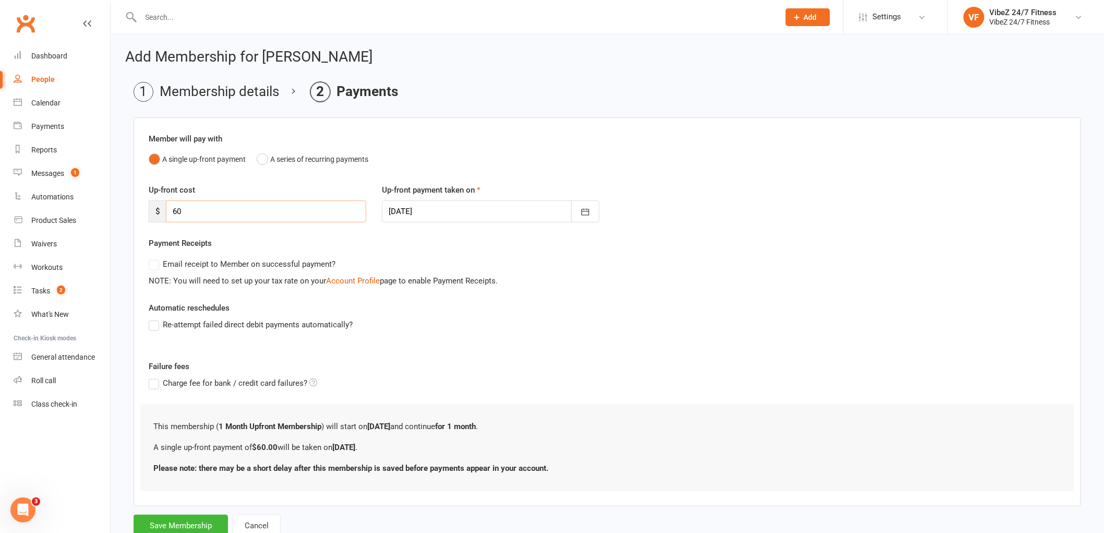
type input "60"
drag, startPoint x: 784, startPoint y: 327, endPoint x: 778, endPoint y: 310, distance: 17.8
click at [784, 326] on div "Re-attempt failed direct debit payments automatically?" at bounding box center [607, 324] width 917 height 13
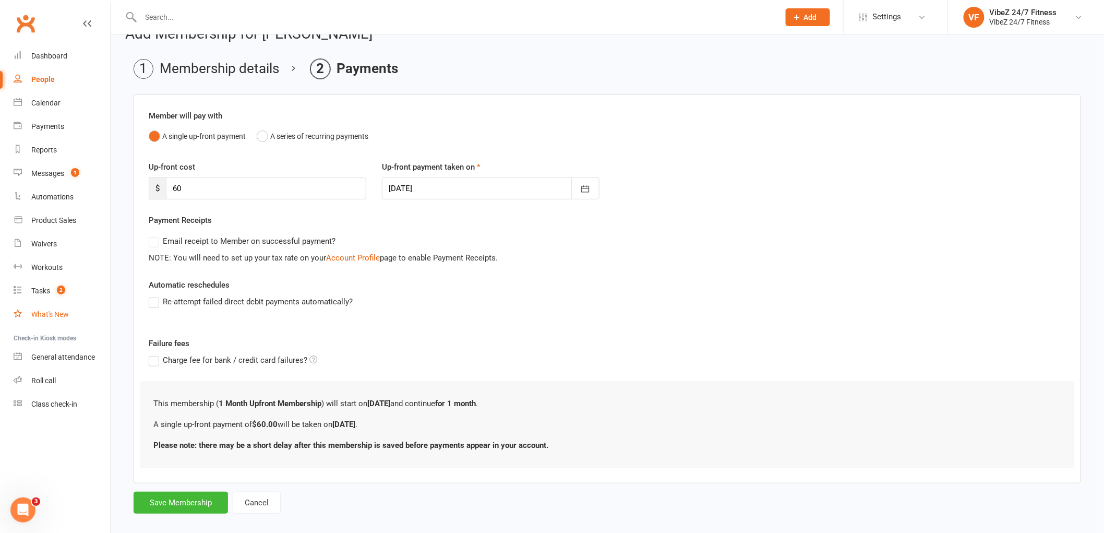
scroll to position [35, 0]
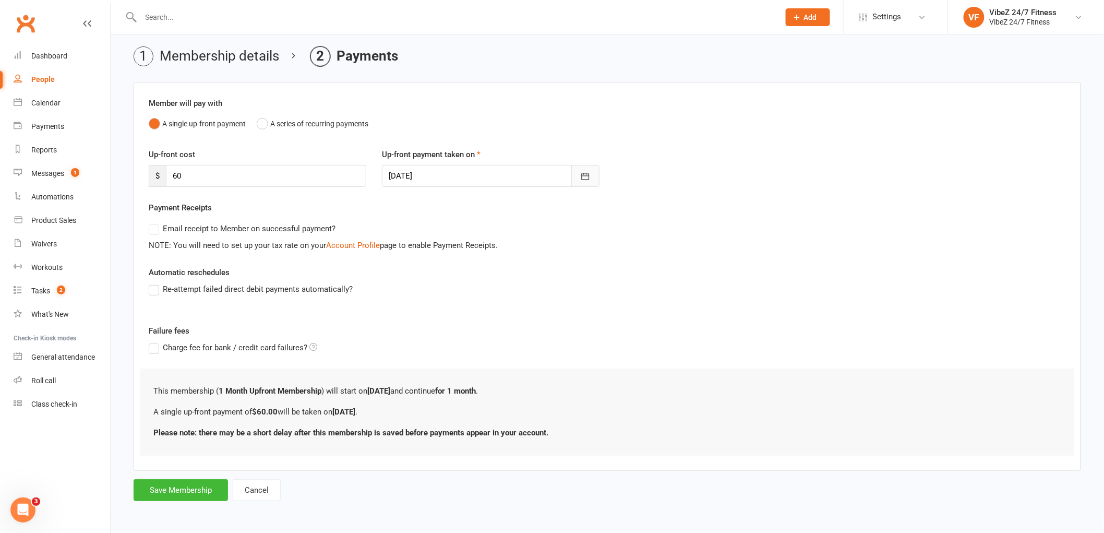
click at [579, 175] on button "button" at bounding box center [585, 176] width 28 height 22
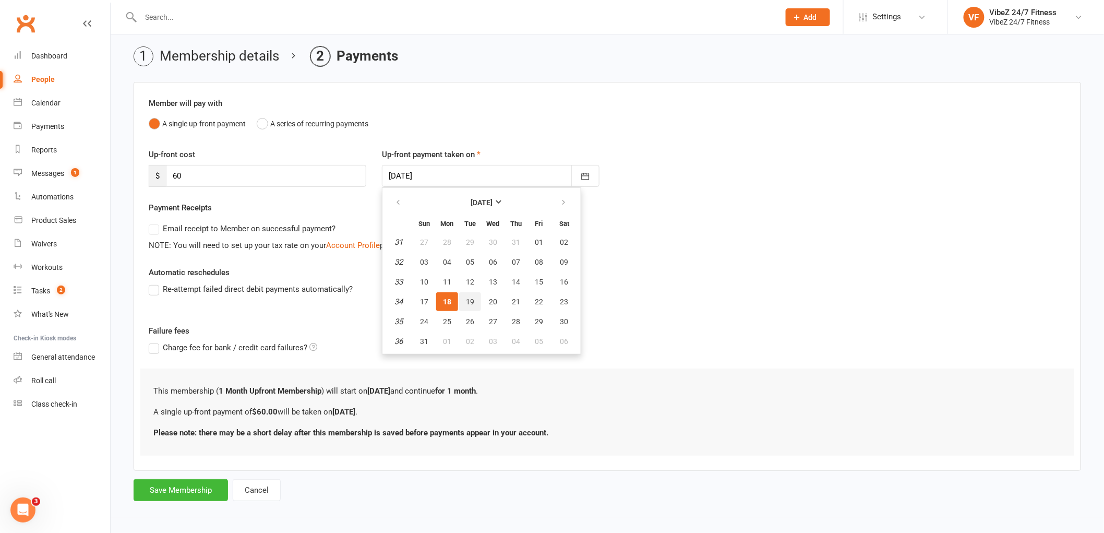
click at [468, 298] on span "19" at bounding box center [470, 301] width 8 height 8
type input "[DATE]"
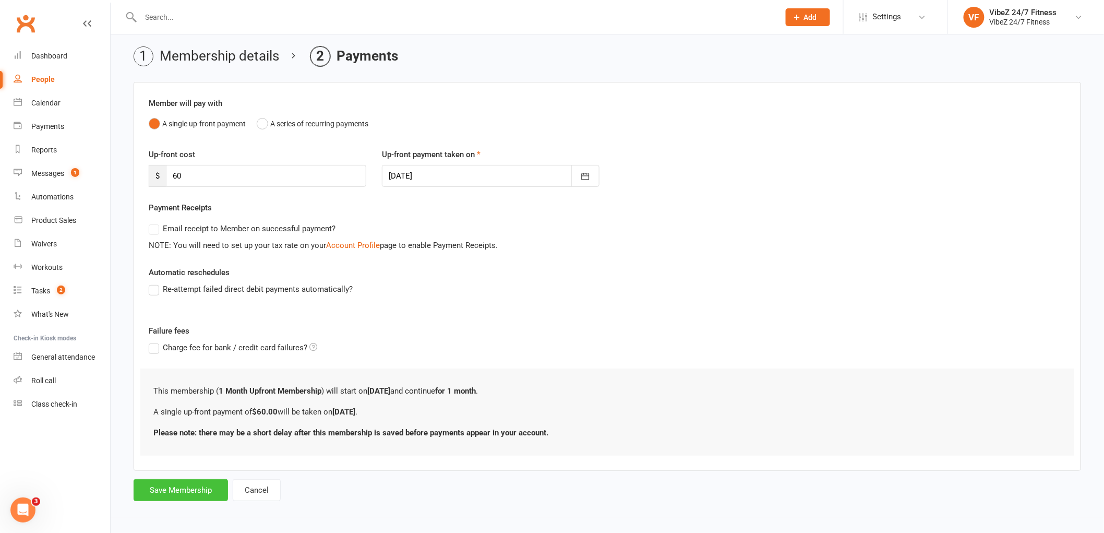
click at [189, 498] on button "Save Membership" at bounding box center [181, 490] width 94 height 22
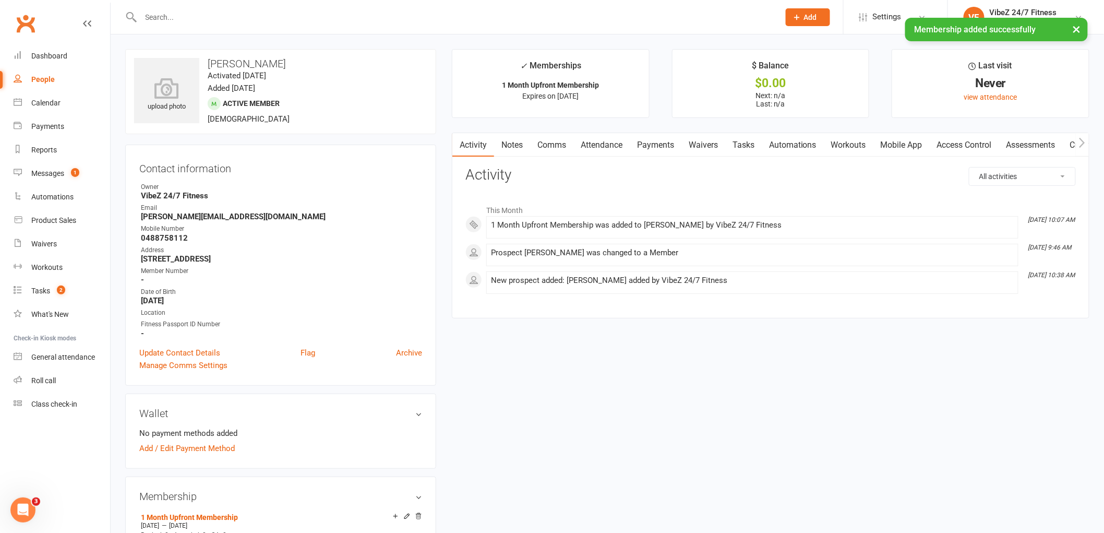
click at [645, 139] on link "Payments" at bounding box center [656, 145] width 52 height 24
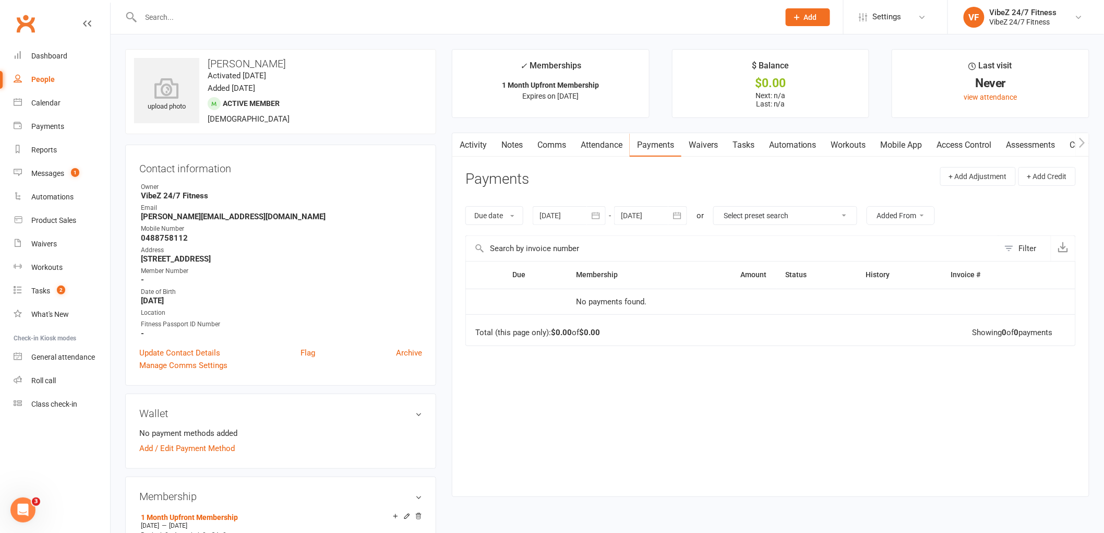
click at [917, 209] on button "Added From" at bounding box center [901, 215] width 68 height 19
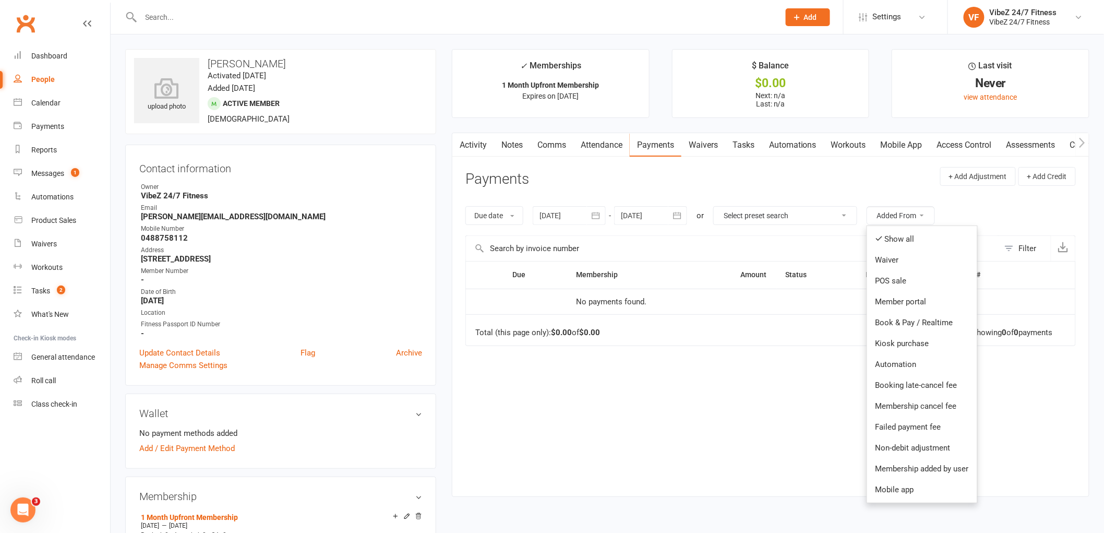
click at [194, 14] on input "text" at bounding box center [455, 17] width 634 height 15
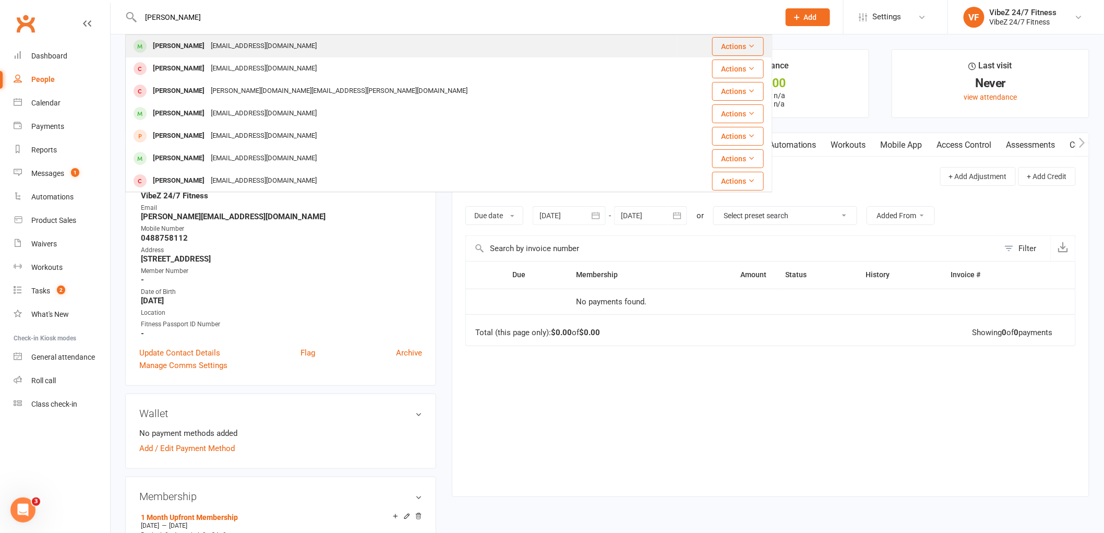
type input "[PERSON_NAME]"
click at [227, 44] on div "[EMAIL_ADDRESS][DOMAIN_NAME]" at bounding box center [264, 46] width 112 height 15
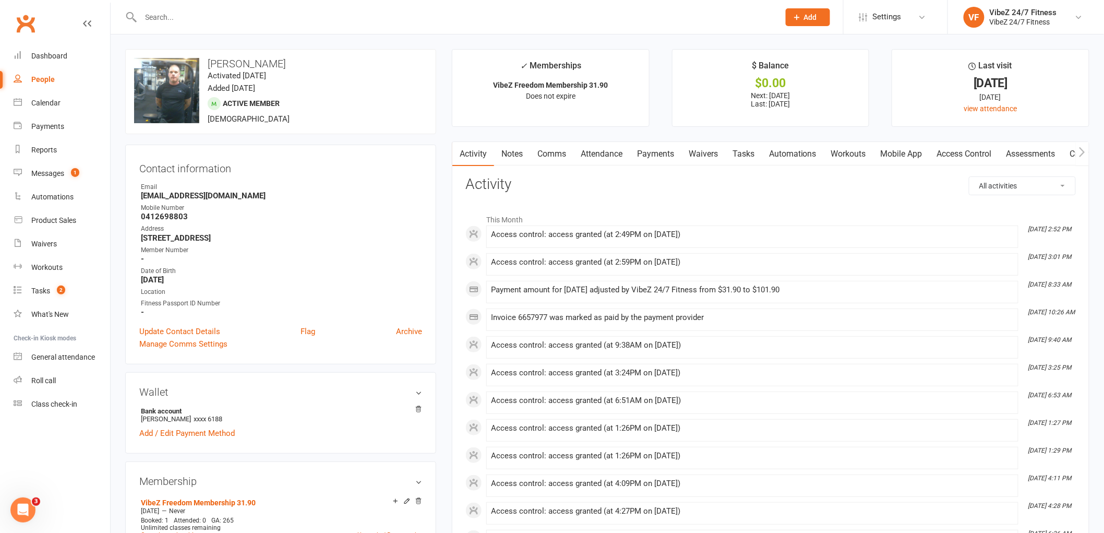
click at [647, 151] on link "Payments" at bounding box center [656, 154] width 52 height 24
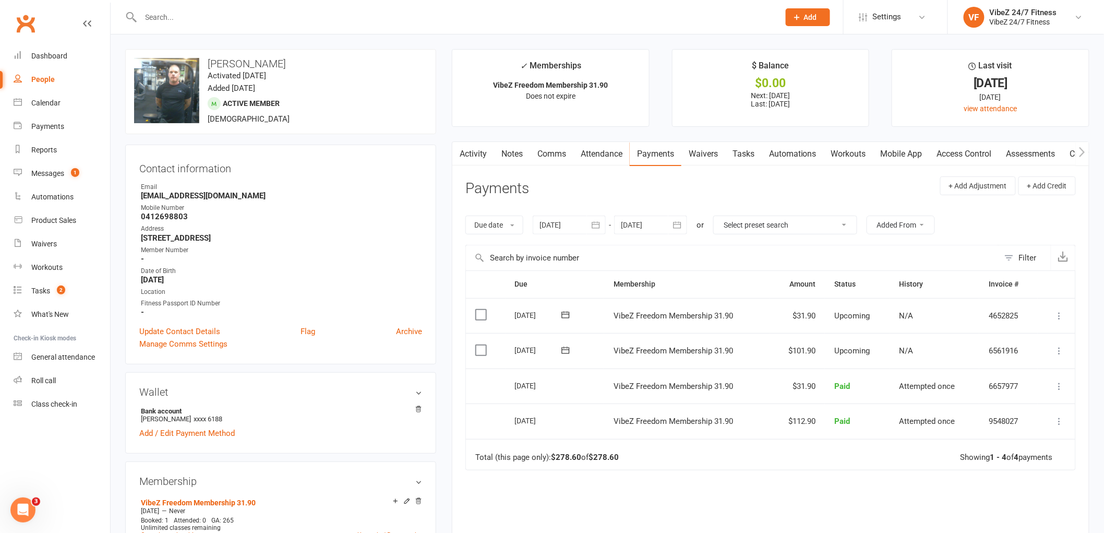
click at [1060, 352] on icon at bounding box center [1059, 350] width 10 height 10
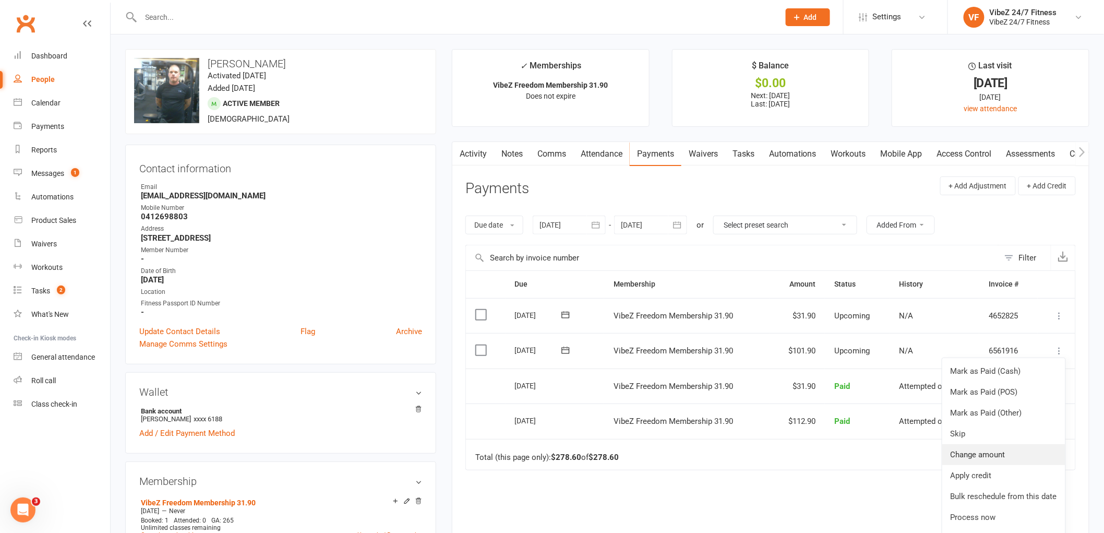
click at [1008, 456] on link "Change amount" at bounding box center [1003, 454] width 123 height 21
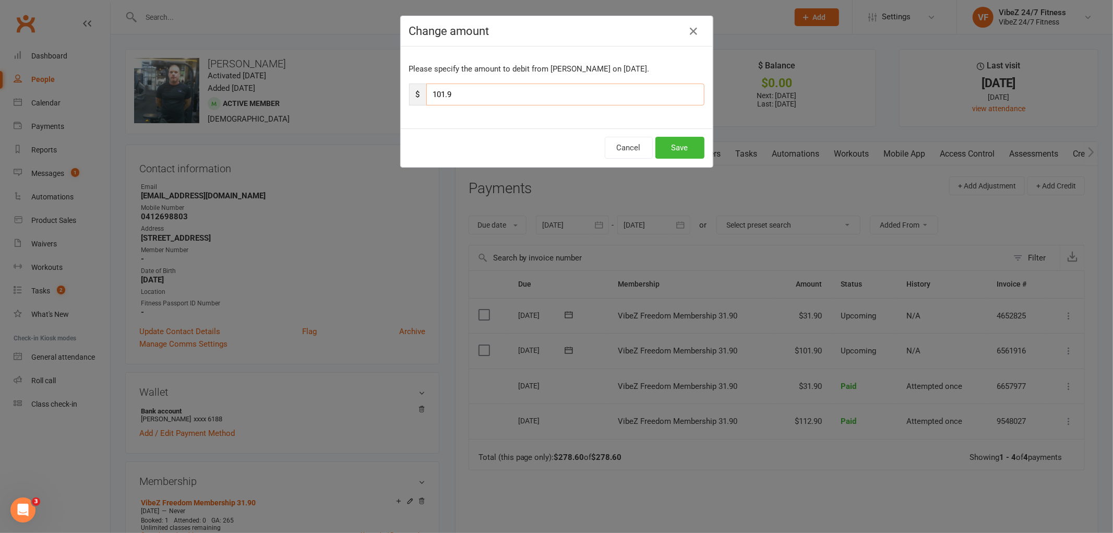
click at [441, 98] on input "101.9" at bounding box center [565, 94] width 278 height 22
click at [532, 88] on input "107.9" at bounding box center [565, 94] width 278 height 22
type input "107.9"
click at [677, 149] on button "Save" at bounding box center [679, 148] width 49 height 22
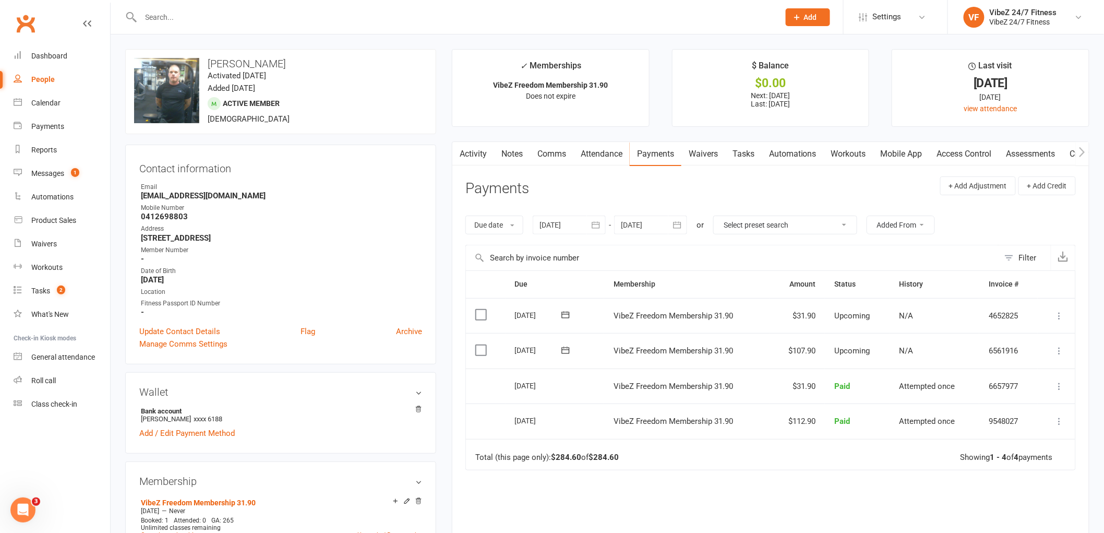
click at [235, 18] on input "text" at bounding box center [455, 17] width 634 height 15
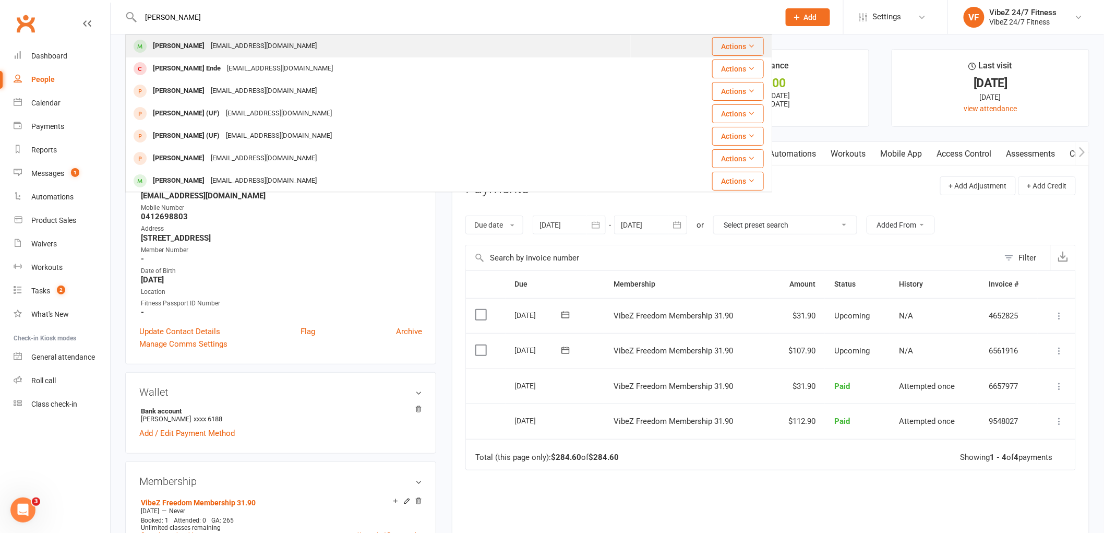
type input "[PERSON_NAME]"
click at [243, 44] on div "[EMAIL_ADDRESS][DOMAIN_NAME]" at bounding box center [264, 46] width 112 height 15
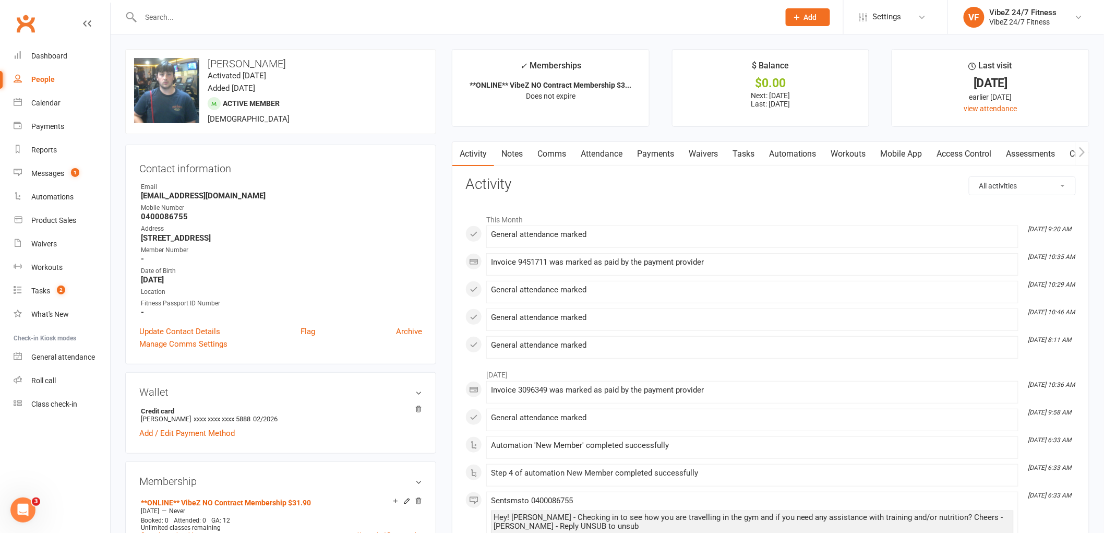
click at [660, 153] on link "Payments" at bounding box center [656, 154] width 52 height 24
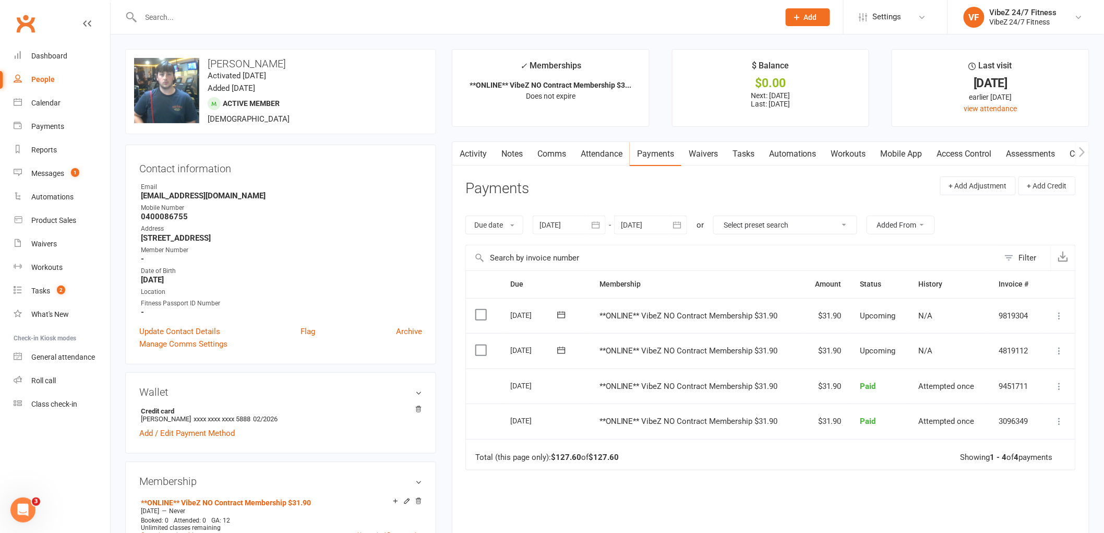
click at [1057, 351] on icon at bounding box center [1059, 350] width 10 height 10
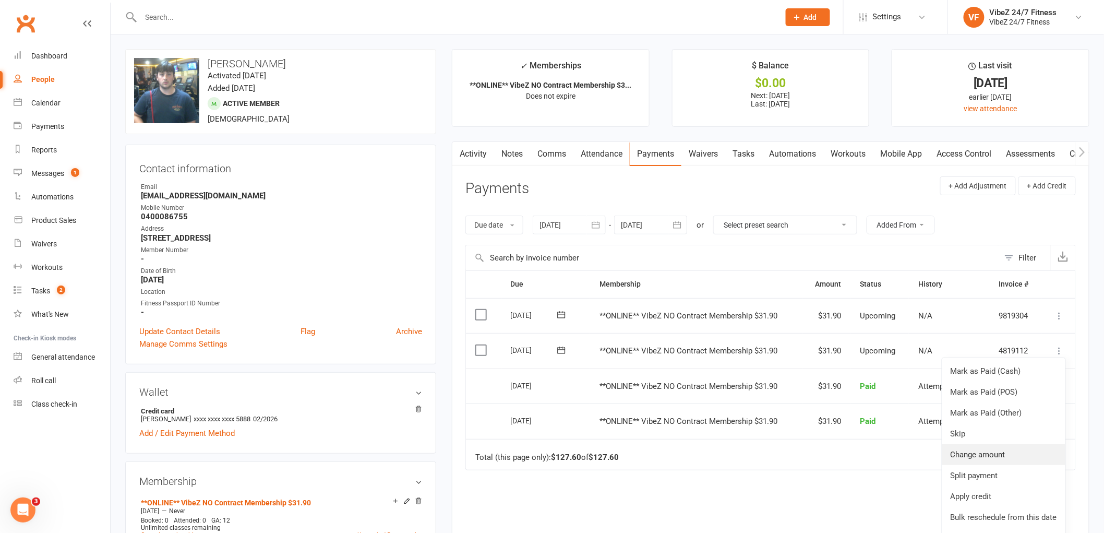
click at [993, 448] on link "Change amount" at bounding box center [1003, 454] width 123 height 21
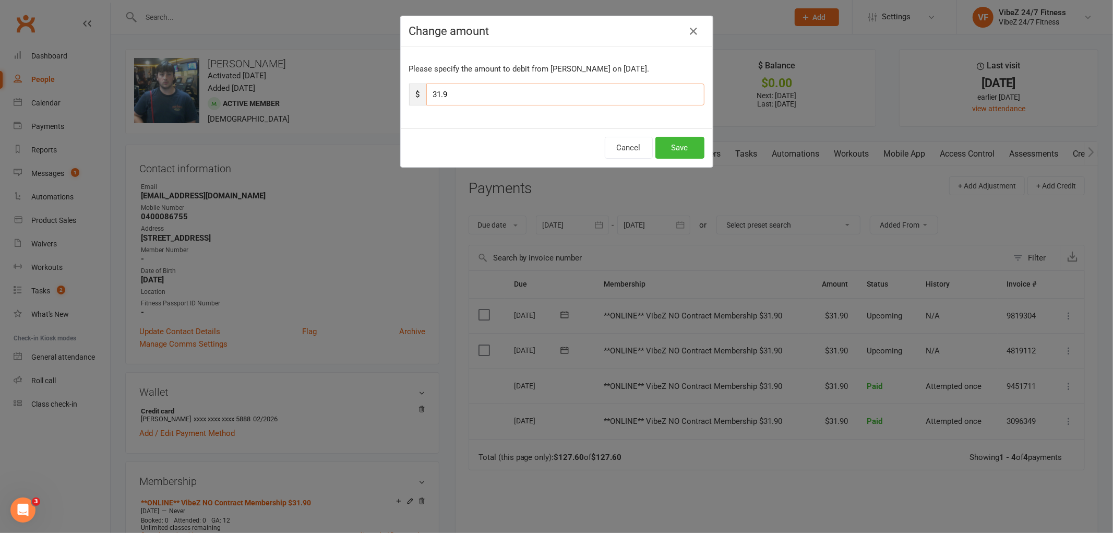
click at [435, 98] on input "31.9" at bounding box center [565, 94] width 278 height 22
click at [436, 100] on input "31.9" at bounding box center [565, 94] width 278 height 22
type input "37.9"
click at [688, 143] on button "Save" at bounding box center [679, 148] width 49 height 22
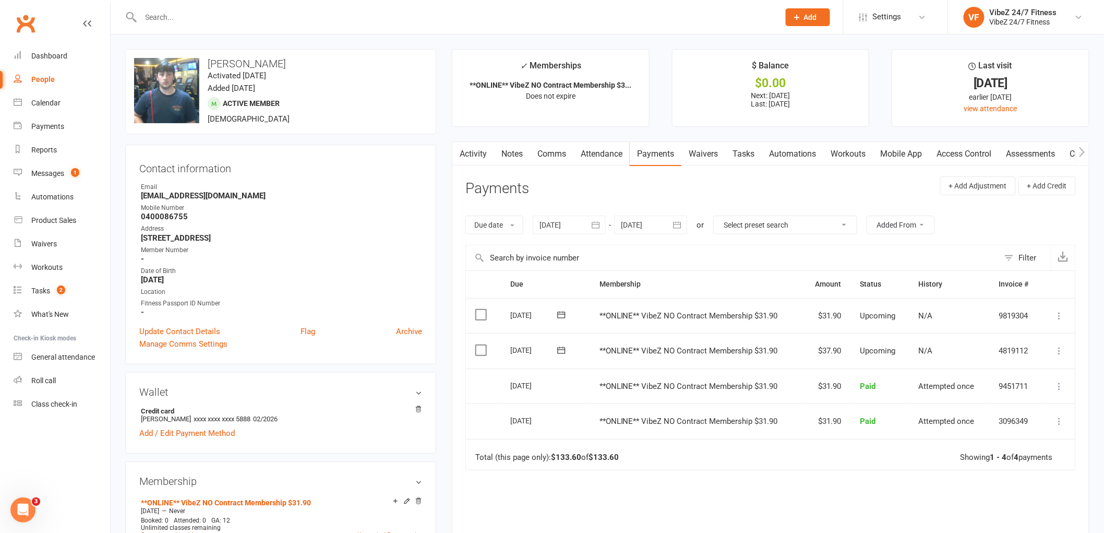
click at [321, 19] on input "text" at bounding box center [455, 17] width 634 height 15
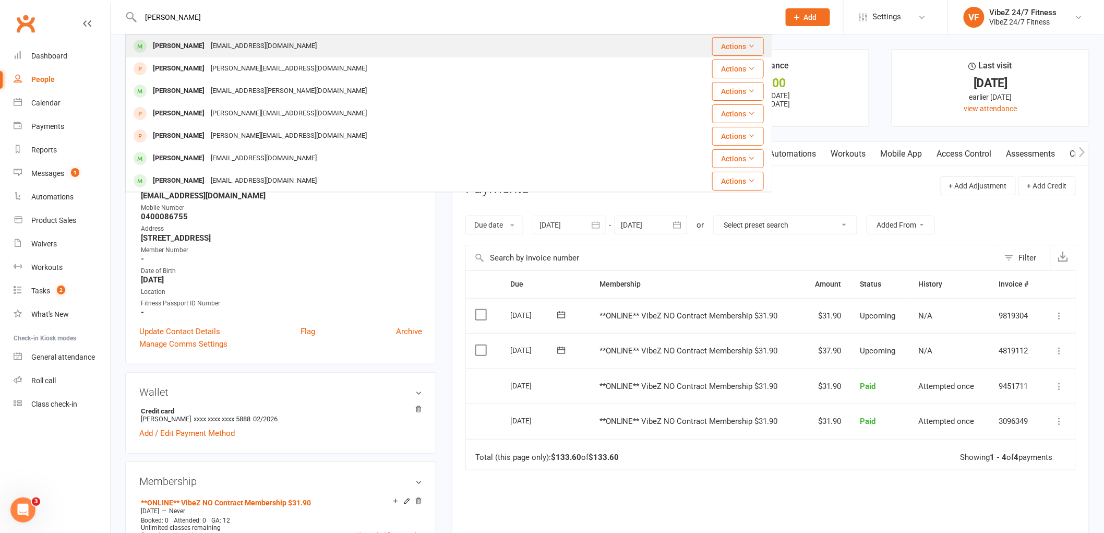
type input "[PERSON_NAME]"
click at [227, 37] on div "[PERSON_NAME] [EMAIL_ADDRESS][DOMAIN_NAME]" at bounding box center [389, 45] width 526 height 21
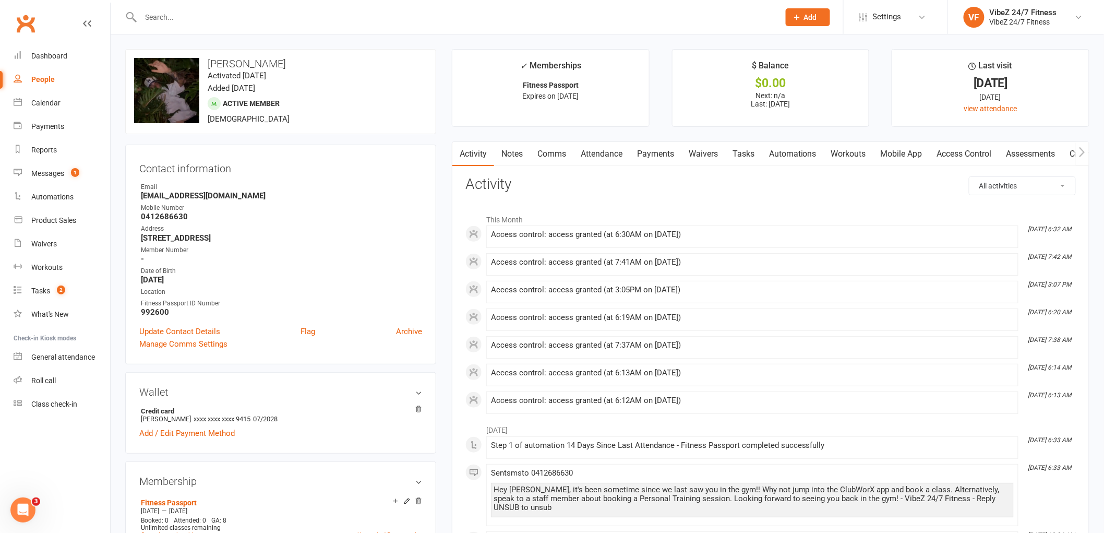
click at [656, 153] on link "Payments" at bounding box center [656, 154] width 52 height 24
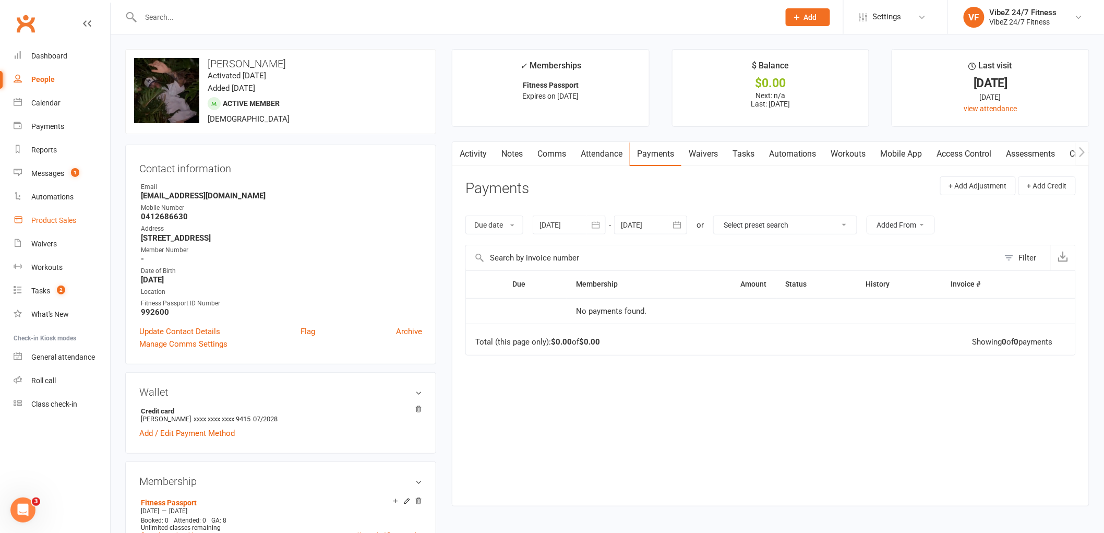
click at [75, 216] on div "Product Sales" at bounding box center [53, 220] width 45 height 8
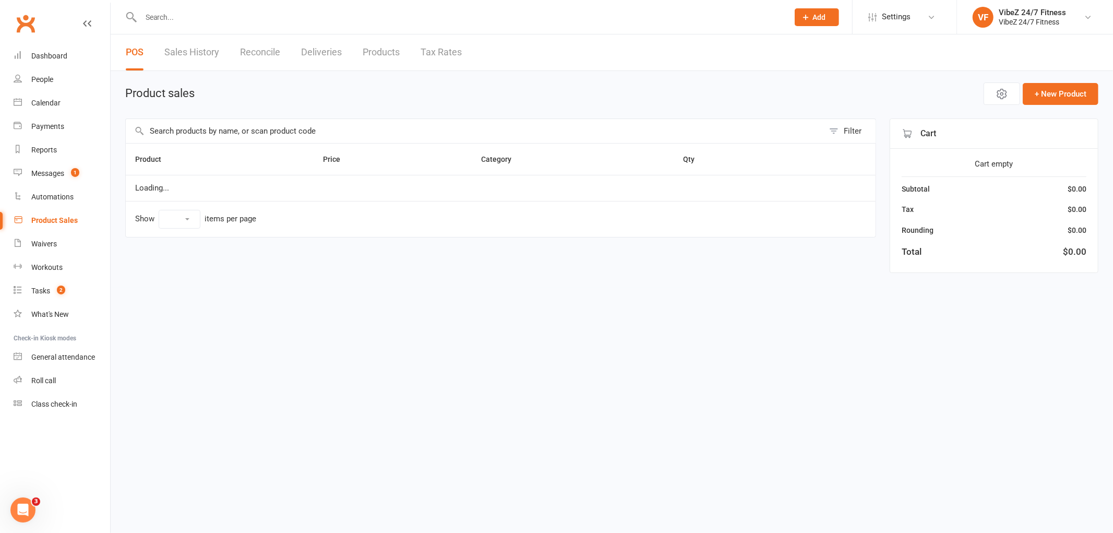
select select "100"
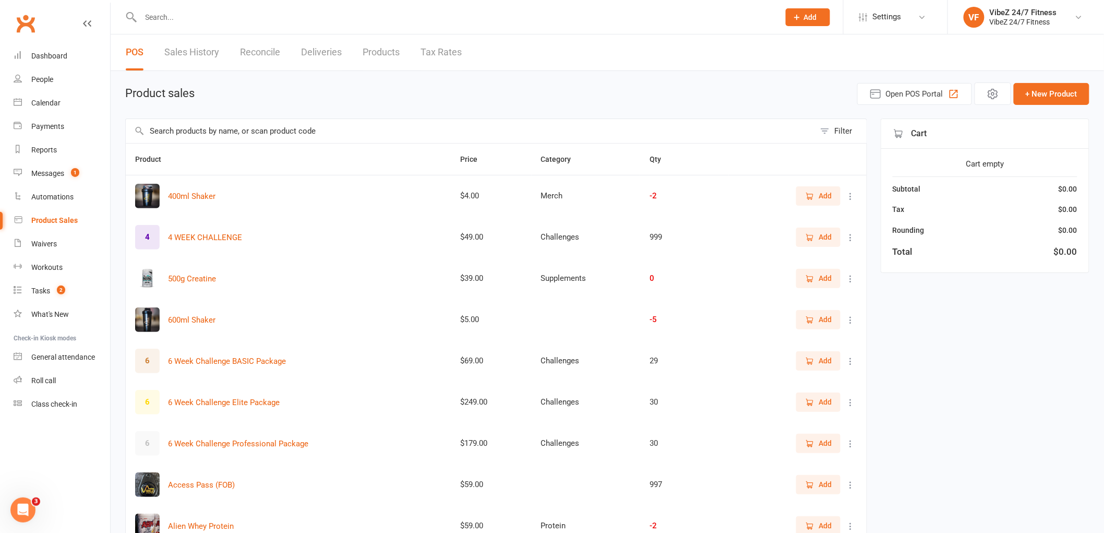
click at [211, 134] on input "text" at bounding box center [470, 131] width 689 height 24
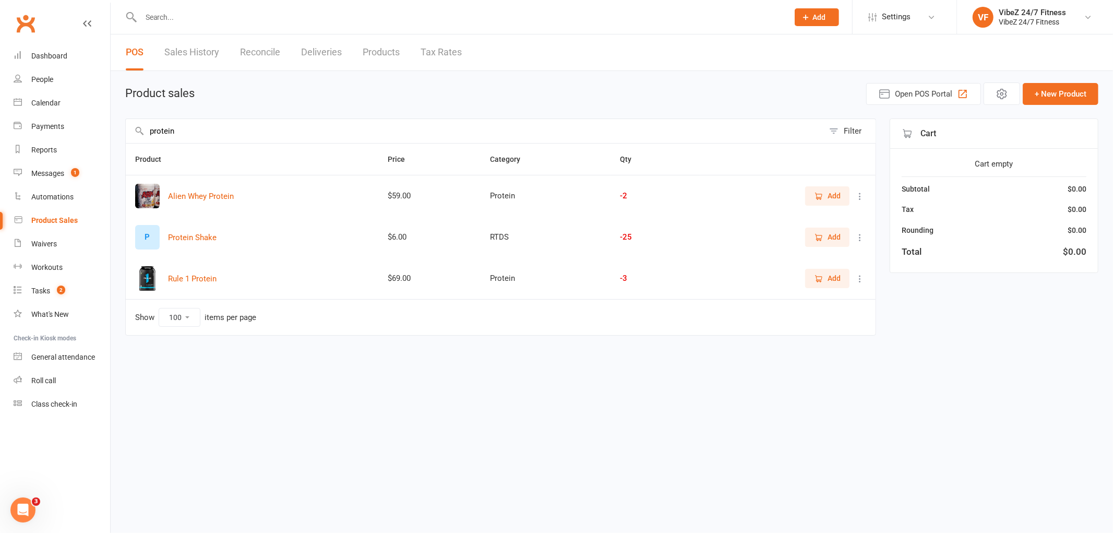
type input "protein"
click at [830, 238] on span "Add" at bounding box center [834, 236] width 13 height 11
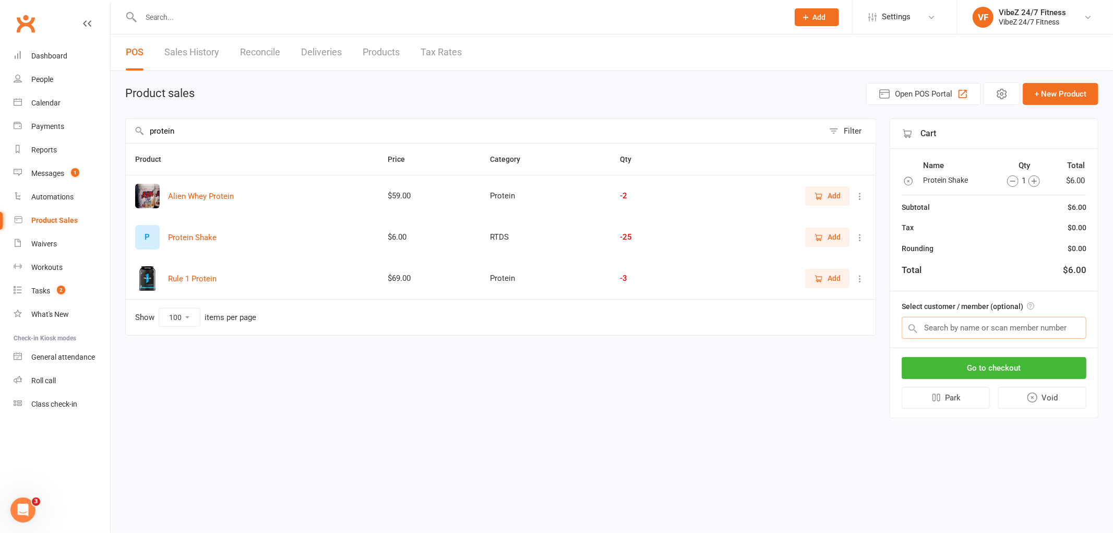
drag, startPoint x: 950, startPoint y: 322, endPoint x: 944, endPoint y: 329, distance: 8.9
click at [948, 326] on input "text" at bounding box center [994, 328] width 185 height 22
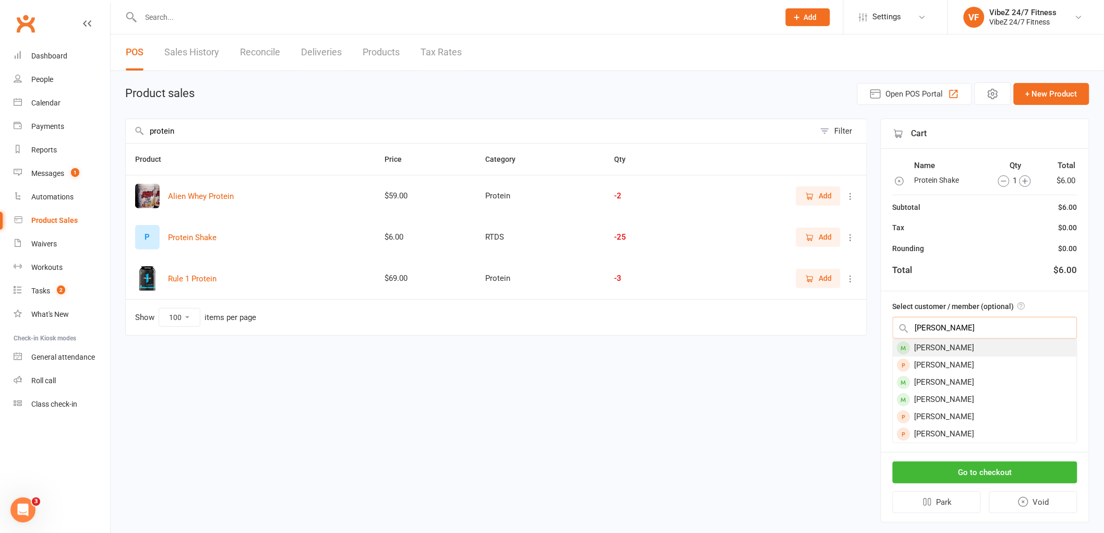
type input "[PERSON_NAME]"
click at [1000, 344] on div "[PERSON_NAME]" at bounding box center [985, 347] width 184 height 17
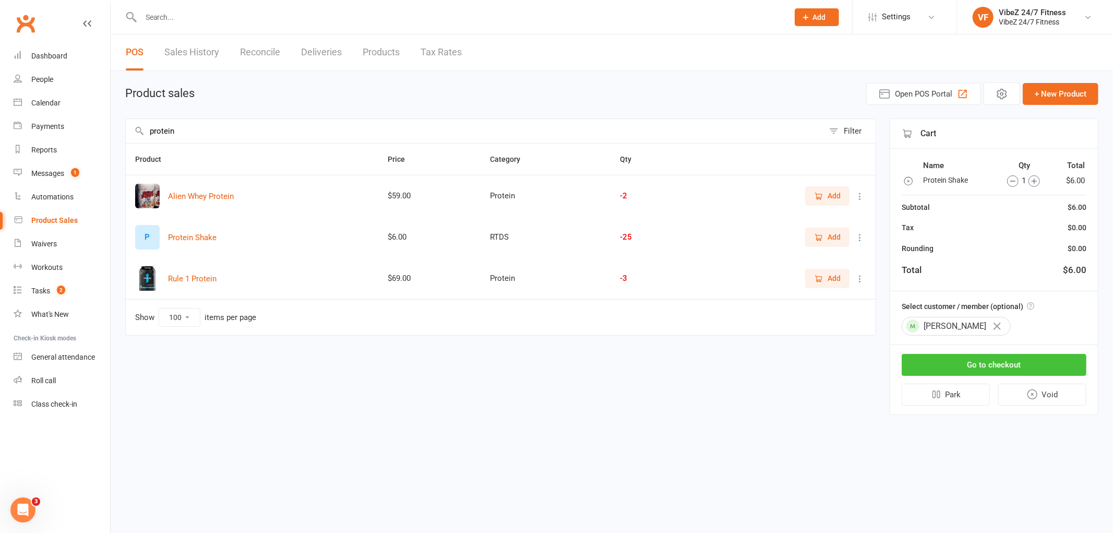
click at [1034, 361] on button "Go to checkout" at bounding box center [994, 365] width 185 height 22
